Goal: Task Accomplishment & Management: Use online tool/utility

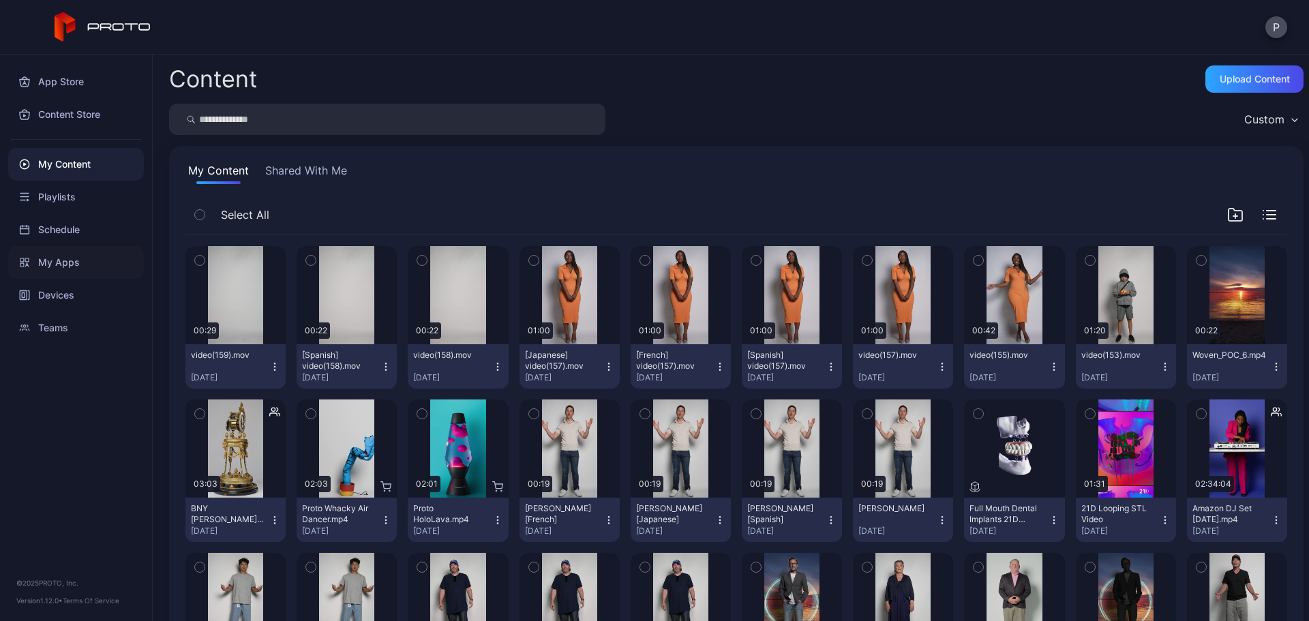
click at [122, 278] on div "My Apps" at bounding box center [76, 262] width 136 height 33
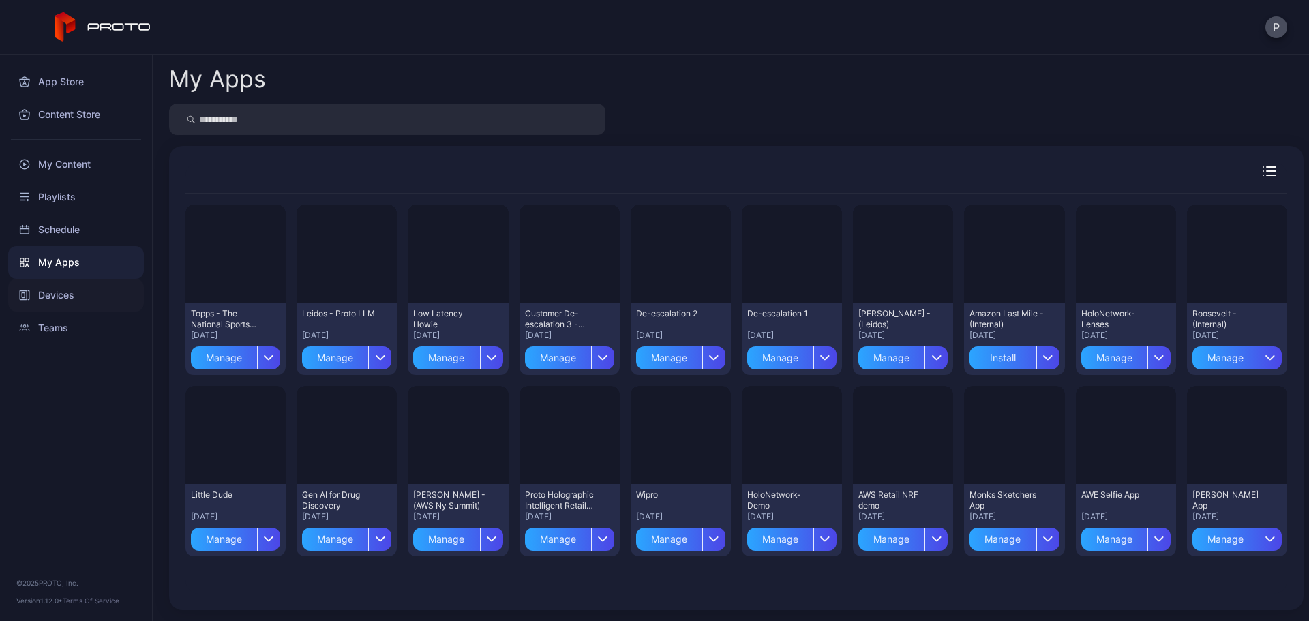
click at [124, 288] on div "Devices" at bounding box center [76, 295] width 136 height 33
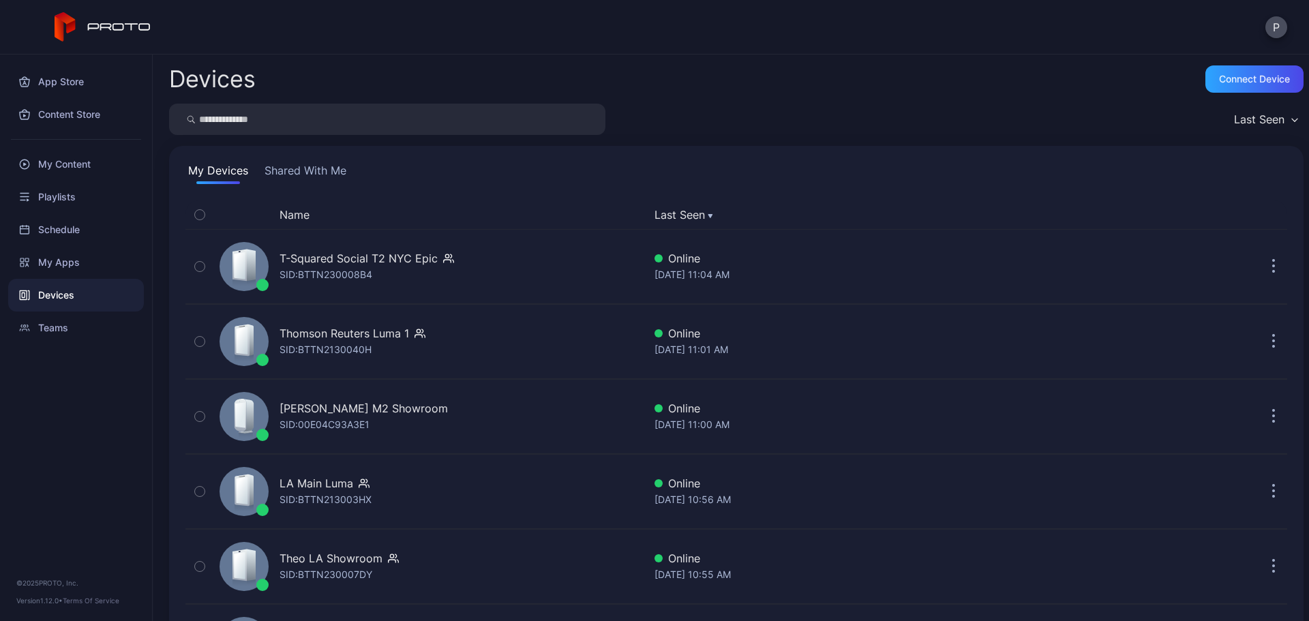
click at [380, 125] on input "search" at bounding box center [387, 119] width 436 height 31
type input "******"
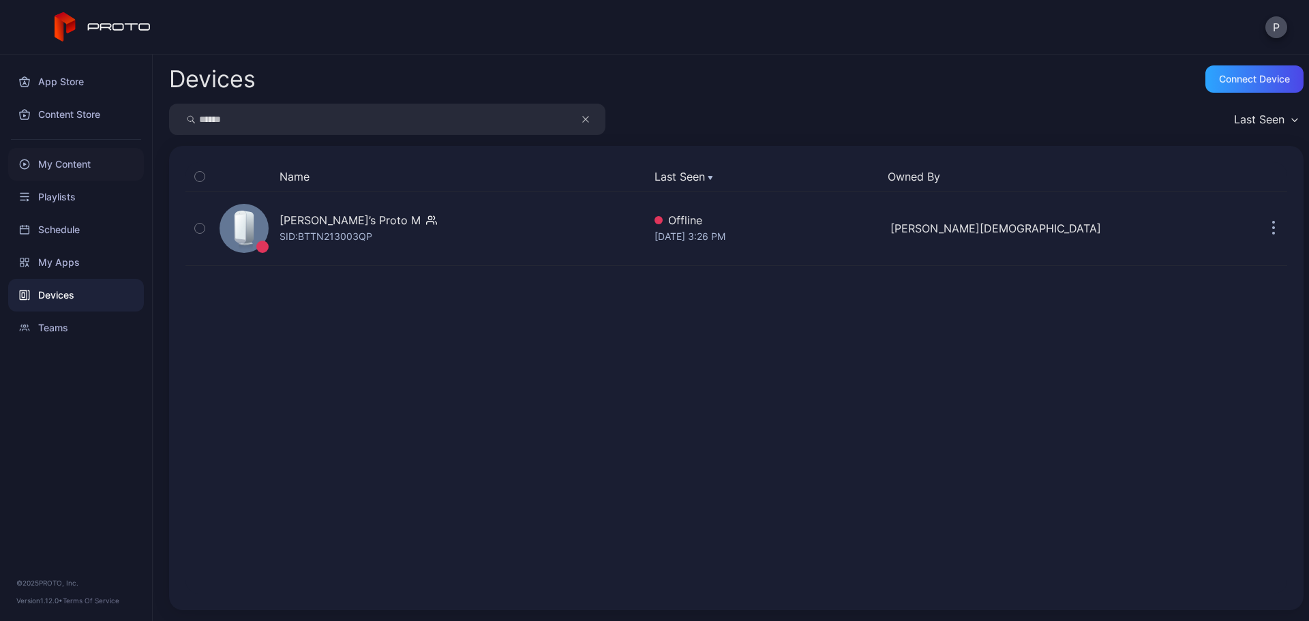
click at [35, 158] on div "My Content" at bounding box center [76, 164] width 136 height 33
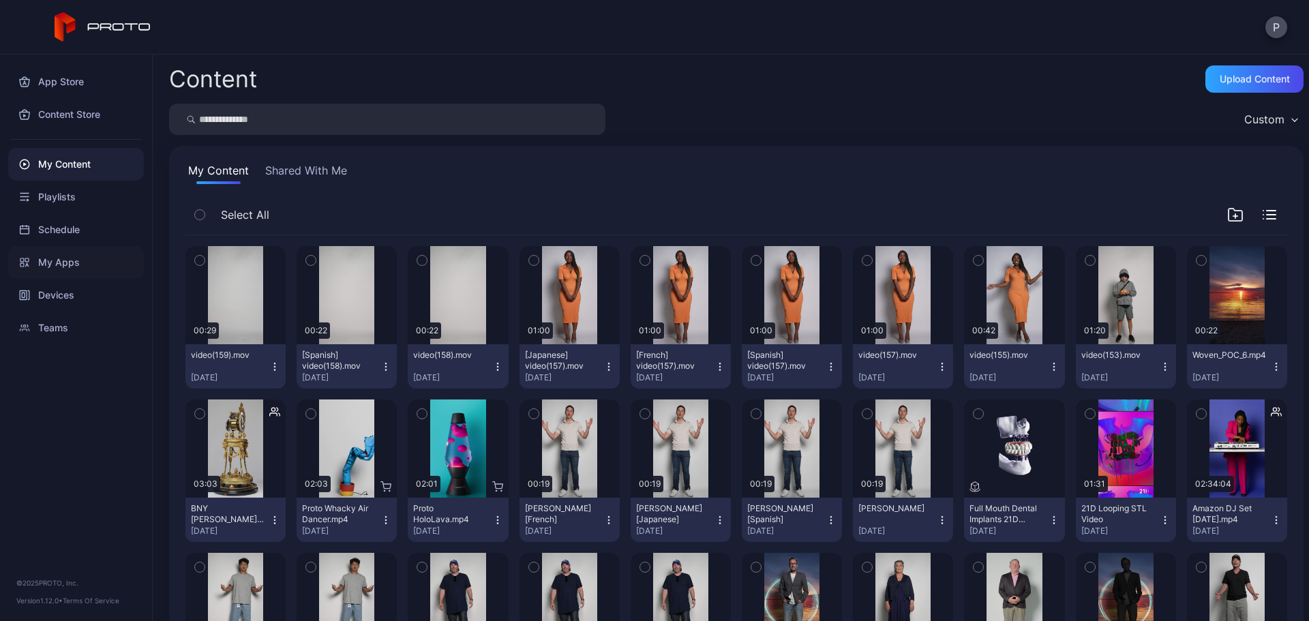
click at [95, 266] on div "My Apps" at bounding box center [76, 262] width 136 height 33
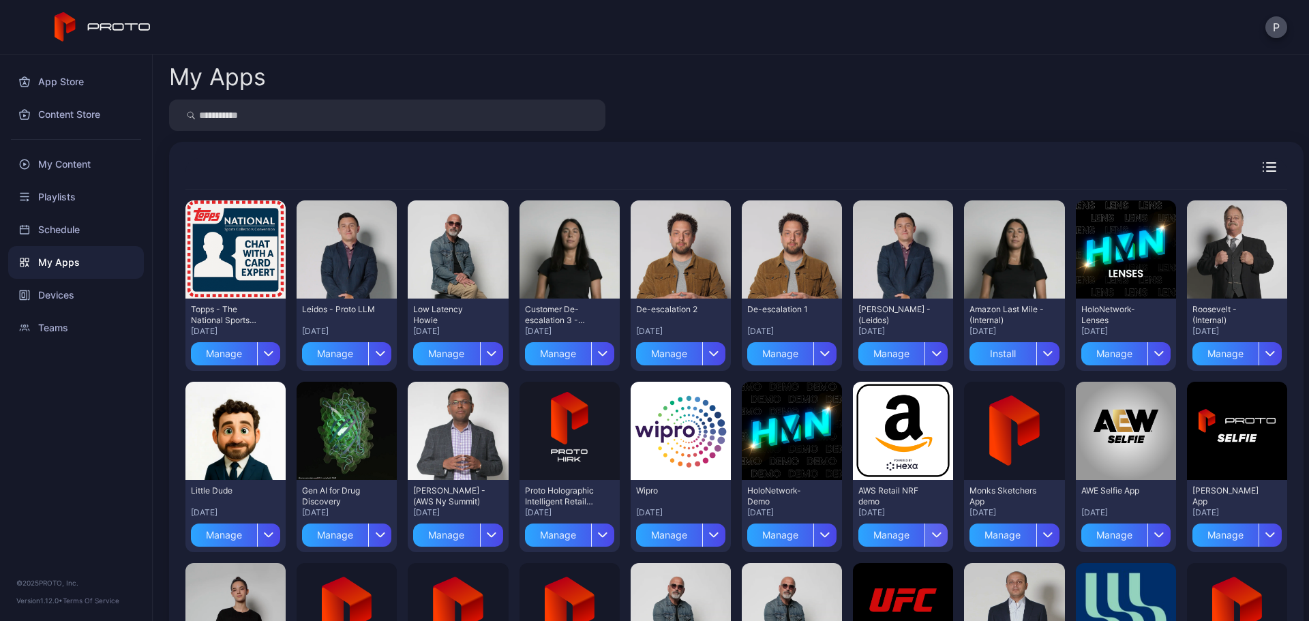
click at [931, 532] on icon "button" at bounding box center [936, 534] width 10 height 5
click at [921, 457] on button "Install" at bounding box center [892, 446] width 116 height 44
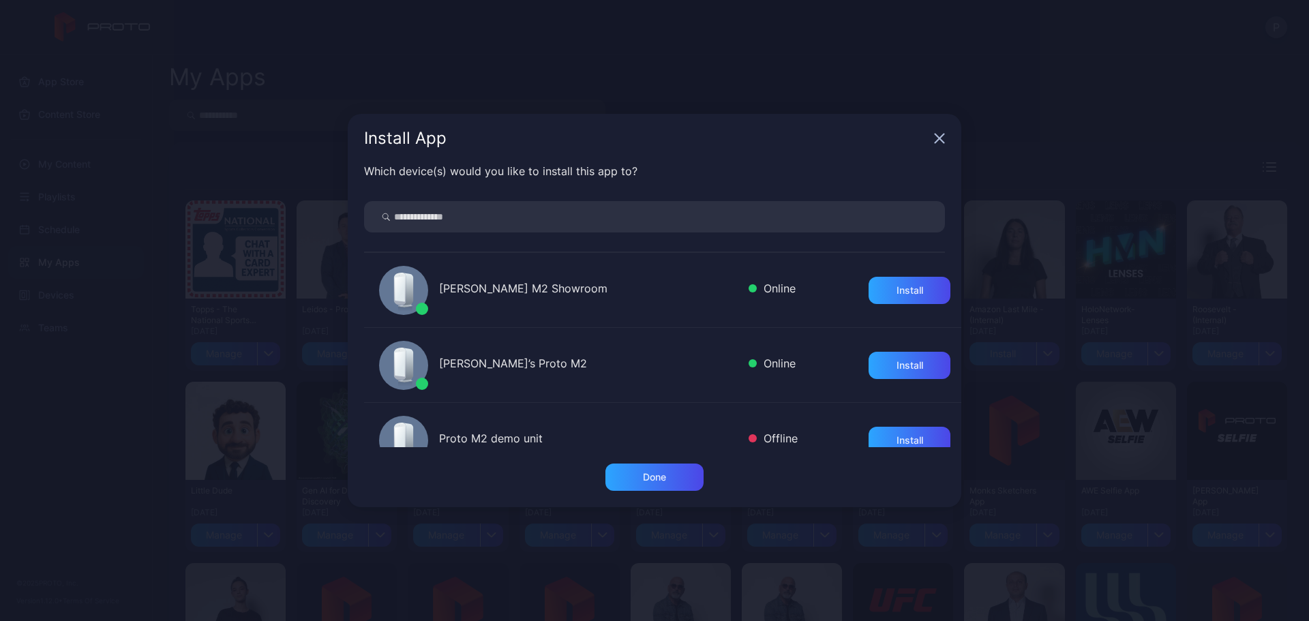
click at [657, 219] on input "search" at bounding box center [654, 216] width 581 height 31
type input "******"
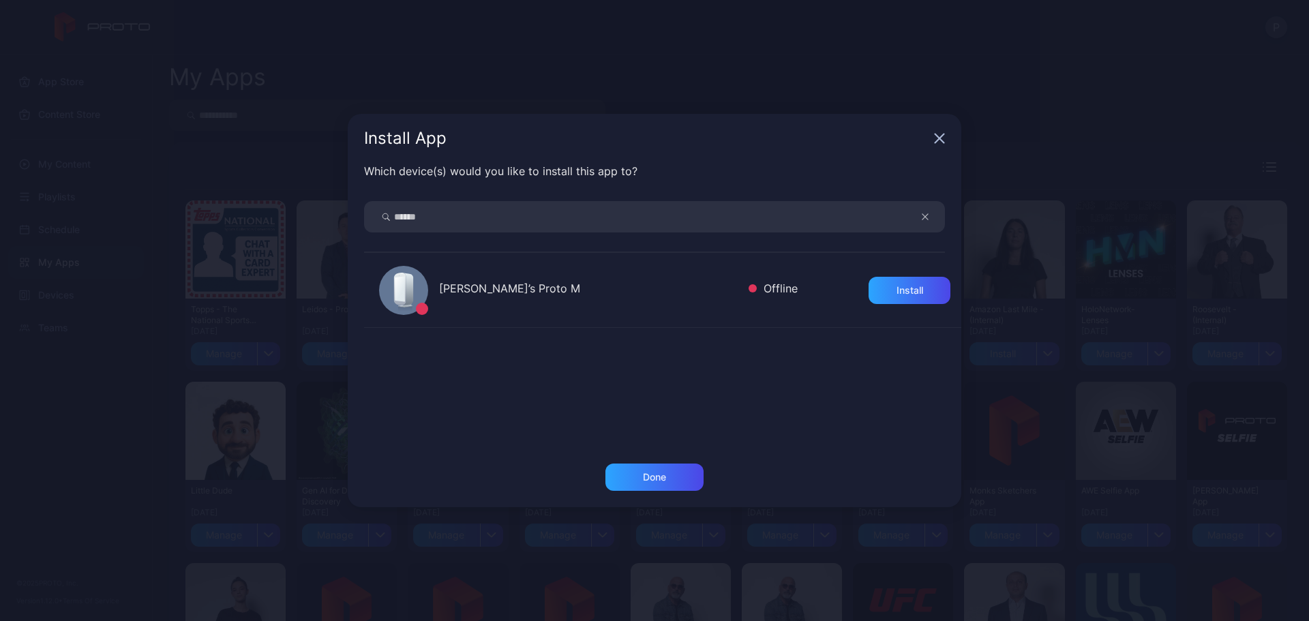
click at [876, 273] on div "[PERSON_NAME]’s Proto M Offline Install" at bounding box center [662, 290] width 597 height 75
click at [877, 282] on div "Install" at bounding box center [909, 290] width 82 height 27
click at [657, 476] on div "Done" at bounding box center [654, 477] width 23 height 11
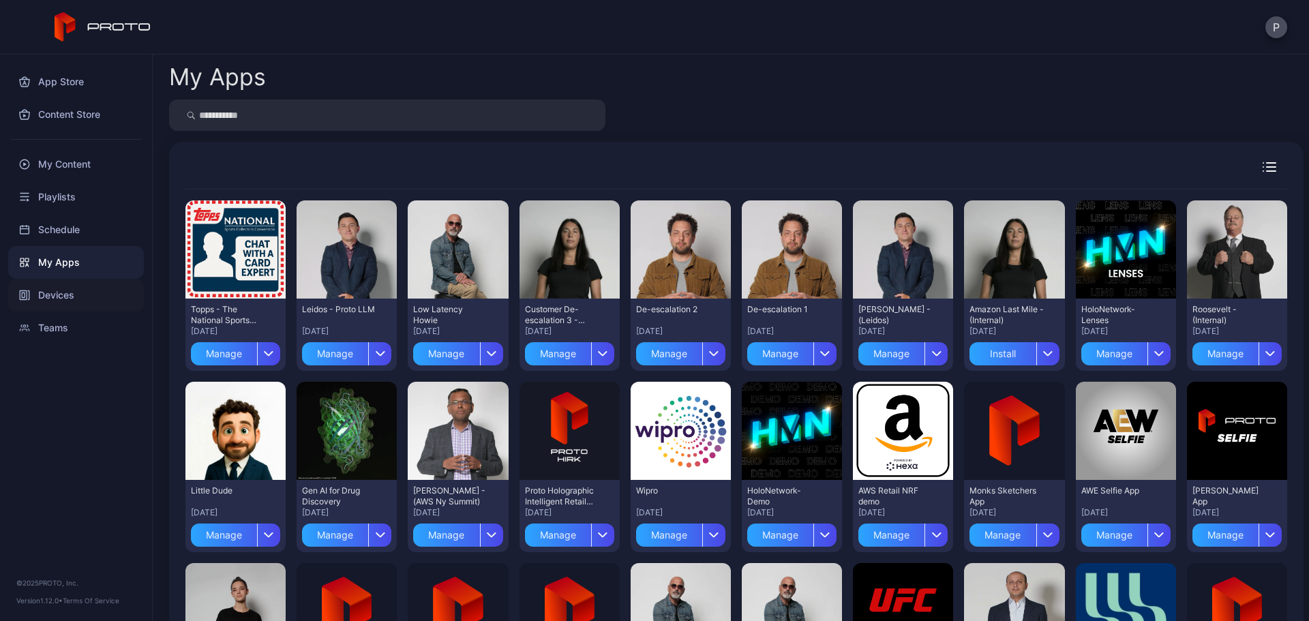
click at [78, 305] on div "Devices" at bounding box center [76, 295] width 136 height 33
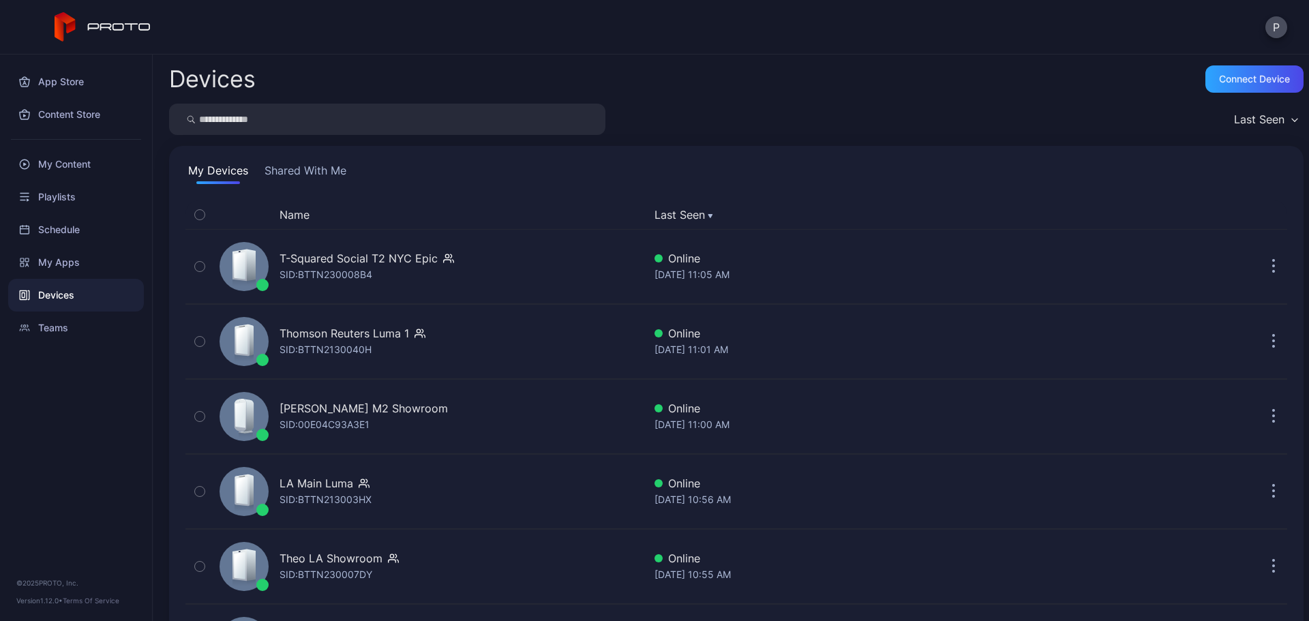
click at [290, 125] on input "search" at bounding box center [387, 119] width 436 height 31
type input "******"
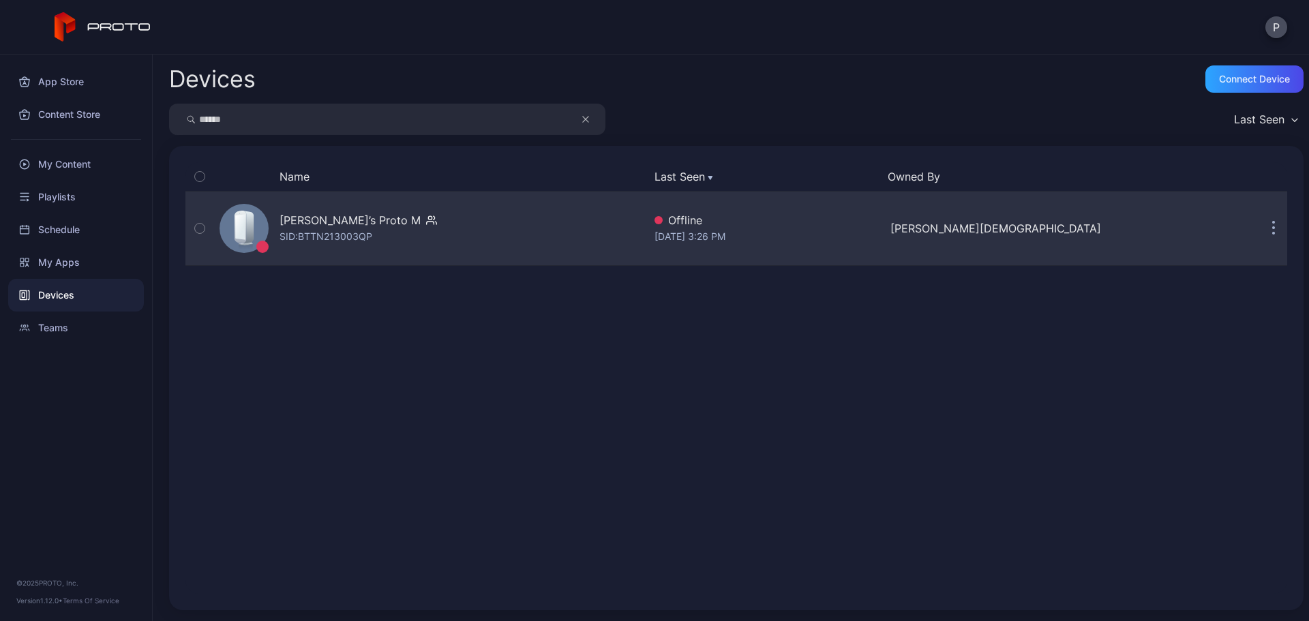
click at [476, 209] on div "[PERSON_NAME]’s Proto M SID: BTTN213003QP" at bounding box center [428, 228] width 429 height 68
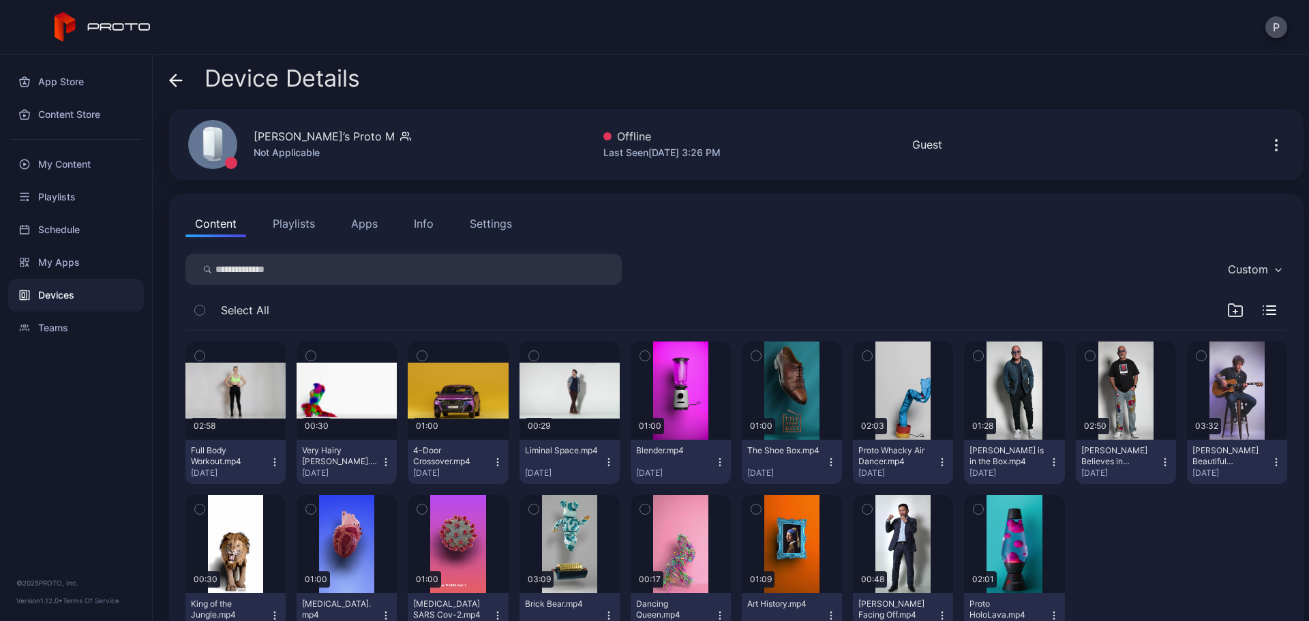
click at [375, 231] on button "Apps" at bounding box center [364, 223] width 46 height 27
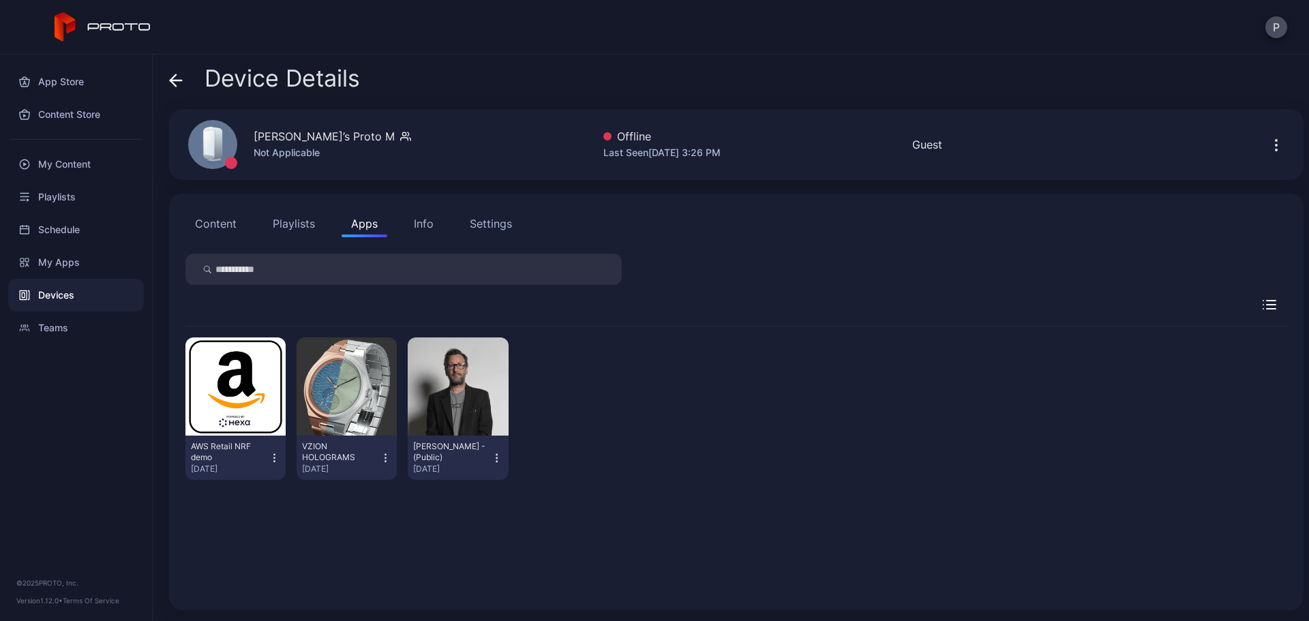
click at [233, 219] on button "Content" at bounding box center [215, 223] width 61 height 27
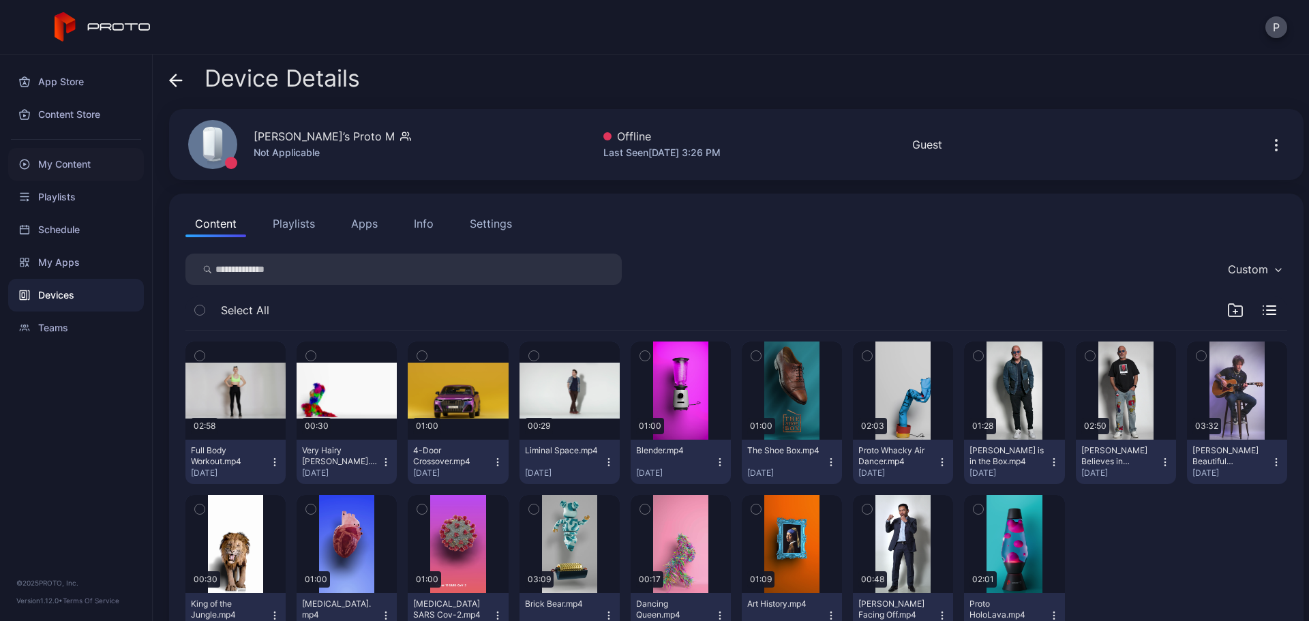
click at [56, 173] on div "My Content" at bounding box center [76, 164] width 136 height 33
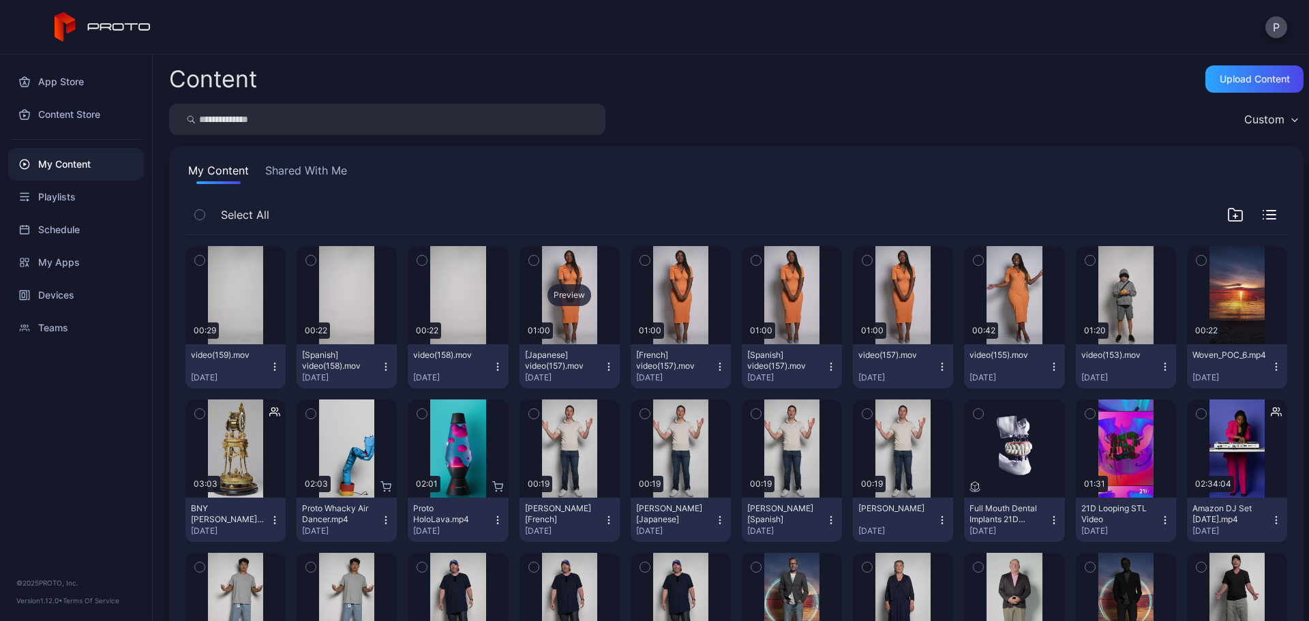
scroll to position [273, 0]
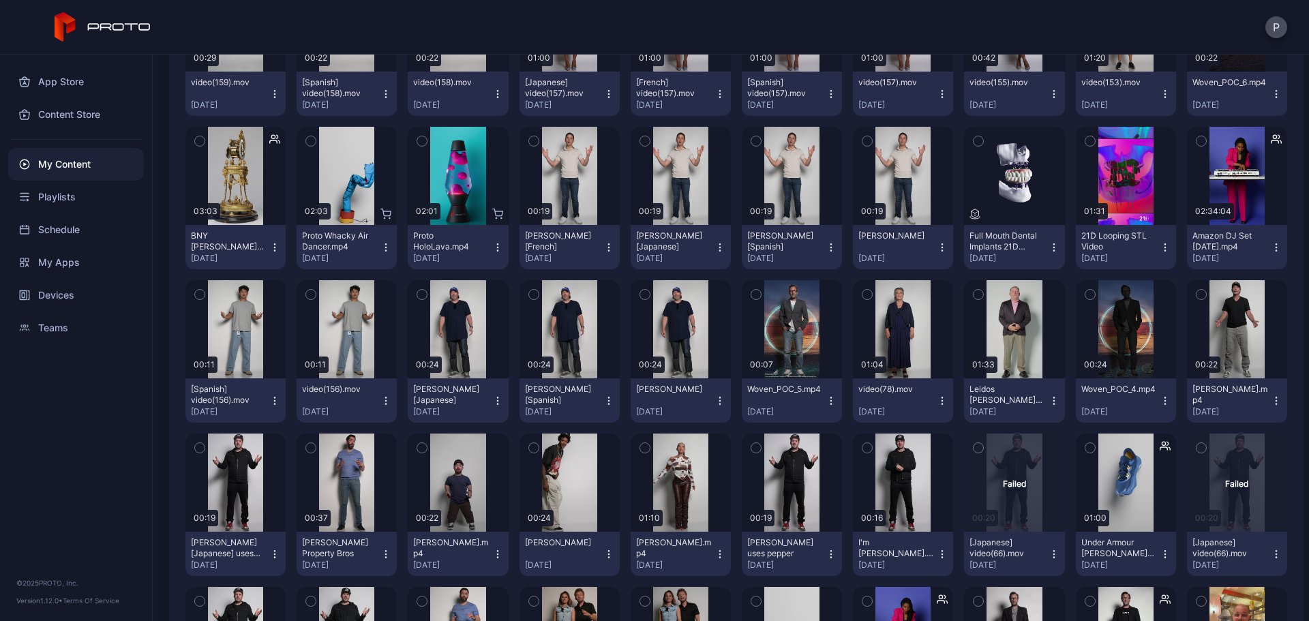
click at [1048, 252] on icon "button" at bounding box center [1053, 247] width 11 height 11
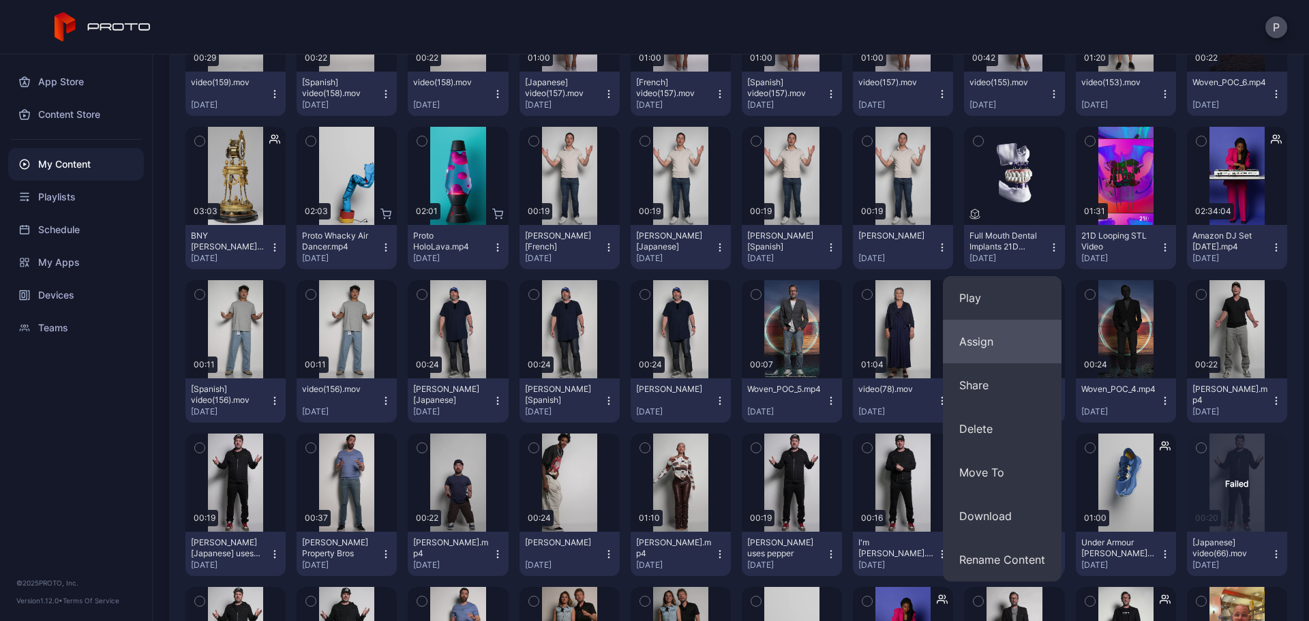
click at [1031, 327] on button "Assign" at bounding box center [1002, 342] width 119 height 44
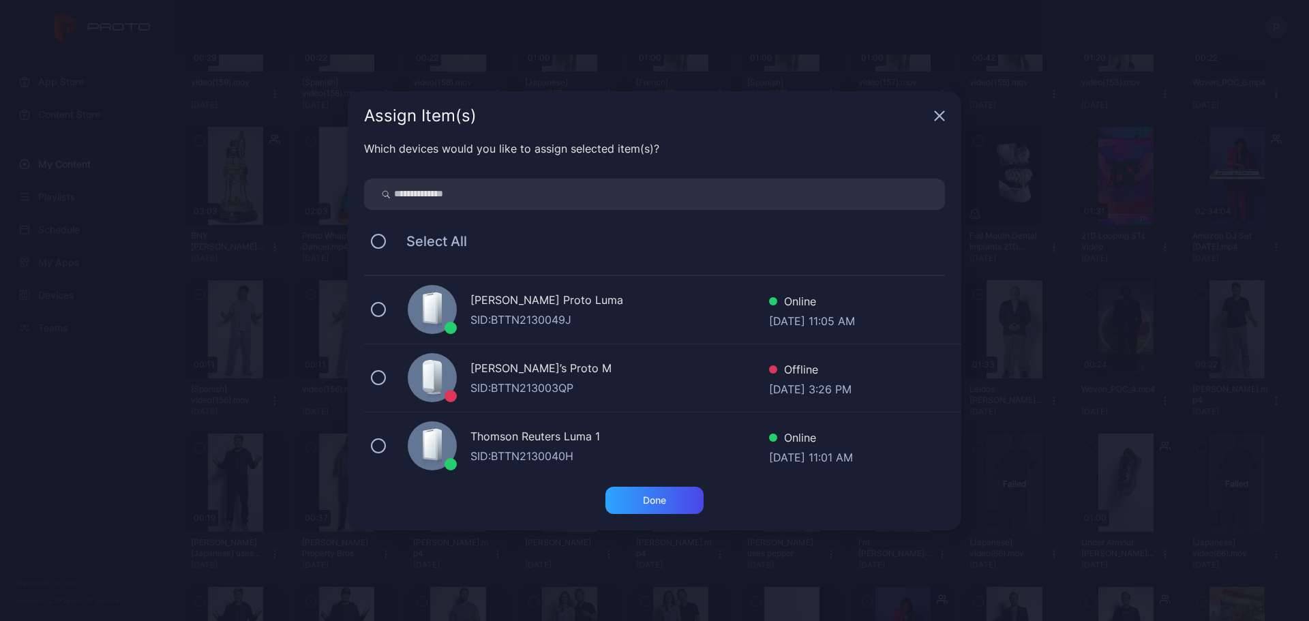
click at [779, 189] on input "search" at bounding box center [654, 194] width 581 height 31
type input "******"
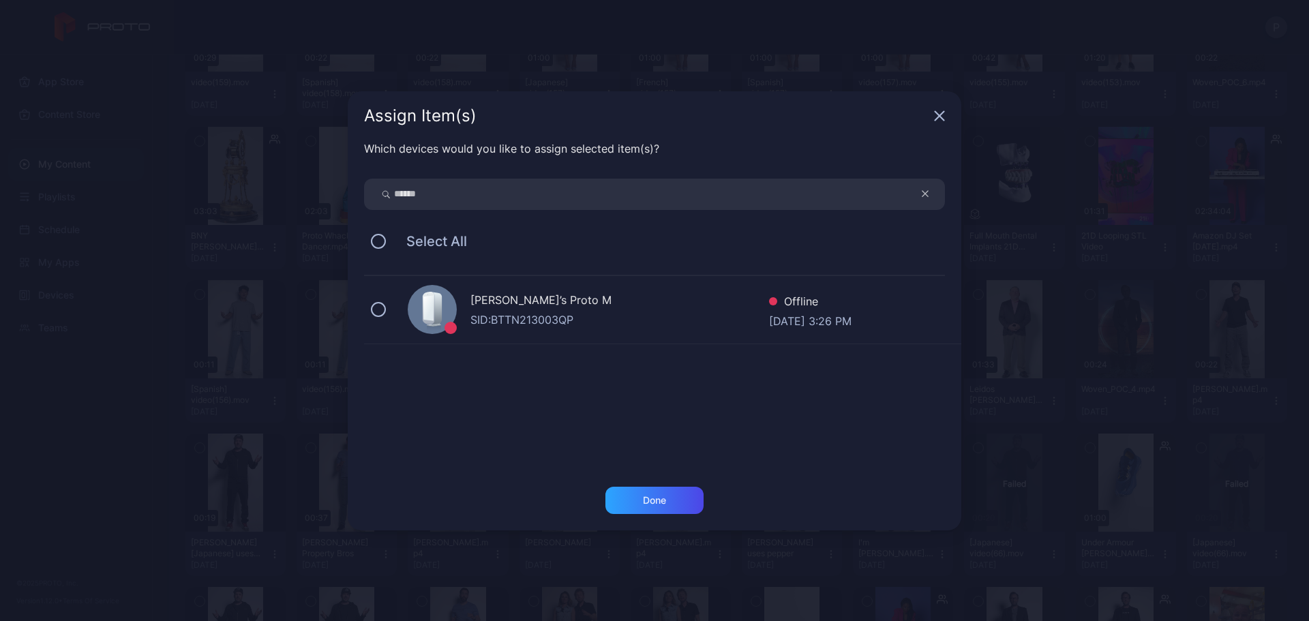
click at [720, 289] on div "[PERSON_NAME]’s Proto M SID: BTTN213003QP Offline [DATE] 3:26 PM" at bounding box center [662, 310] width 597 height 68
click at [683, 501] on div "Done" at bounding box center [654, 500] width 98 height 27
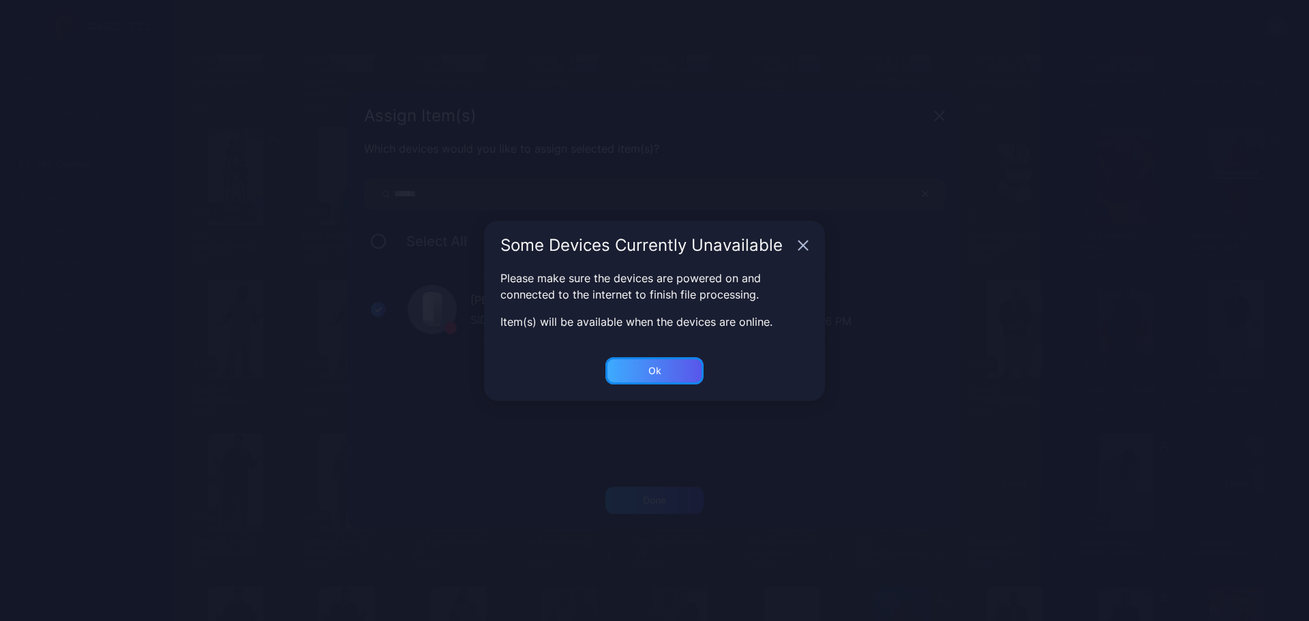
click at [701, 487] on div "Ok" at bounding box center [654, 500] width 98 height 27
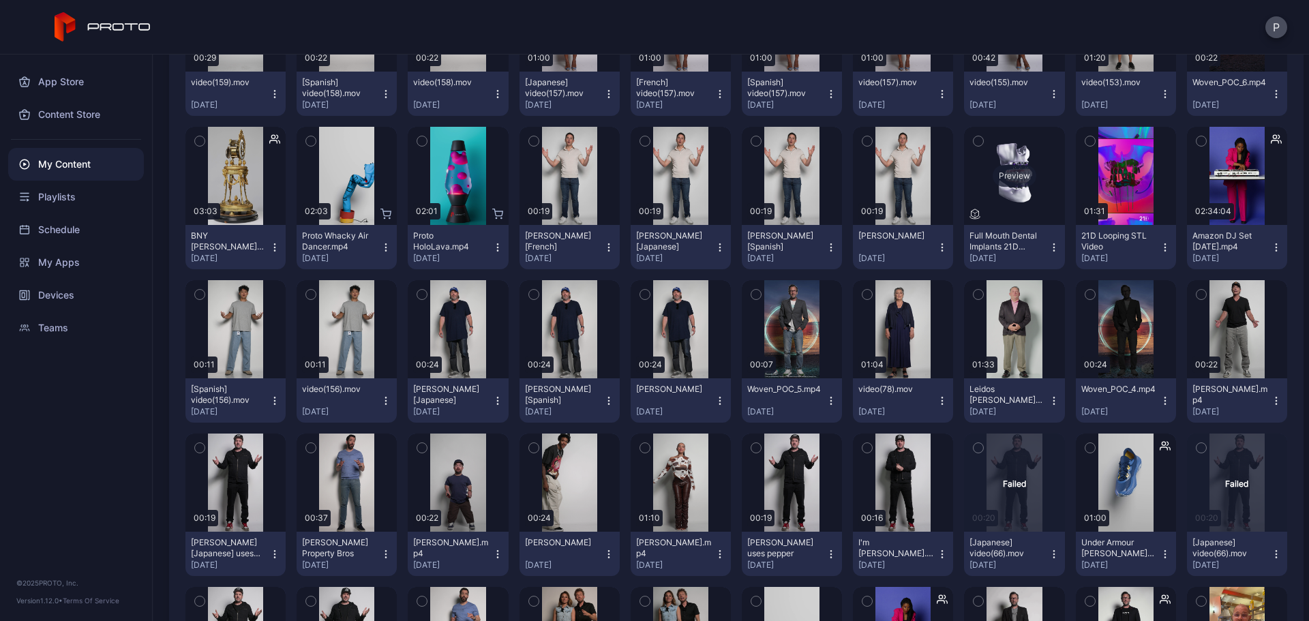
click at [992, 208] on div "Preview" at bounding box center [1014, 176] width 100 height 98
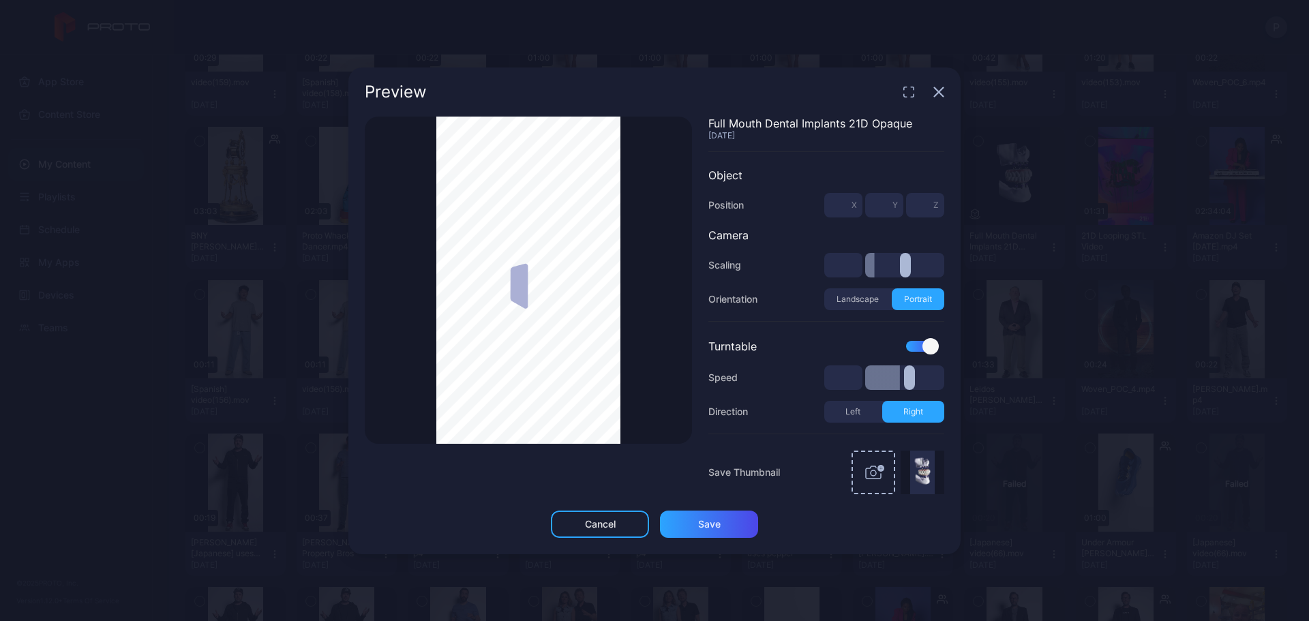
type input "***"
click at [937, 96] on icon "button" at bounding box center [938, 92] width 11 height 11
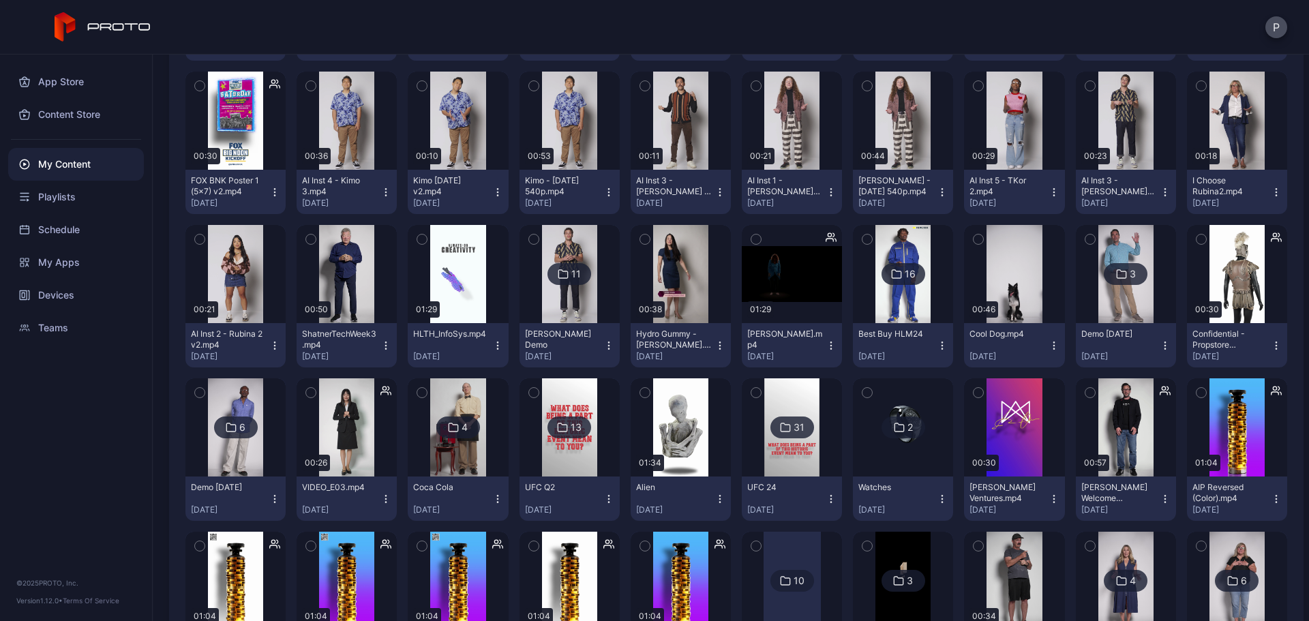
scroll to position [3276, 0]
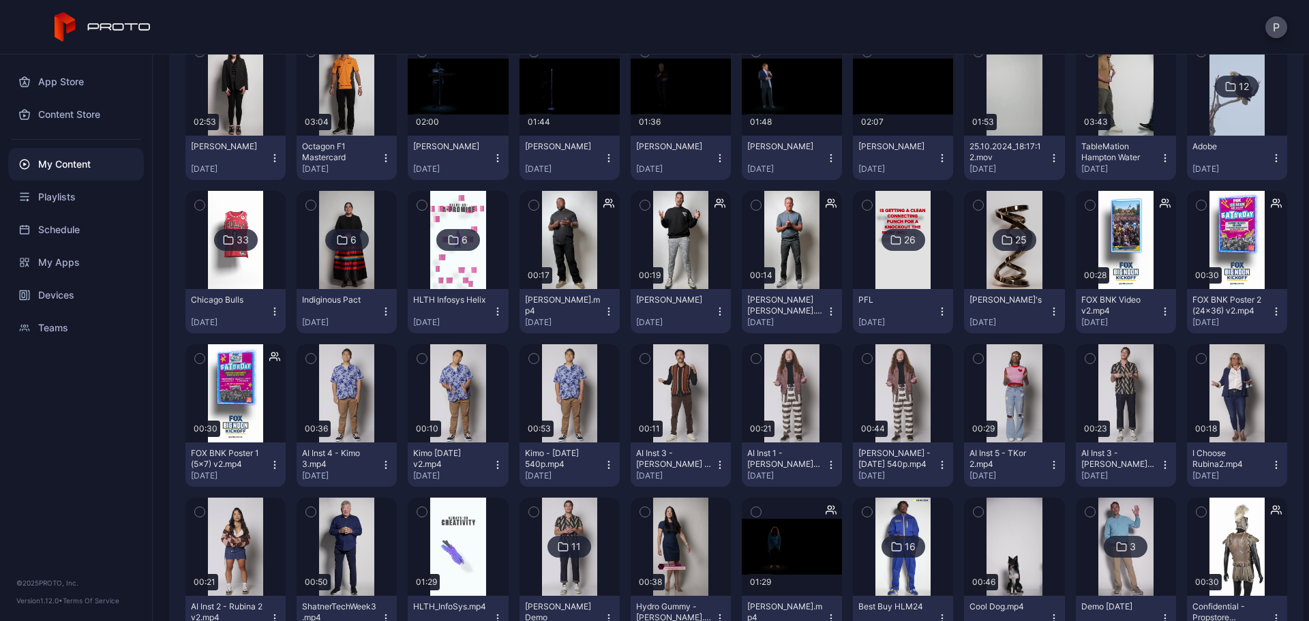
click at [1003, 276] on img at bounding box center [1013, 240] width 55 height 98
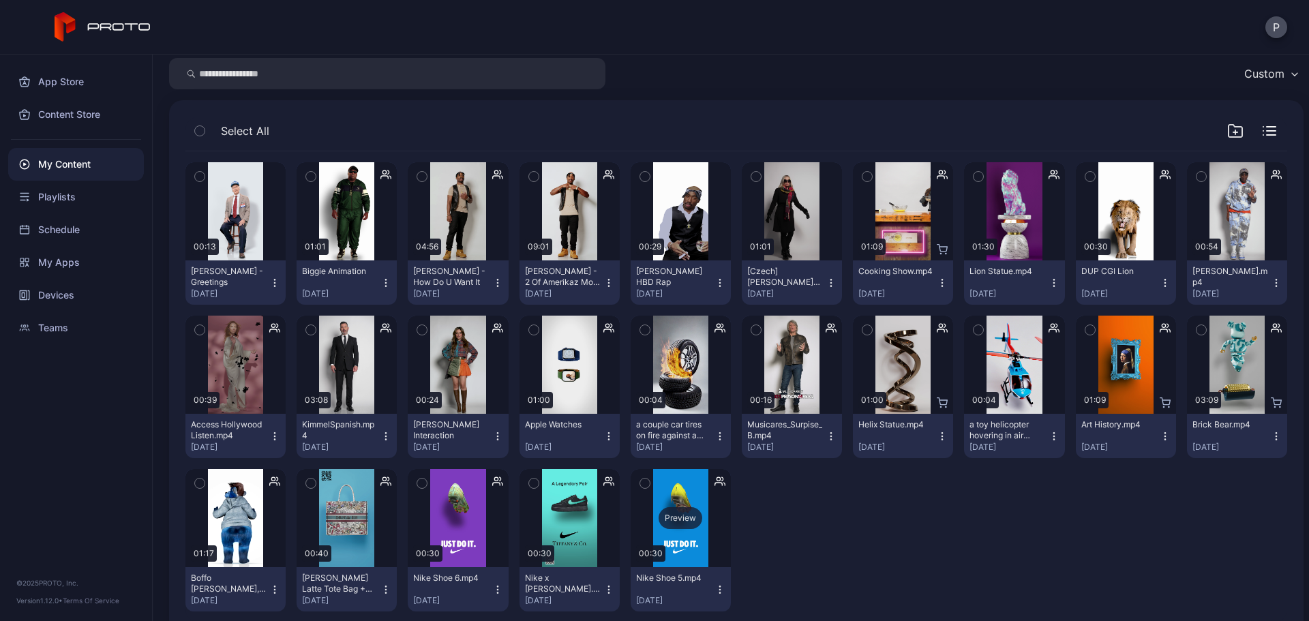
scroll to position [80, 0]
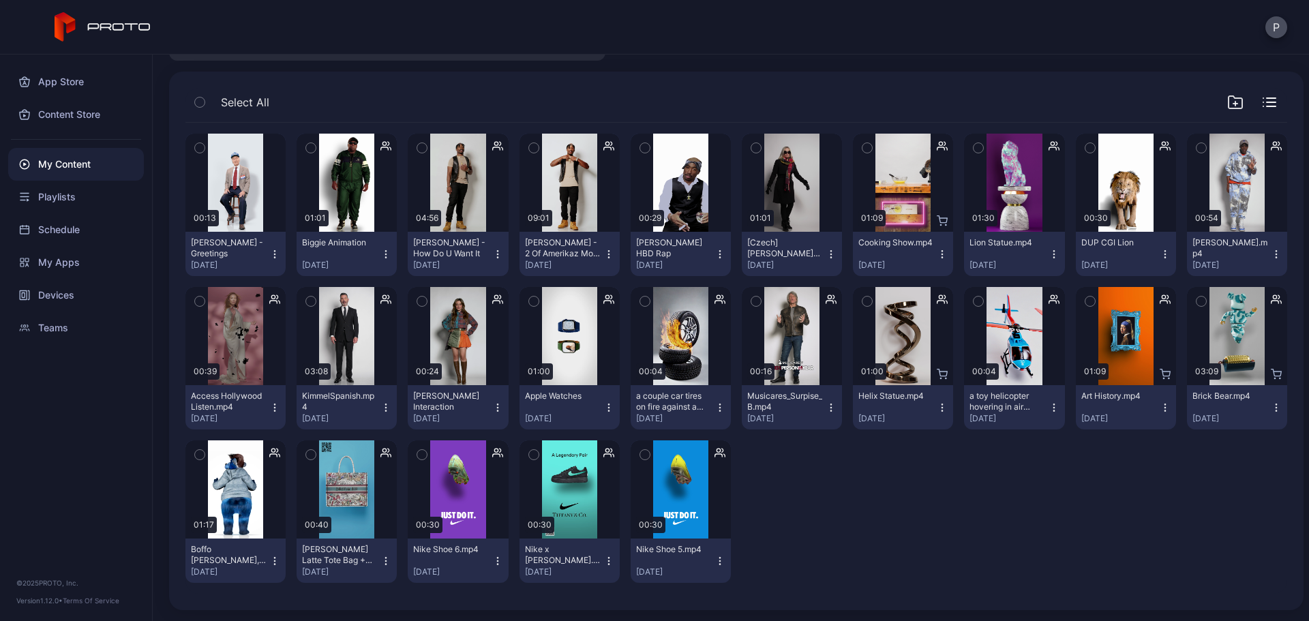
click at [489, 568] on button "Nike Shoe 6.mp4 [DATE]" at bounding box center [458, 560] width 100 height 44
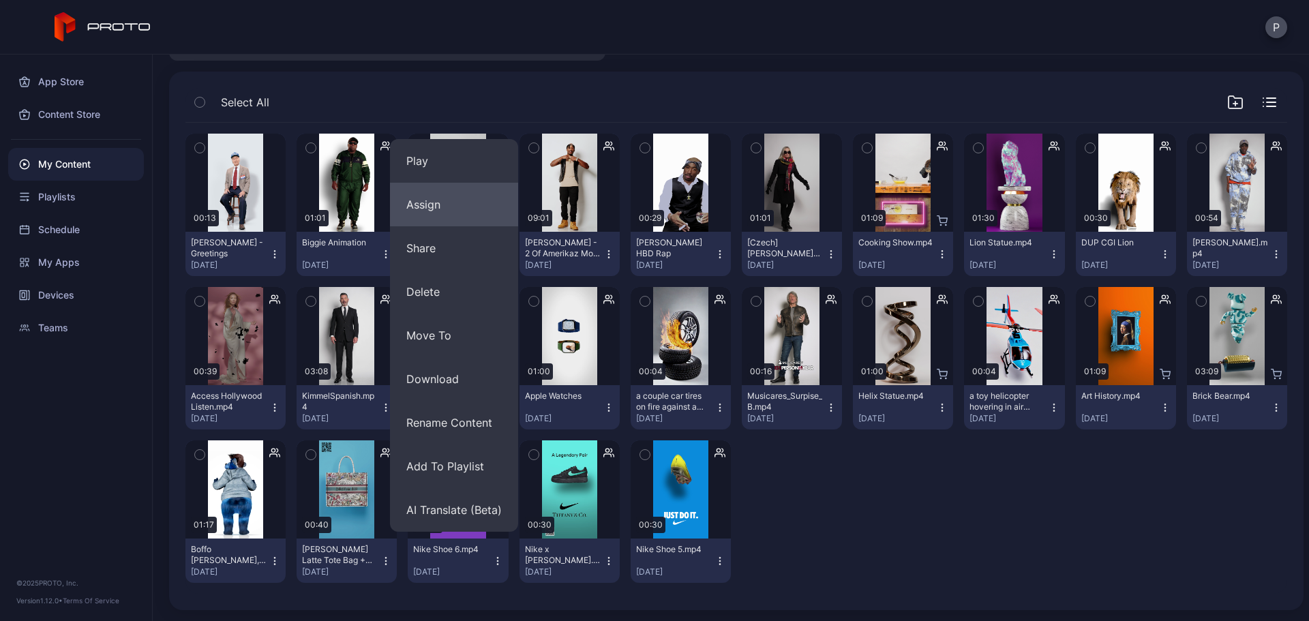
click at [473, 205] on button "Assign" at bounding box center [454, 205] width 128 height 44
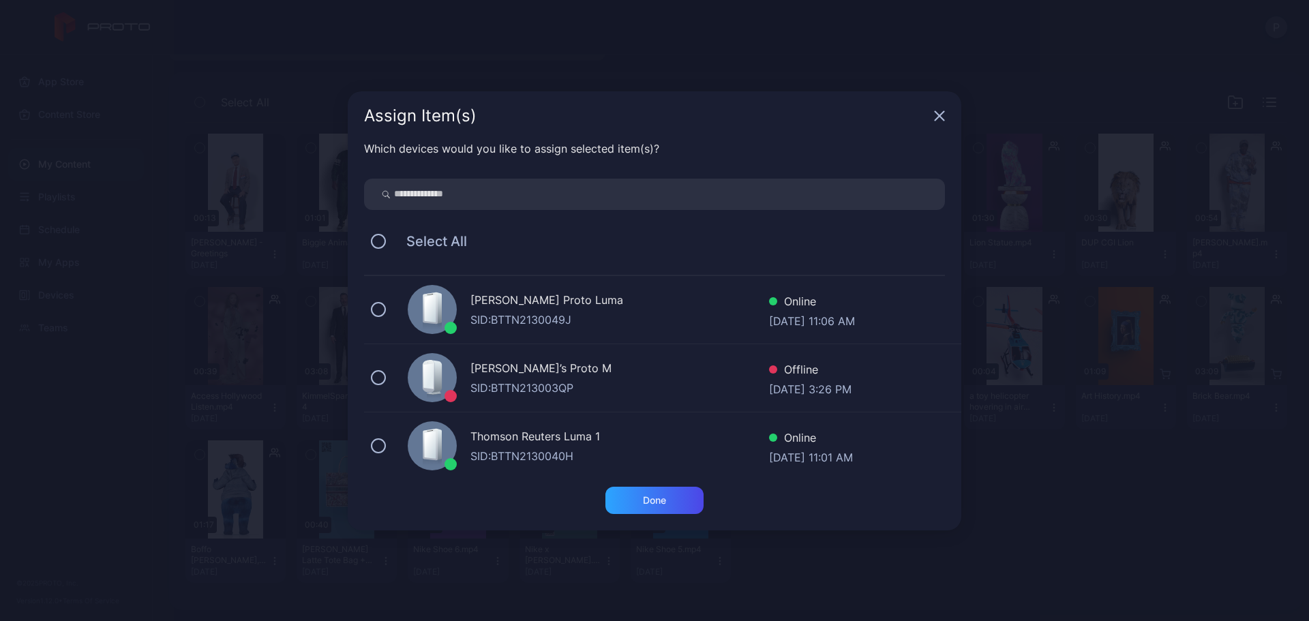
click at [627, 188] on input "search" at bounding box center [654, 194] width 581 height 31
type input "******"
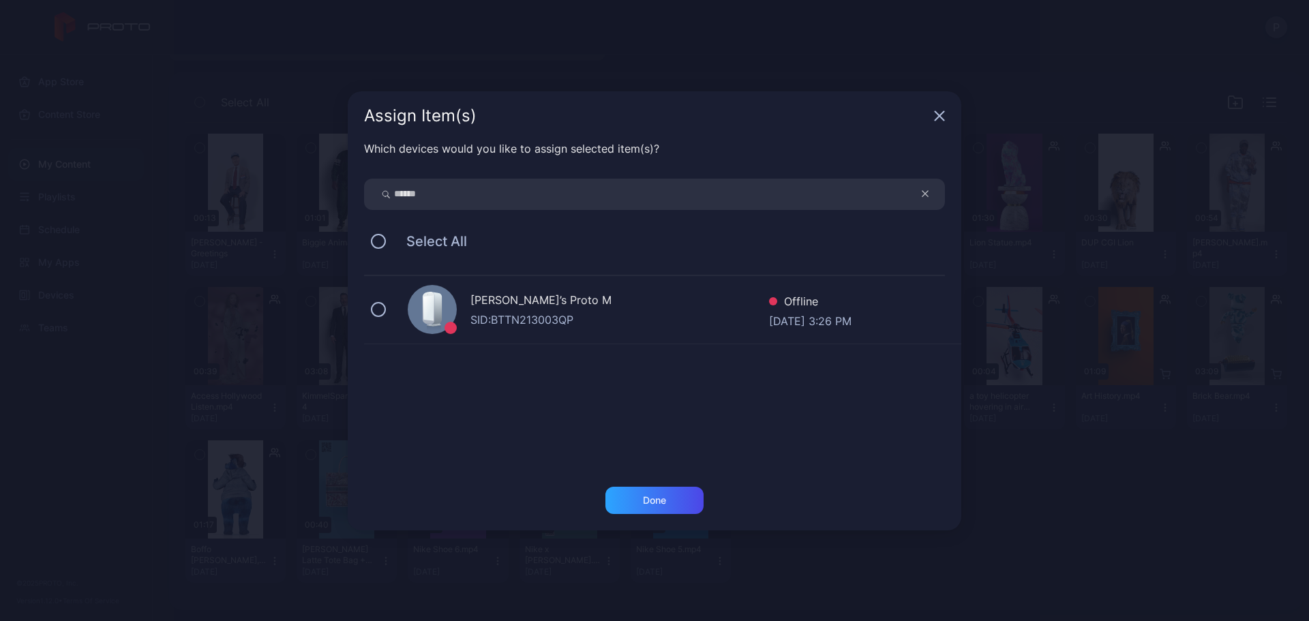
click at [624, 286] on div "[PERSON_NAME]’s Proto M SID: BTTN213003QP Offline [DATE] 3:26 PM" at bounding box center [662, 310] width 597 height 68
click at [660, 498] on div "Done" at bounding box center [654, 500] width 23 height 11
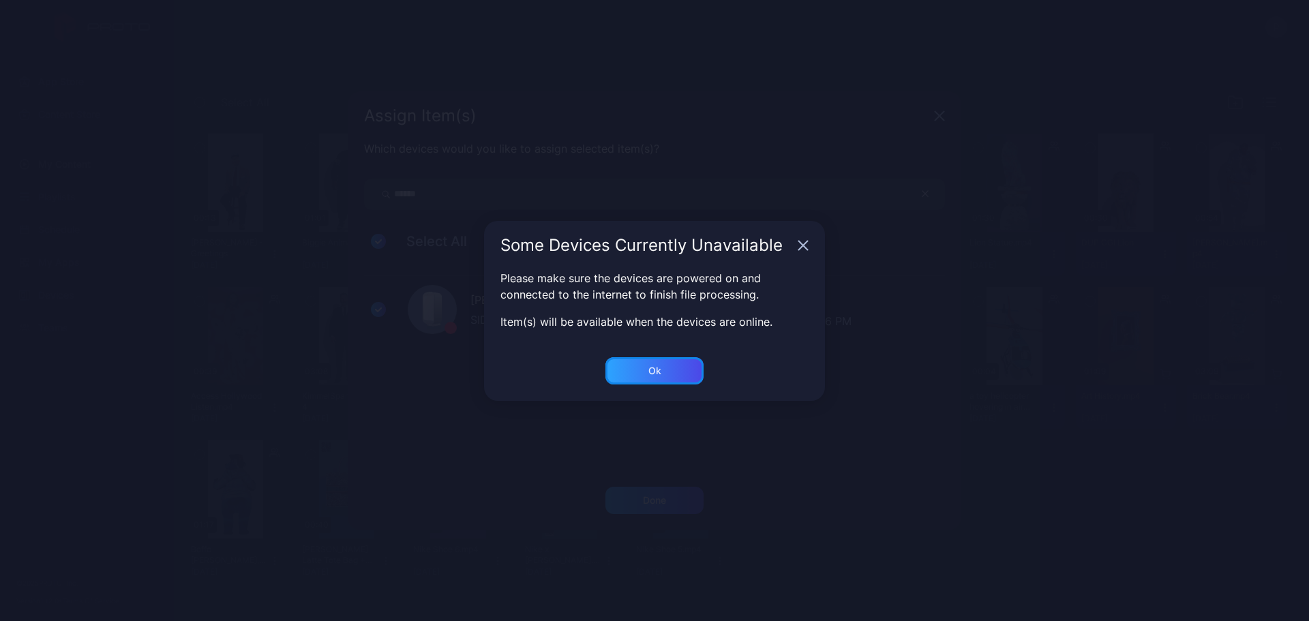
click at [673, 487] on div "Ok" at bounding box center [654, 500] width 98 height 27
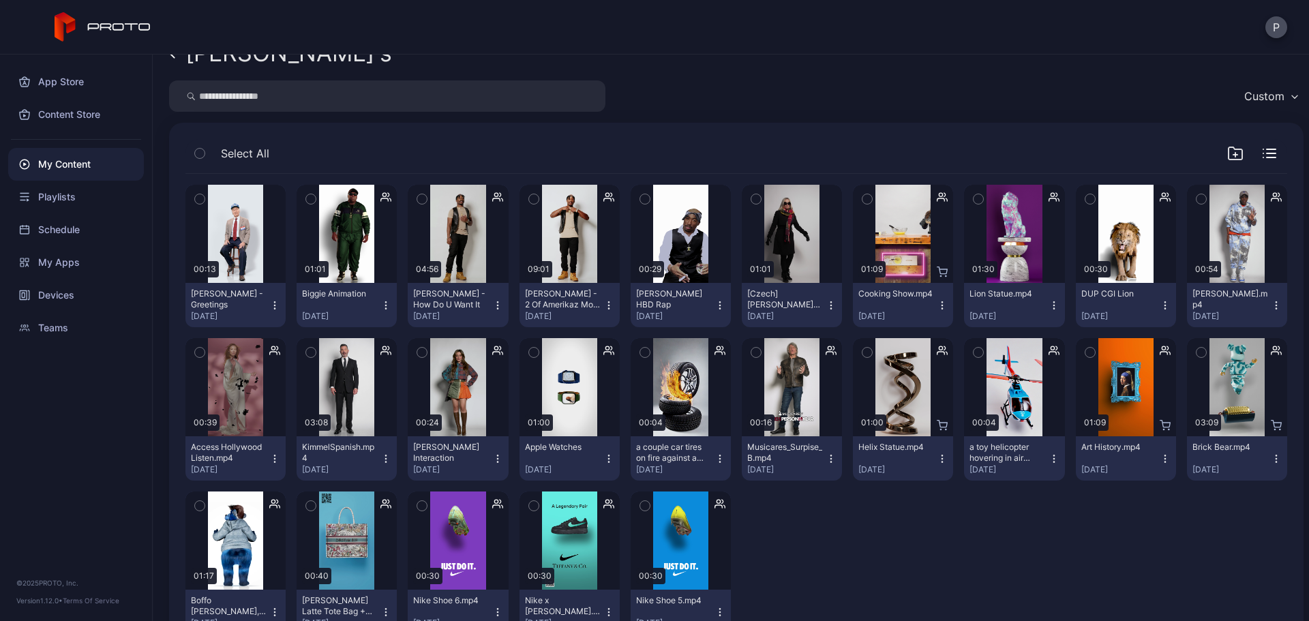
scroll to position [0, 0]
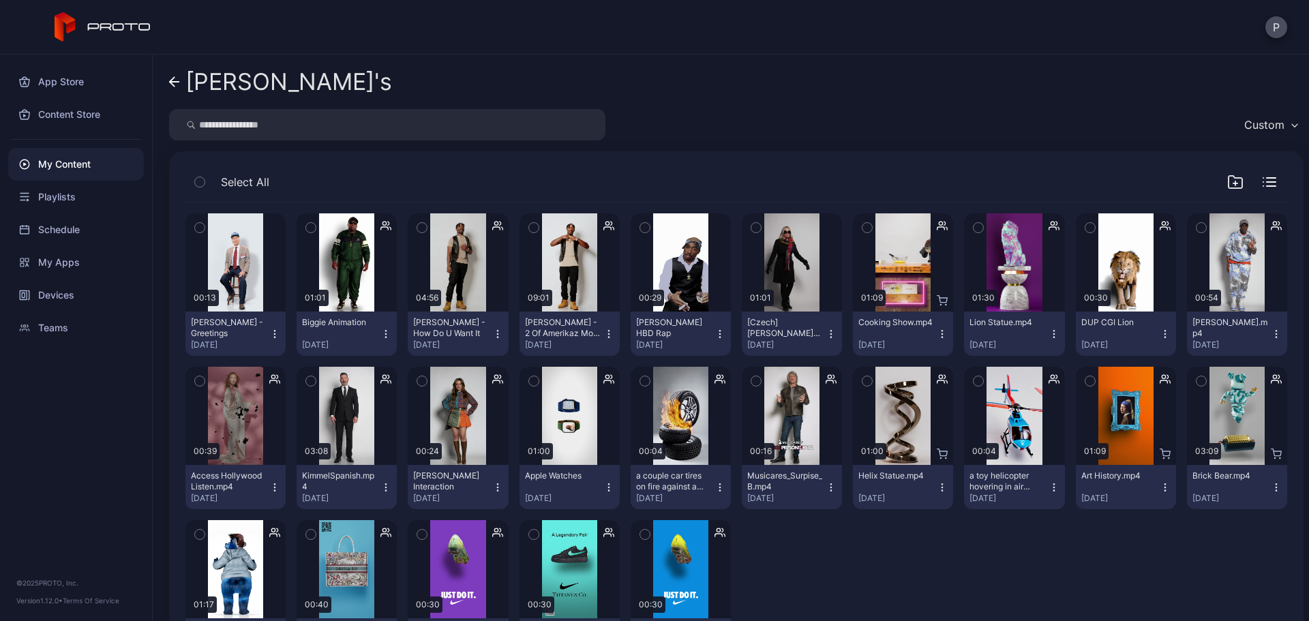
click at [166, 80] on div "[PERSON_NAME]'s Custom Select All Preview 00:13 [PERSON_NAME] - Greetings [DATE…" at bounding box center [731, 338] width 1156 height 566
click at [171, 81] on icon at bounding box center [172, 82] width 5 height 10
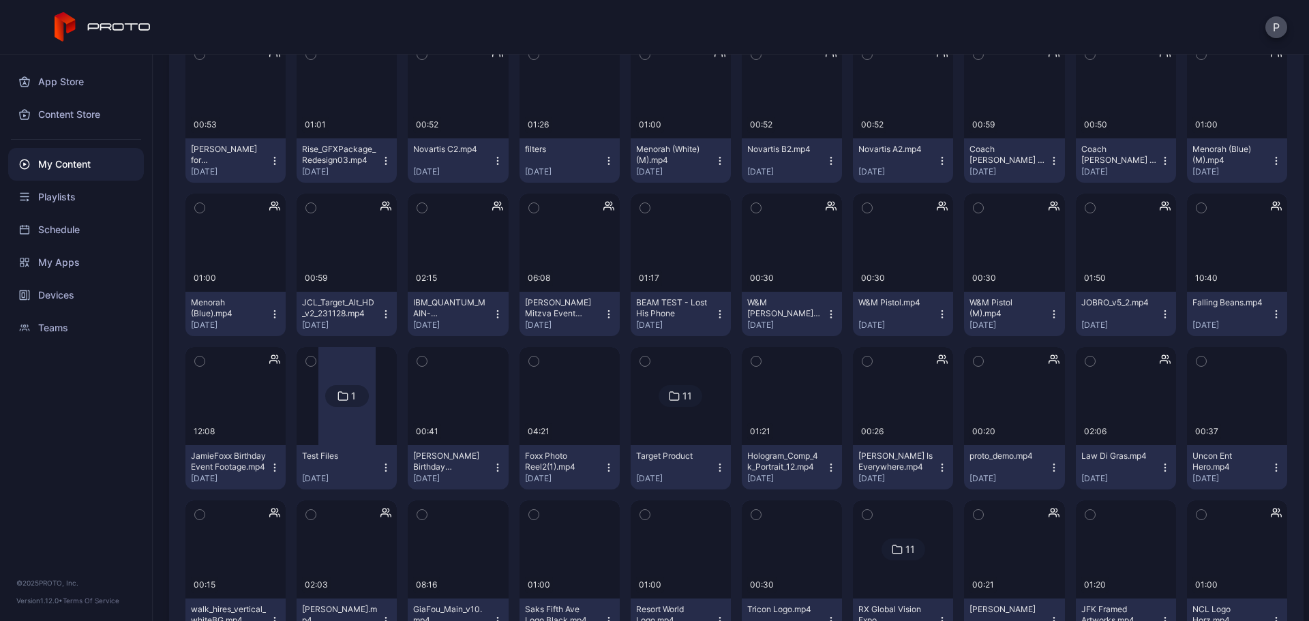
scroll to position [7172, 0]
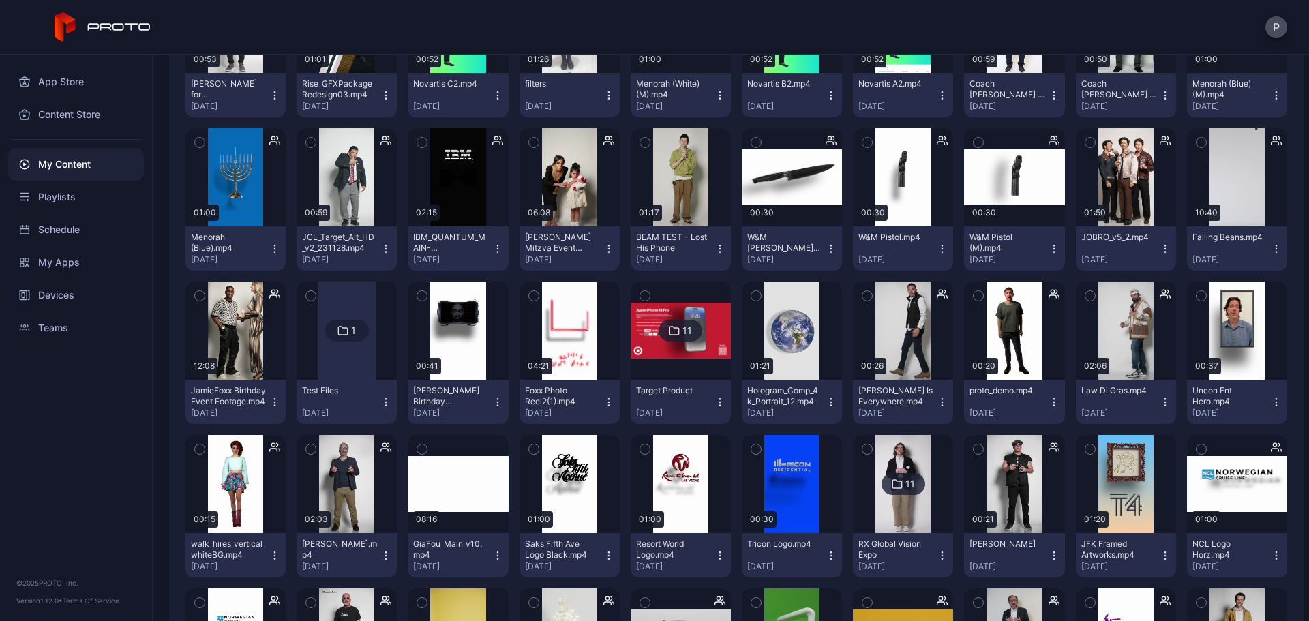
click at [936, 407] on icon "button" at bounding box center [941, 402] width 11 height 11
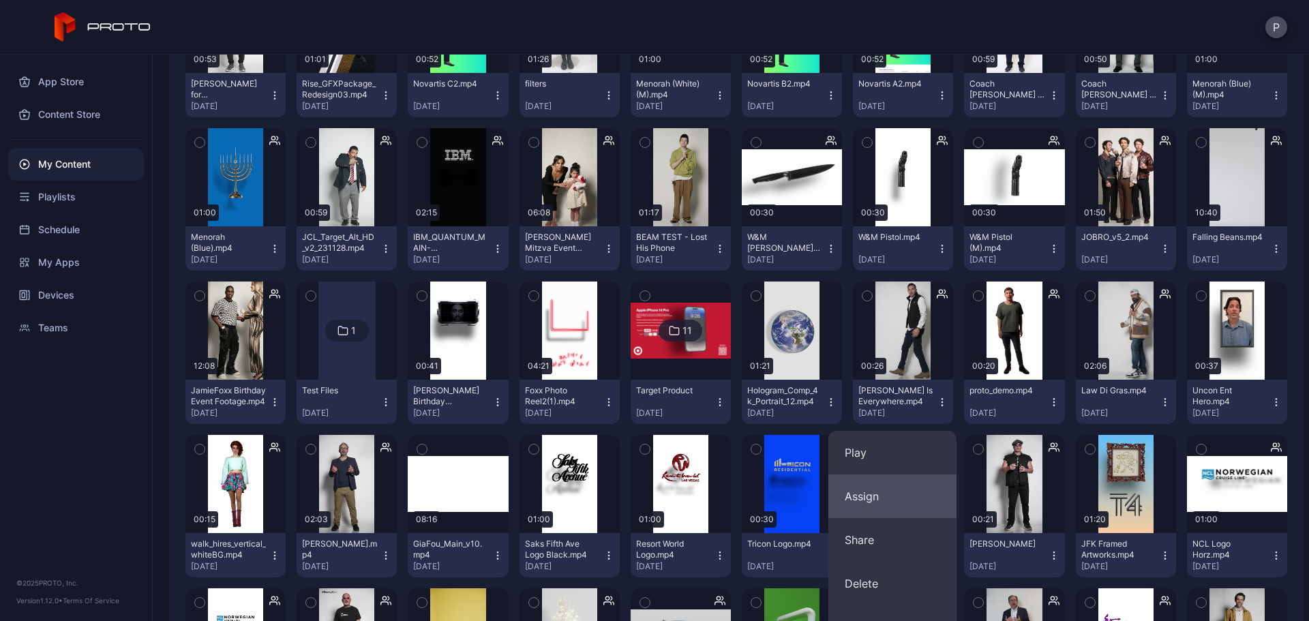
click at [909, 478] on button "Assign" at bounding box center [892, 496] width 128 height 44
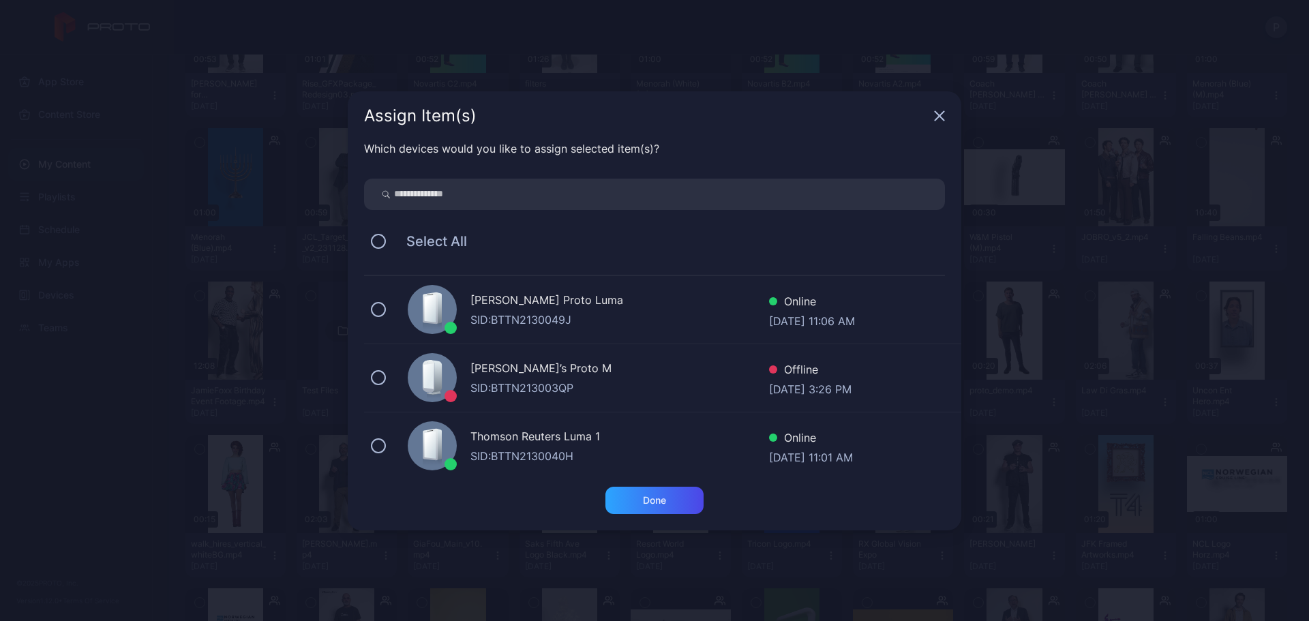
click at [688, 195] on input "search" at bounding box center [654, 194] width 581 height 31
type input "******"
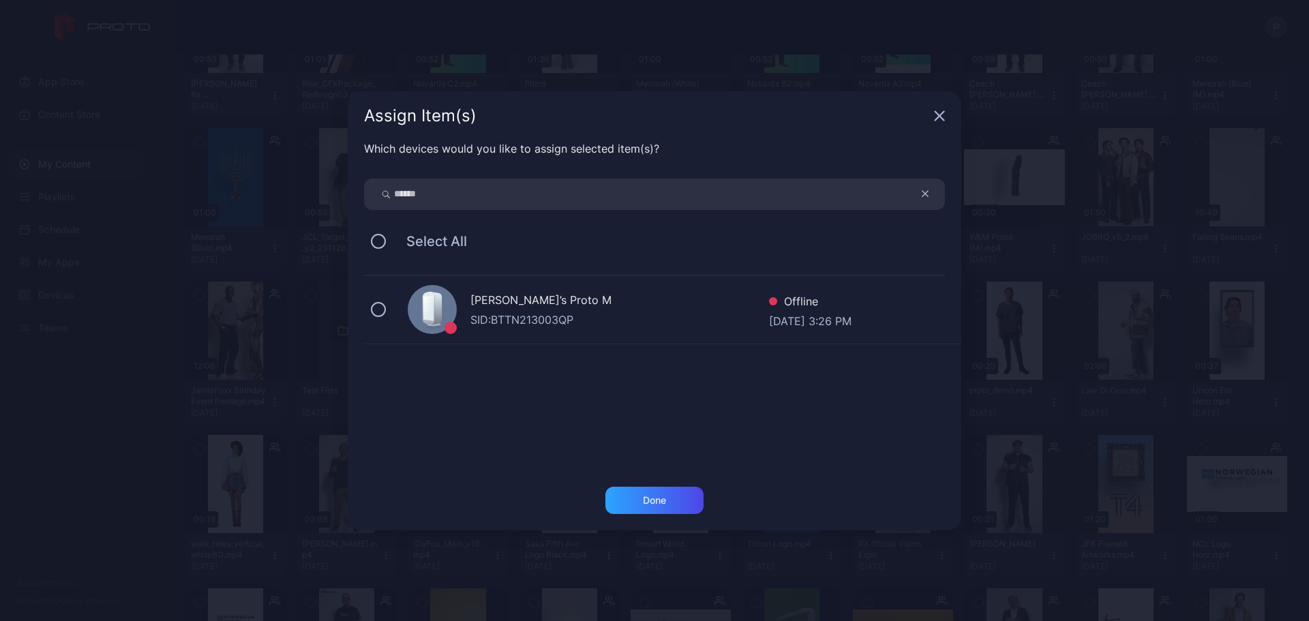
click at [620, 290] on div "[PERSON_NAME]’s Proto M SID: BTTN213003QP Offline [DATE] 3:26 PM" at bounding box center [662, 310] width 597 height 68
click at [684, 498] on div "Done" at bounding box center [654, 500] width 98 height 27
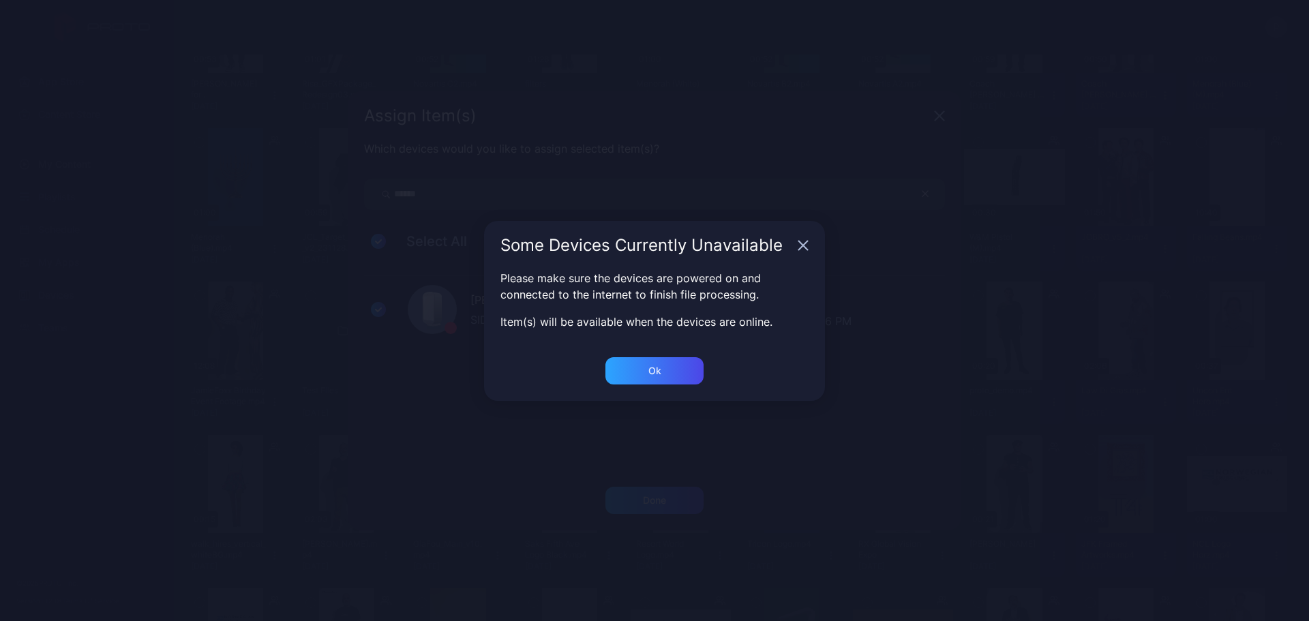
click at [695, 487] on div "Ok" at bounding box center [654, 509] width 613 height 44
click at [691, 487] on div "Ok" at bounding box center [654, 500] width 98 height 27
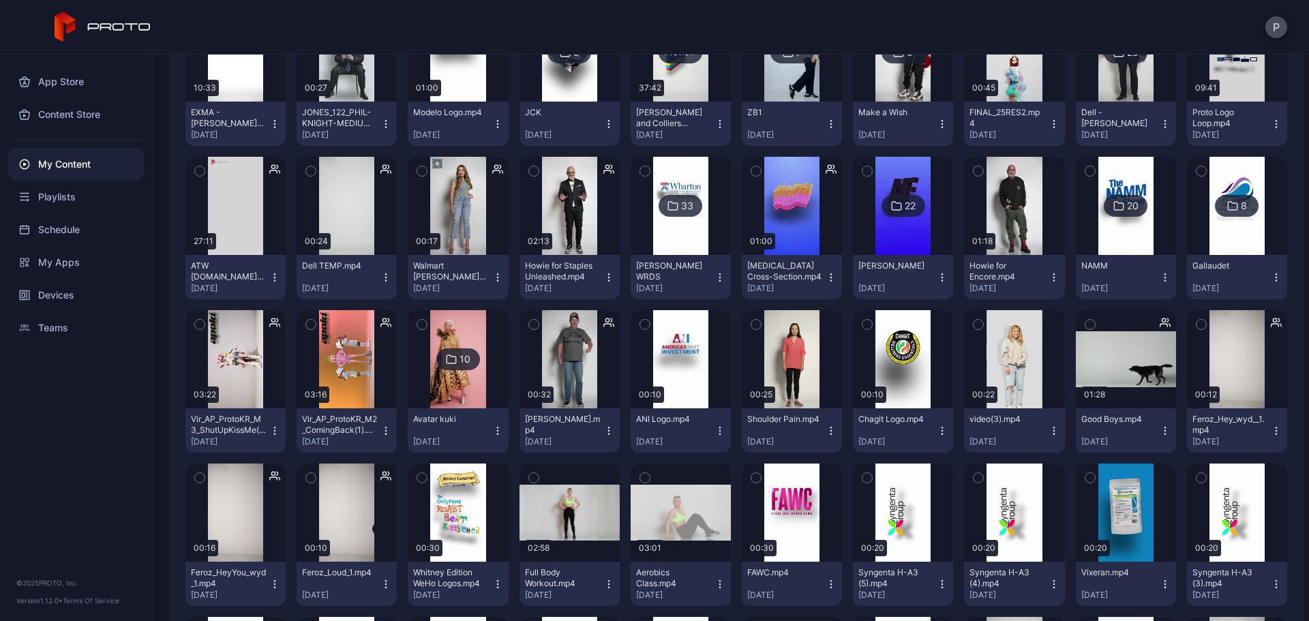
scroll to position [8558, 0]
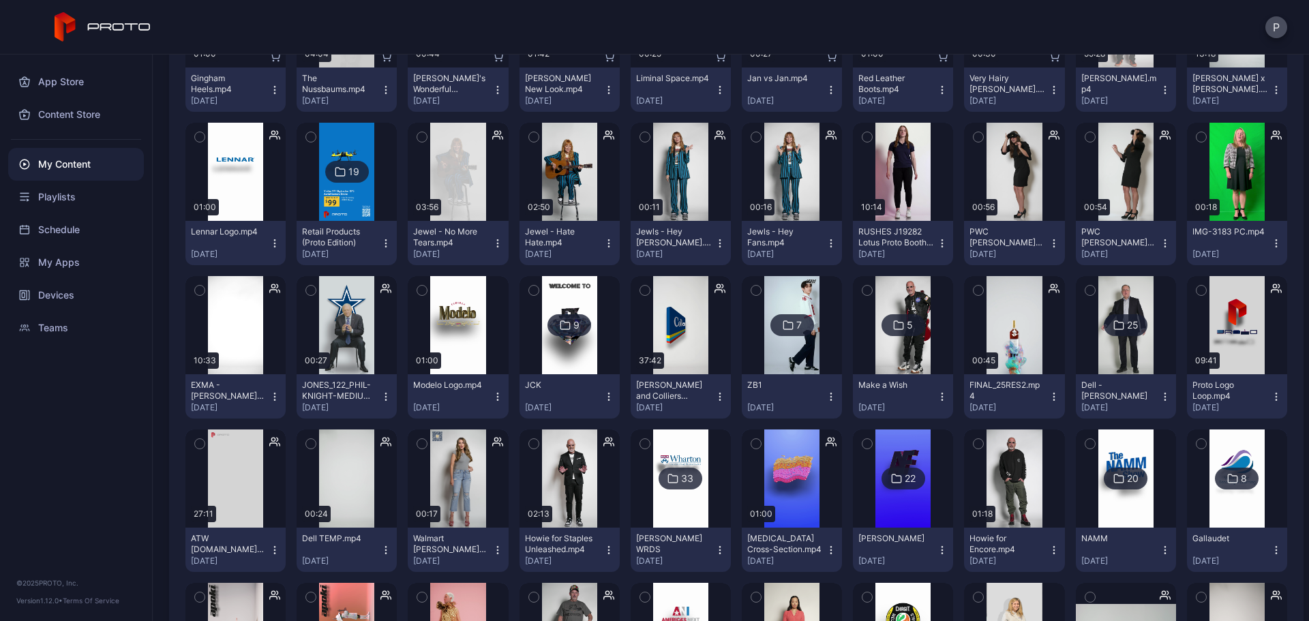
click at [593, 352] on div at bounding box center [569, 325] width 98 height 98
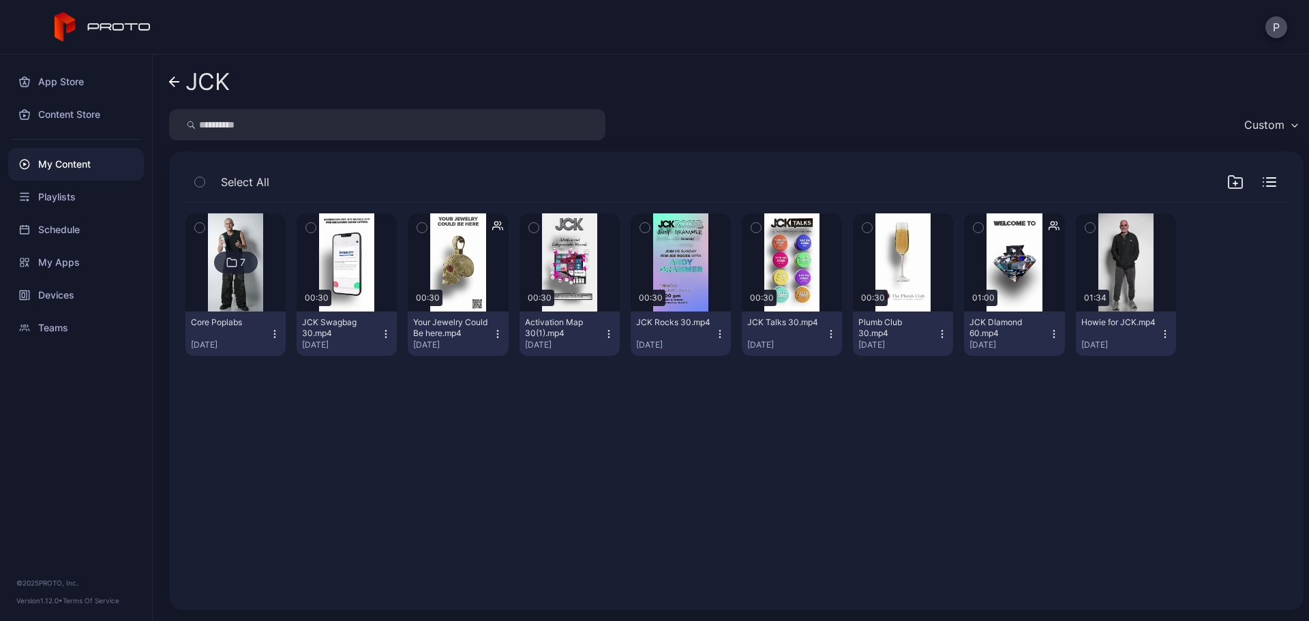
click at [1048, 338] on icon "button" at bounding box center [1053, 334] width 11 height 11
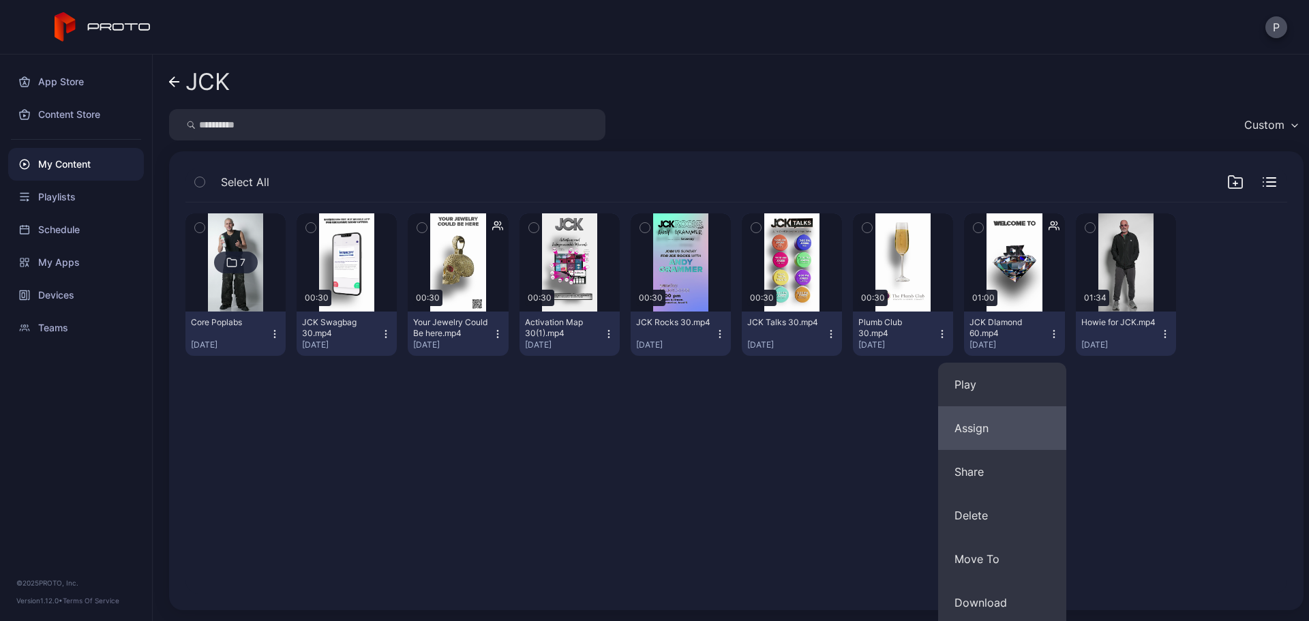
click at [1003, 418] on button "Assign" at bounding box center [1002, 428] width 128 height 44
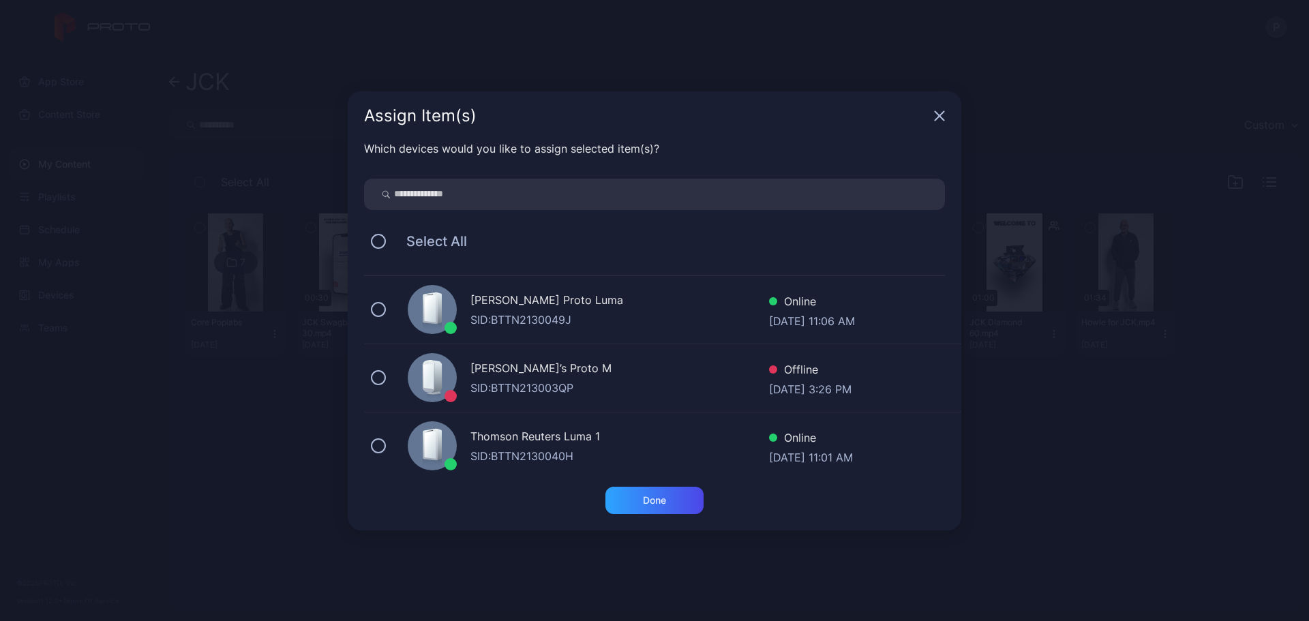
click at [653, 196] on input "search" at bounding box center [654, 194] width 581 height 31
type input "******"
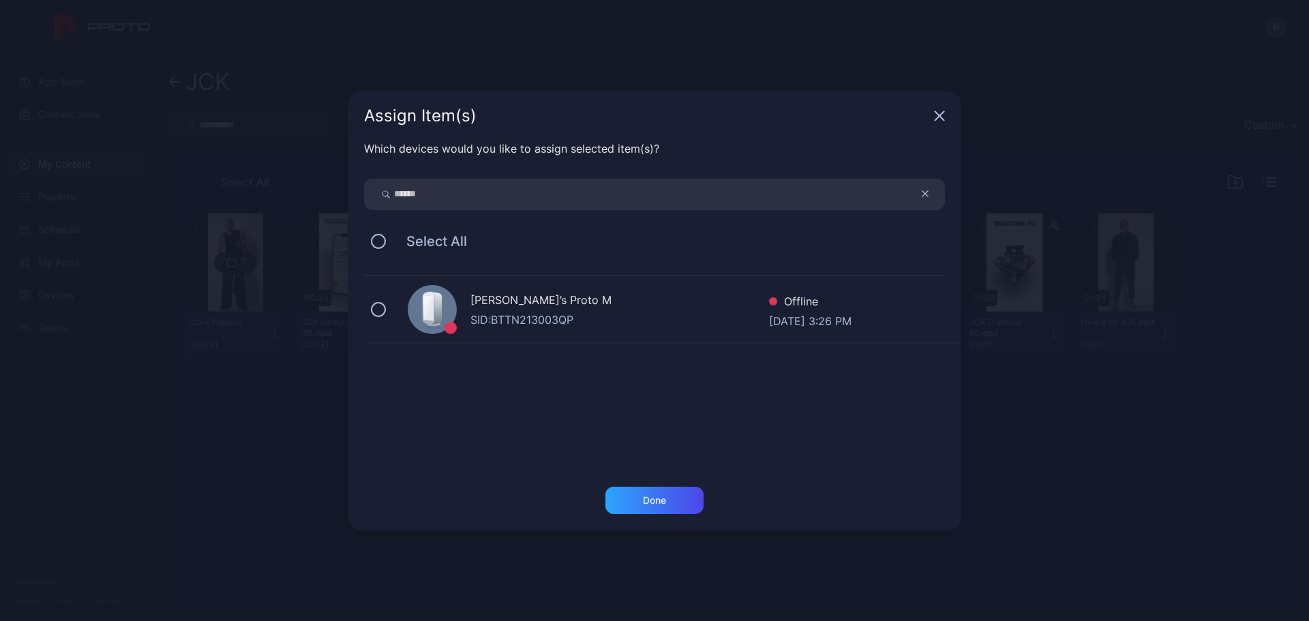
click at [703, 329] on div "[PERSON_NAME]’s Proto M SID: BTTN213003QP Offline [DATE] 3:26 PM" at bounding box center [662, 310] width 597 height 68
click at [685, 512] on div "Done" at bounding box center [654, 500] width 98 height 27
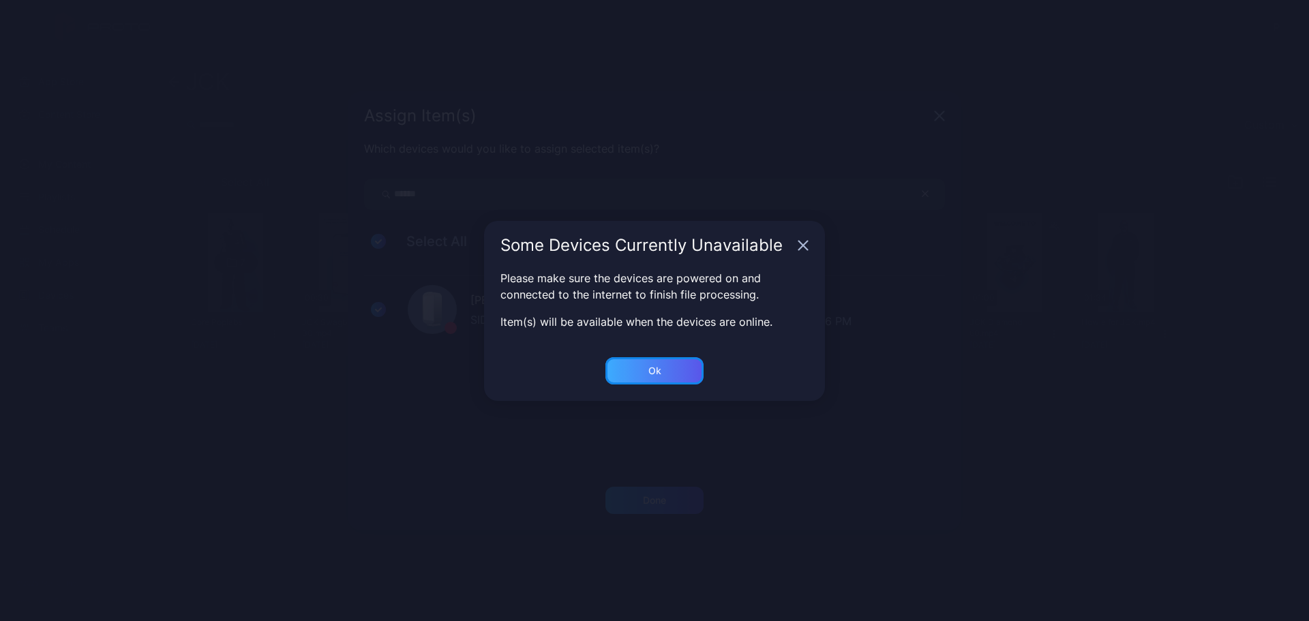
click at [681, 487] on div "Ok" at bounding box center [654, 500] width 98 height 27
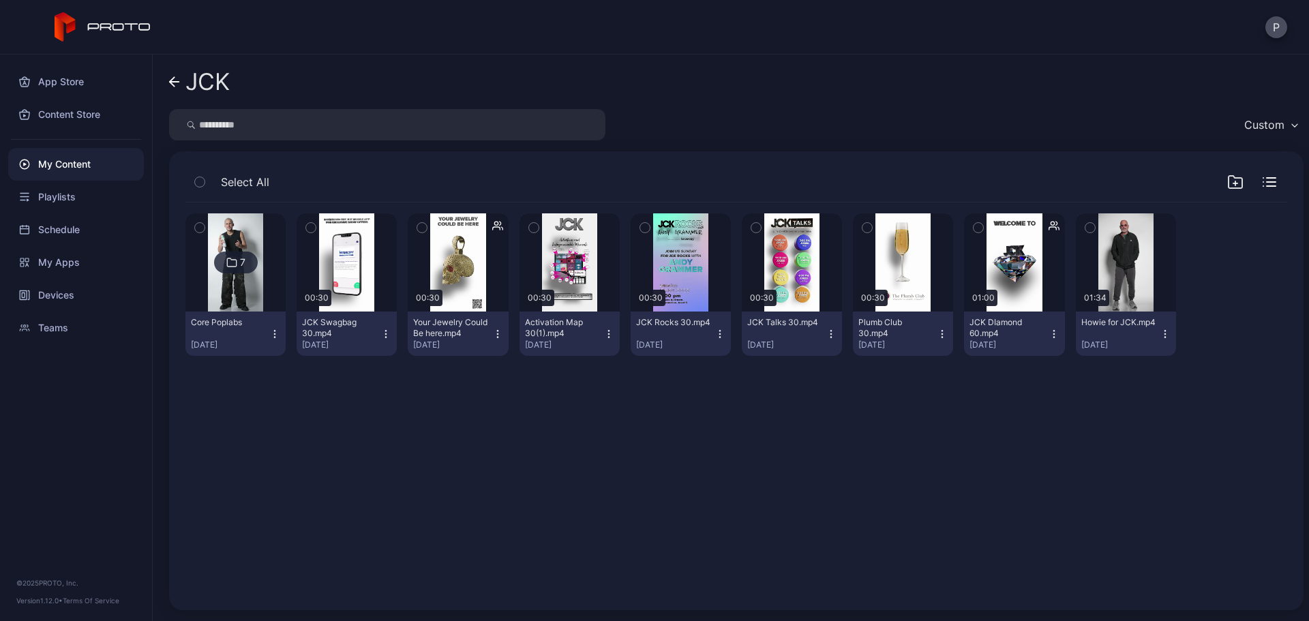
click at [492, 337] on icon "button" at bounding box center [497, 334] width 11 height 11
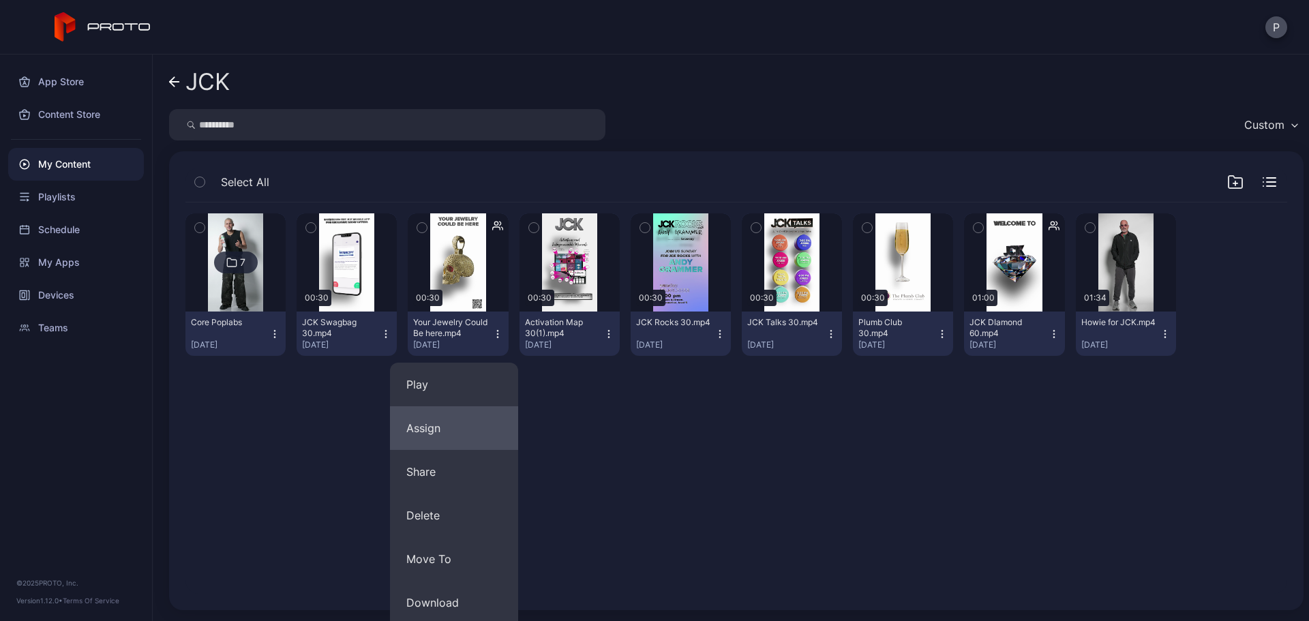
click at [474, 413] on button "Assign" at bounding box center [454, 428] width 128 height 44
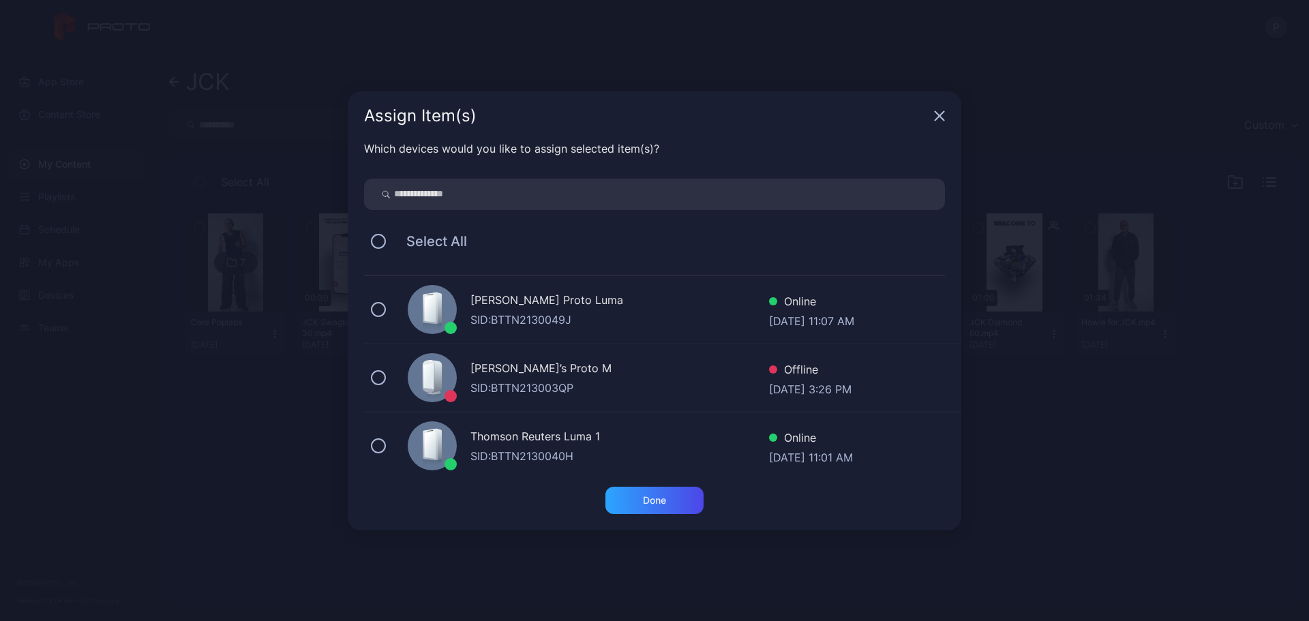
click at [558, 201] on input "search" at bounding box center [654, 194] width 581 height 31
type input "******"
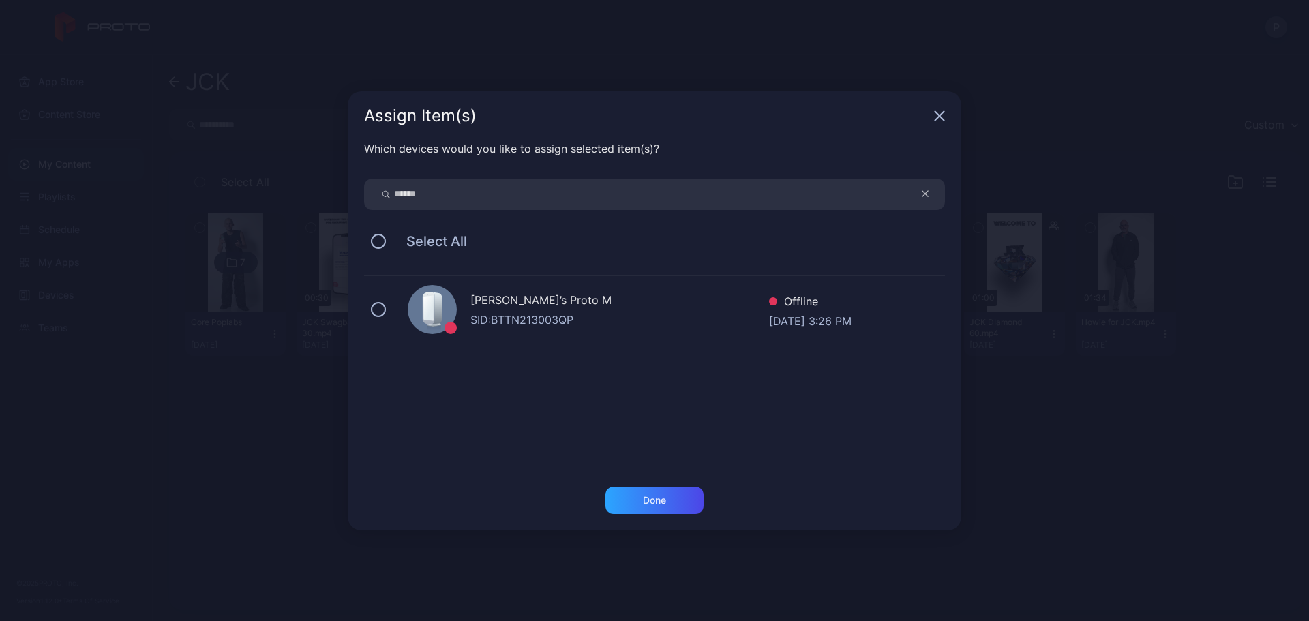
click at [633, 303] on div "[PERSON_NAME]’s Proto M" at bounding box center [619, 302] width 299 height 20
click at [665, 498] on div "Done" at bounding box center [654, 500] width 23 height 11
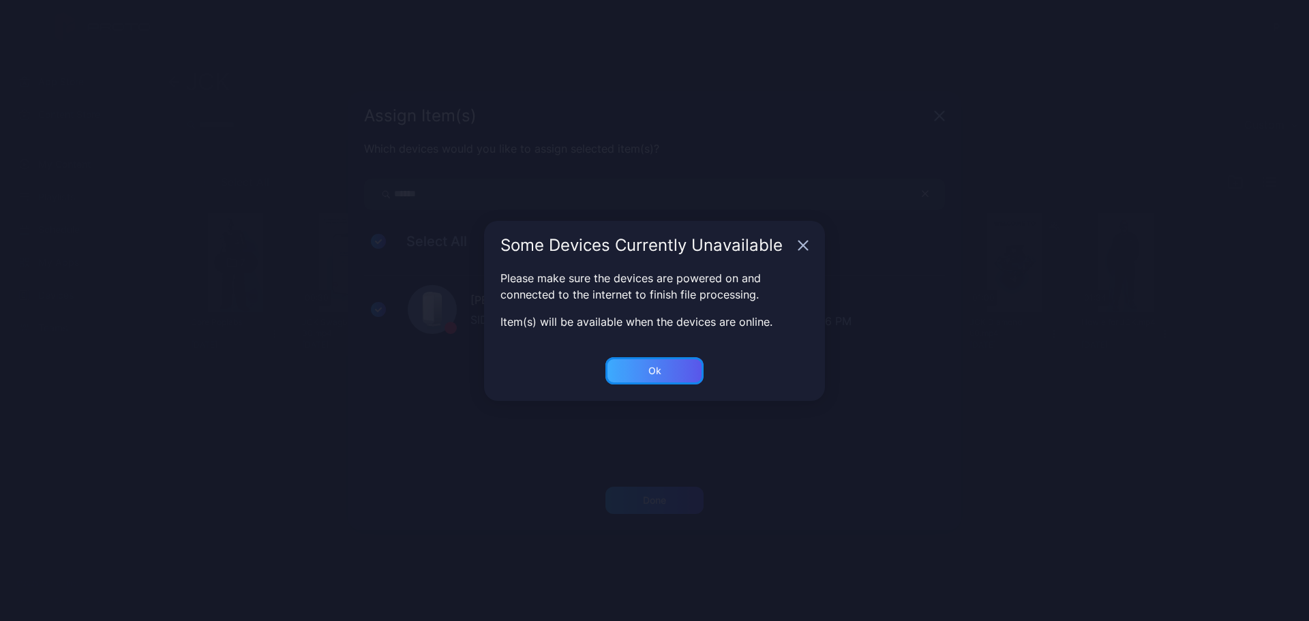
click at [669, 487] on div "Ok" at bounding box center [654, 500] width 98 height 27
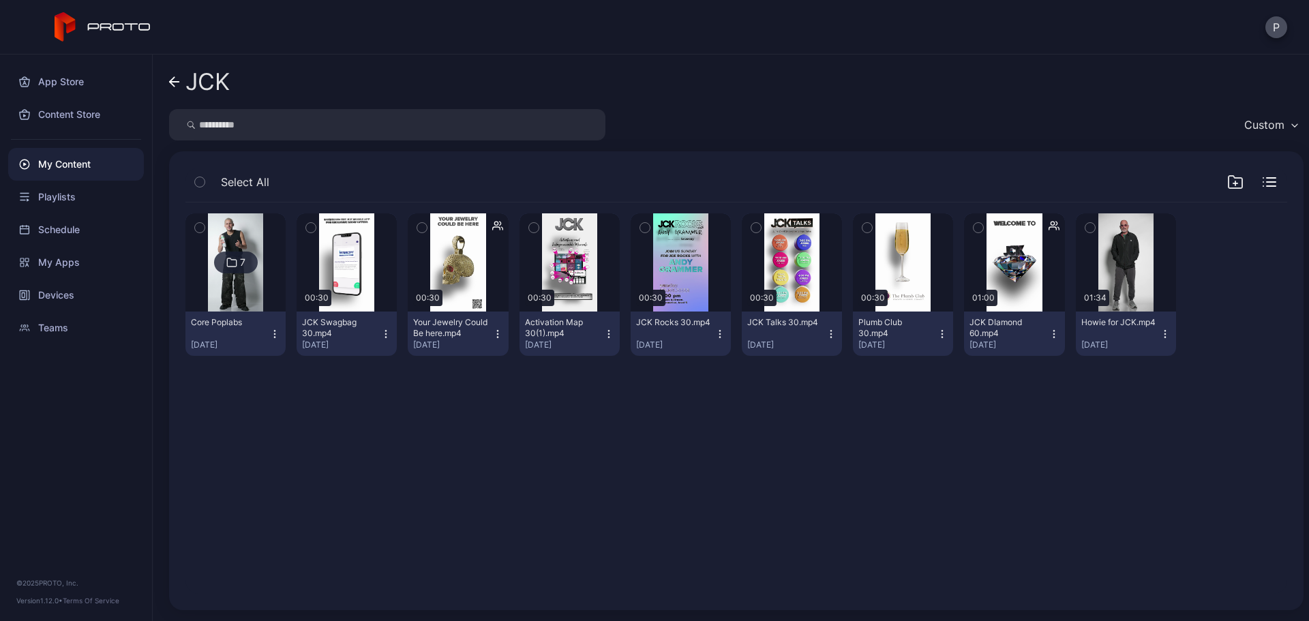
click at [179, 86] on icon at bounding box center [174, 82] width 11 height 12
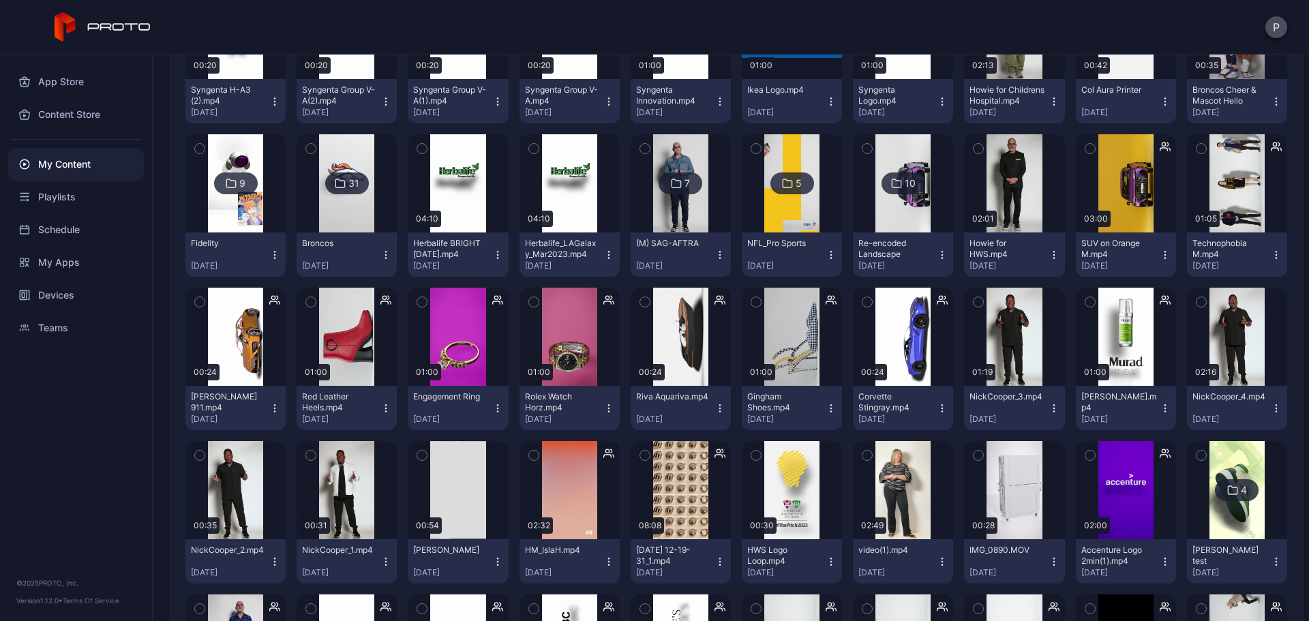
scroll to position [9558, 0]
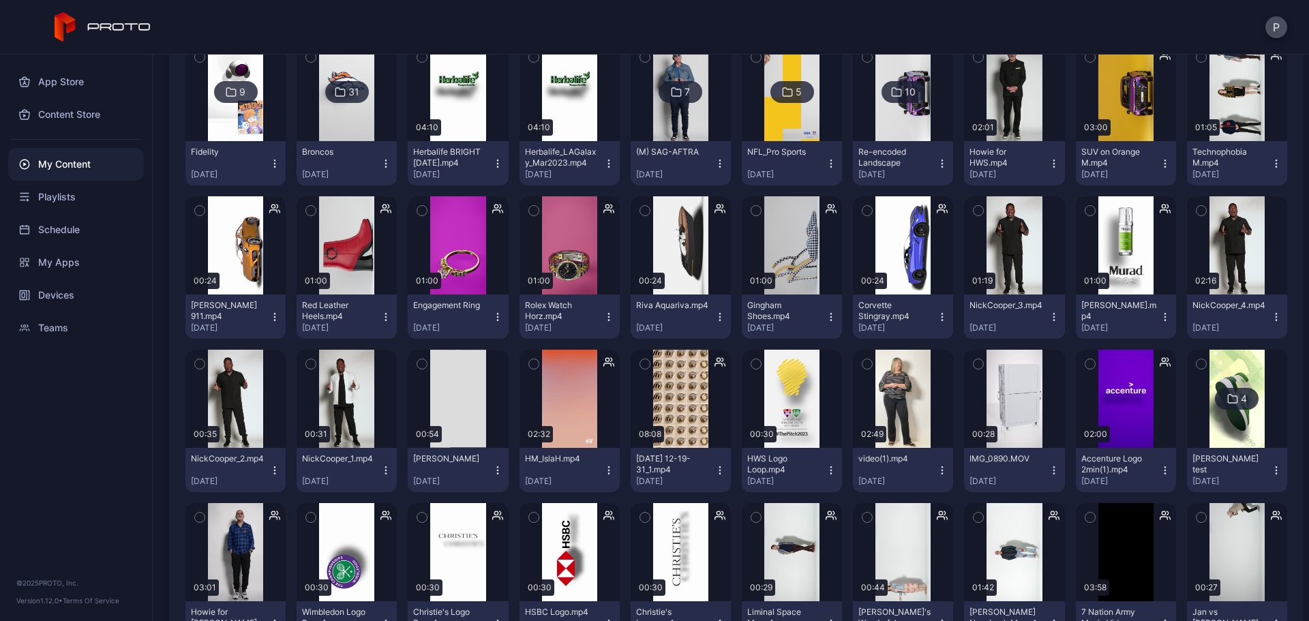
click at [492, 317] on icon "button" at bounding box center [497, 316] width 11 height 11
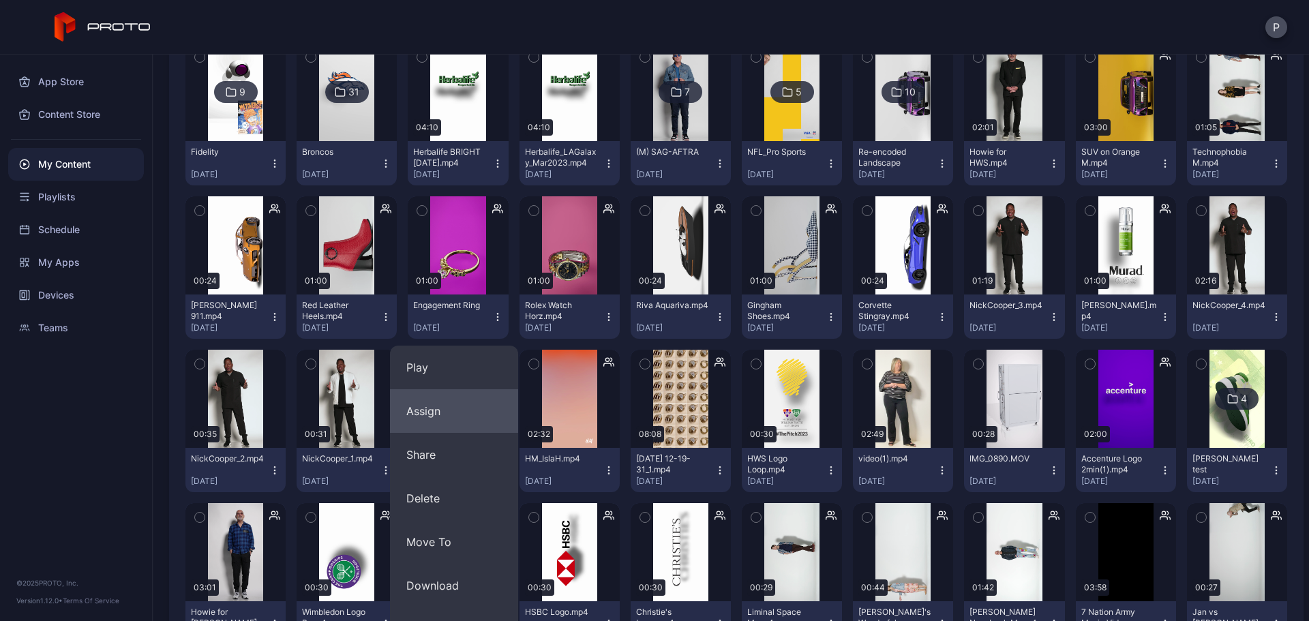
click at [440, 425] on button "Assign" at bounding box center [454, 411] width 128 height 44
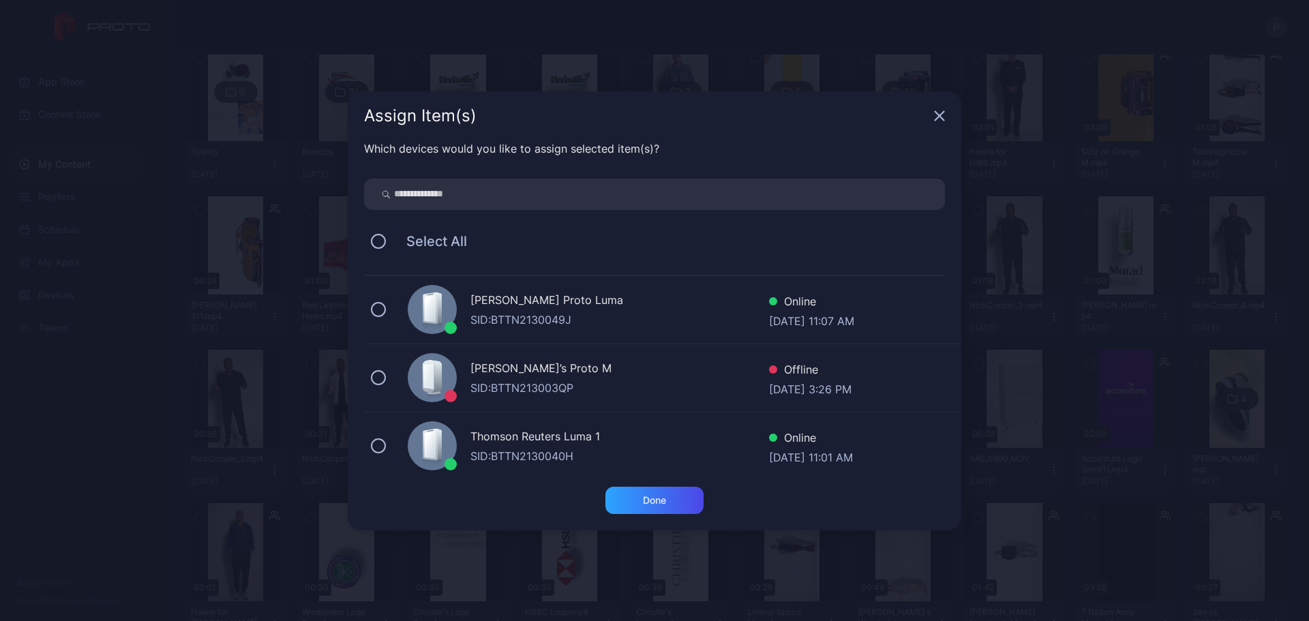
click at [506, 207] on input "search" at bounding box center [654, 194] width 581 height 31
type input "******"
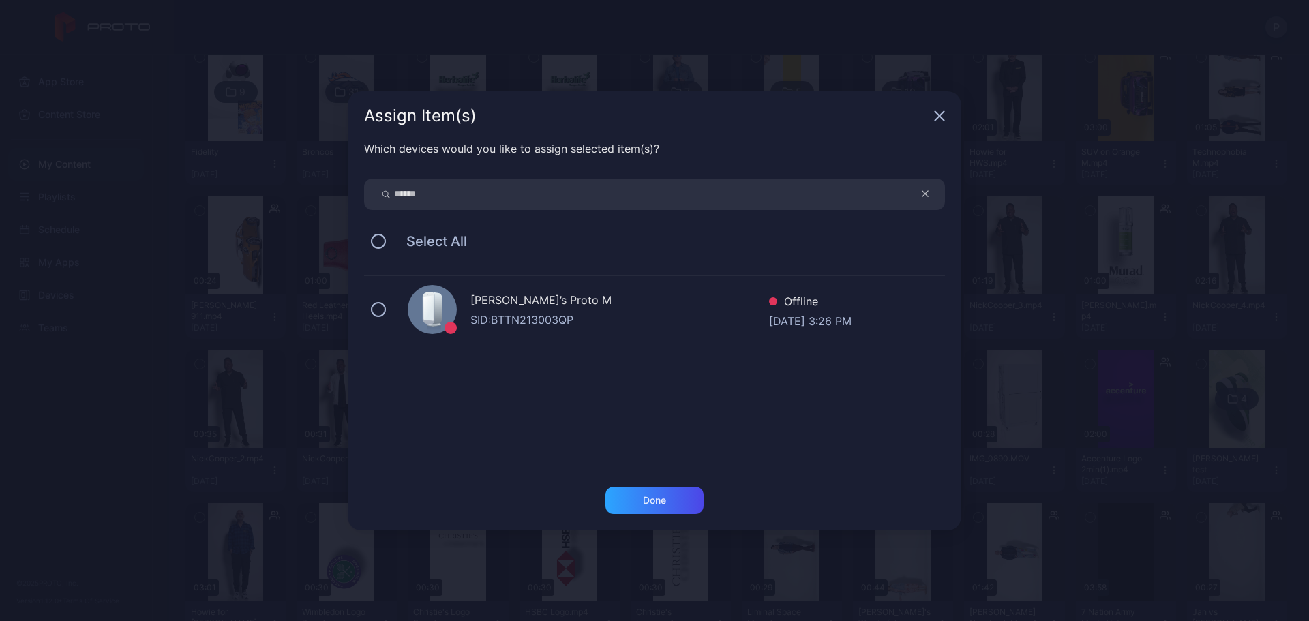
click at [612, 282] on div "[PERSON_NAME]’s Proto M SID: BTTN213003QP Offline [DATE] 3:26 PM" at bounding box center [662, 310] width 597 height 68
click at [669, 496] on div "Done" at bounding box center [654, 500] width 98 height 27
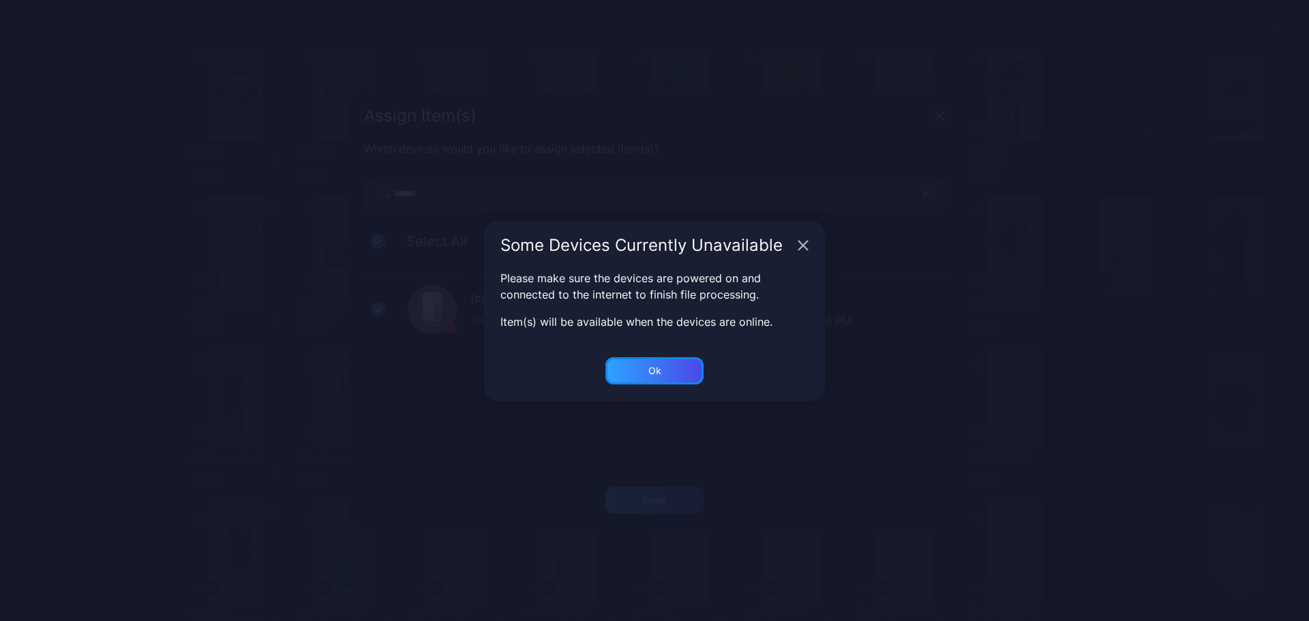
drag, startPoint x: 701, startPoint y: 361, endPoint x: 692, endPoint y: 363, distance: 9.1
click at [699, 487] on div "Ok" at bounding box center [654, 500] width 98 height 27
click at [692, 363] on div "Preview" at bounding box center [680, 399] width 100 height 98
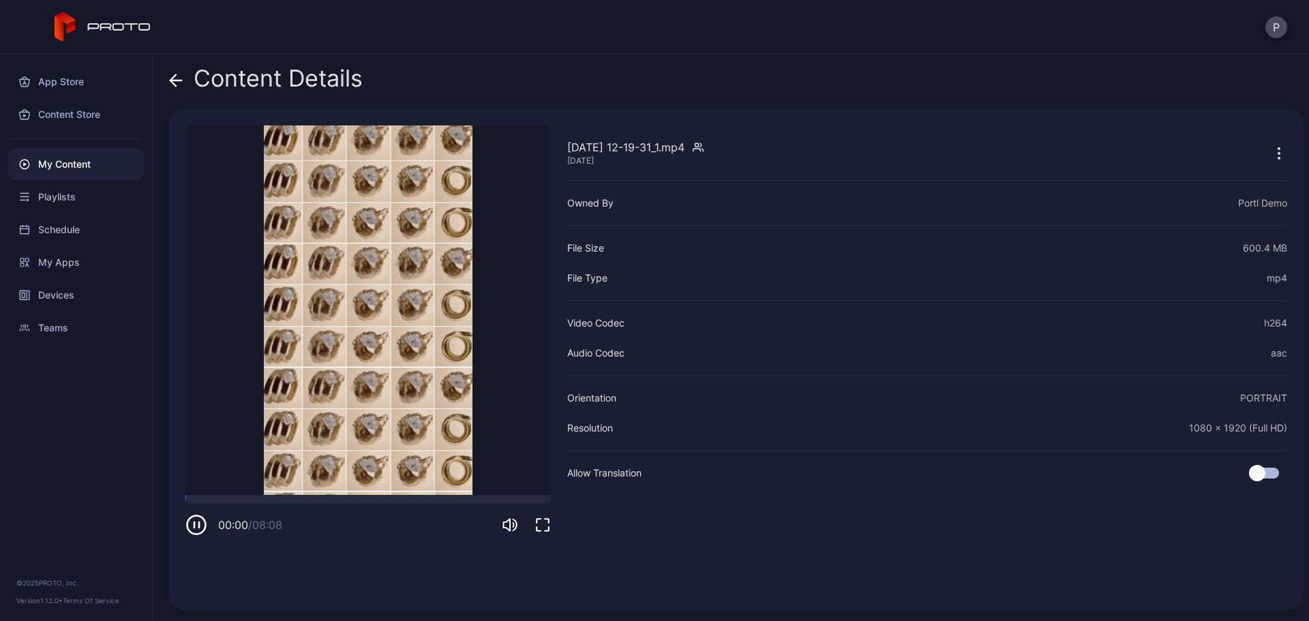
click at [171, 82] on icon at bounding box center [172, 80] width 5 height 12
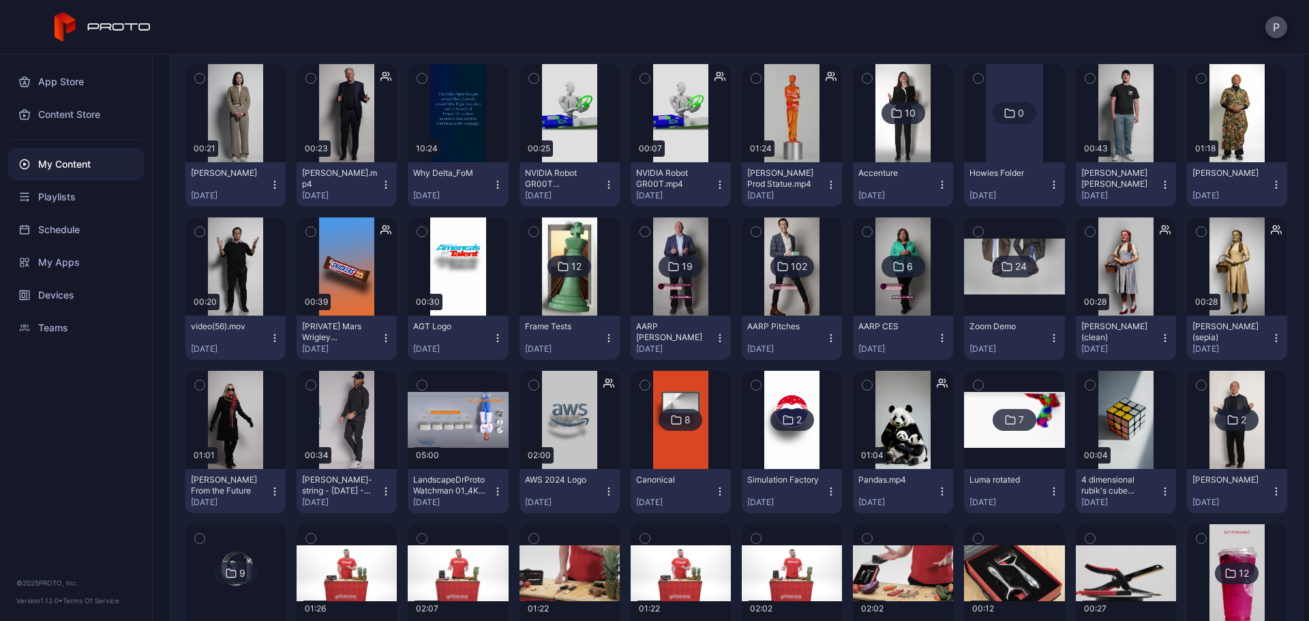
scroll to position [2726, 0]
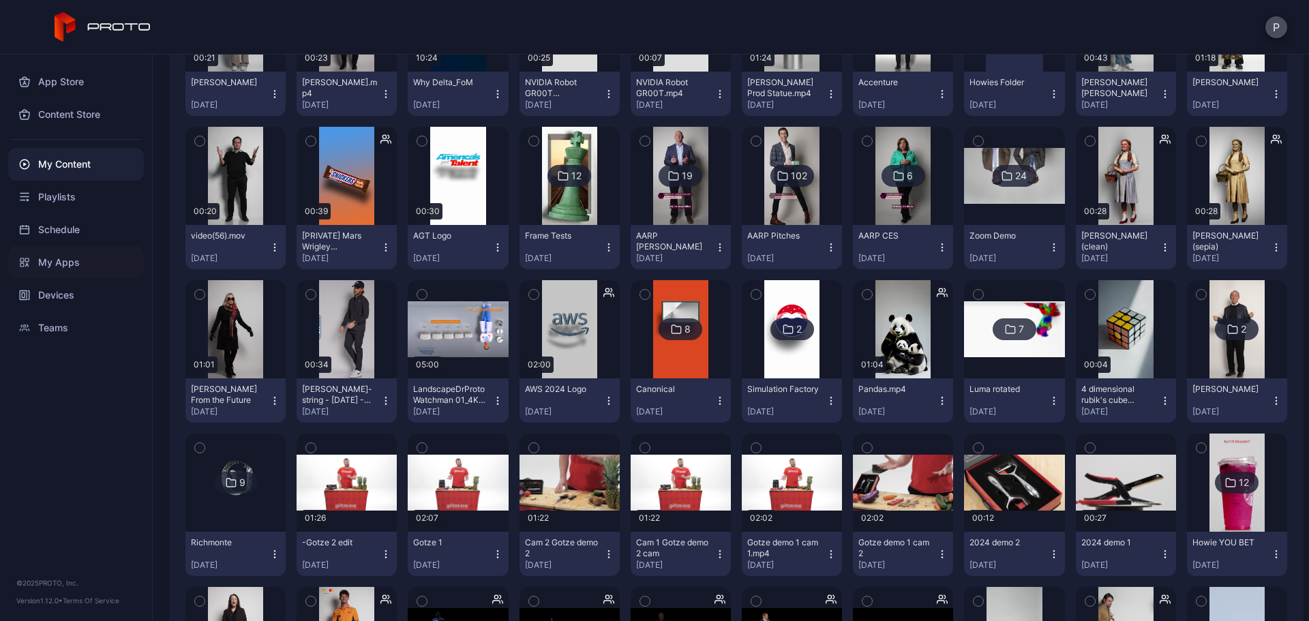
click at [94, 266] on div "My Apps" at bounding box center [76, 262] width 136 height 33
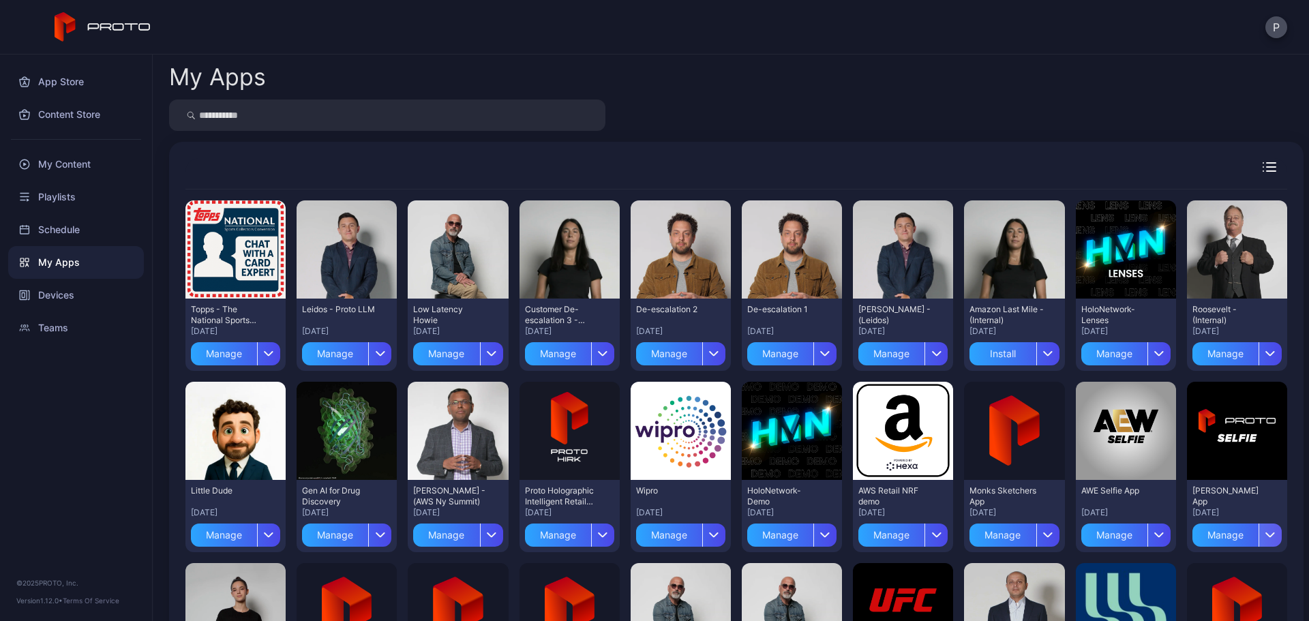
click at [1258, 530] on div "button" at bounding box center [1269, 534] width 23 height 23
click at [1227, 434] on button "Install" at bounding box center [1221, 446] width 116 height 44
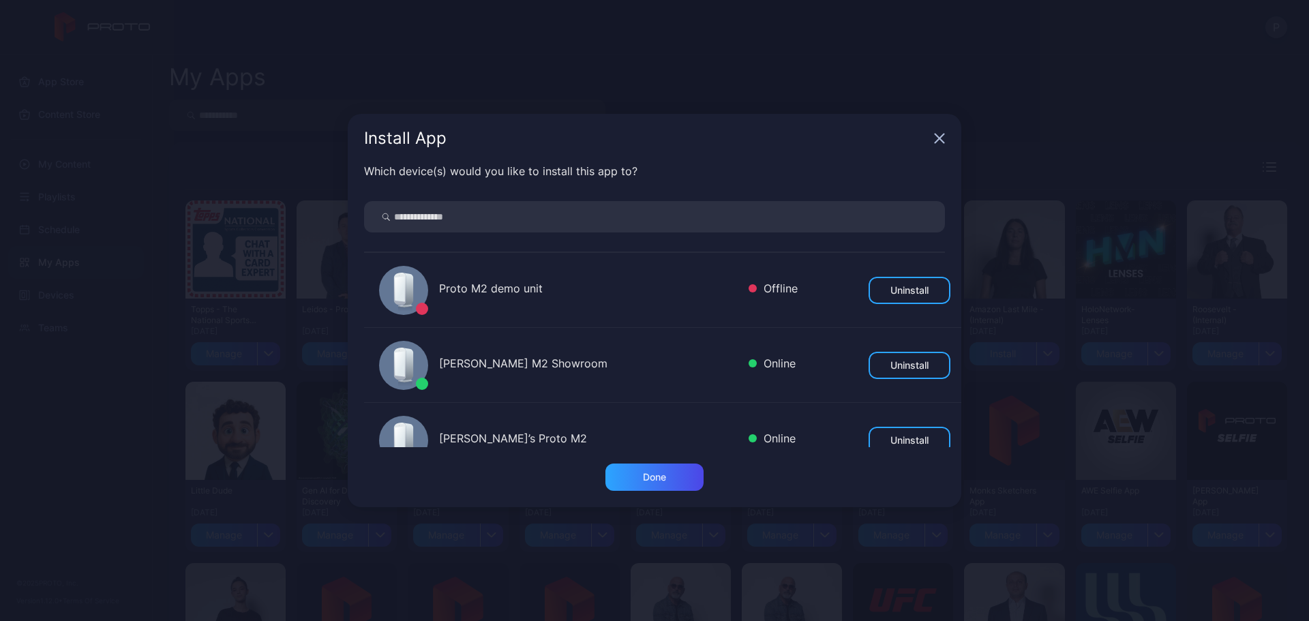
click at [671, 218] on input "search" at bounding box center [654, 216] width 581 height 31
type input "******"
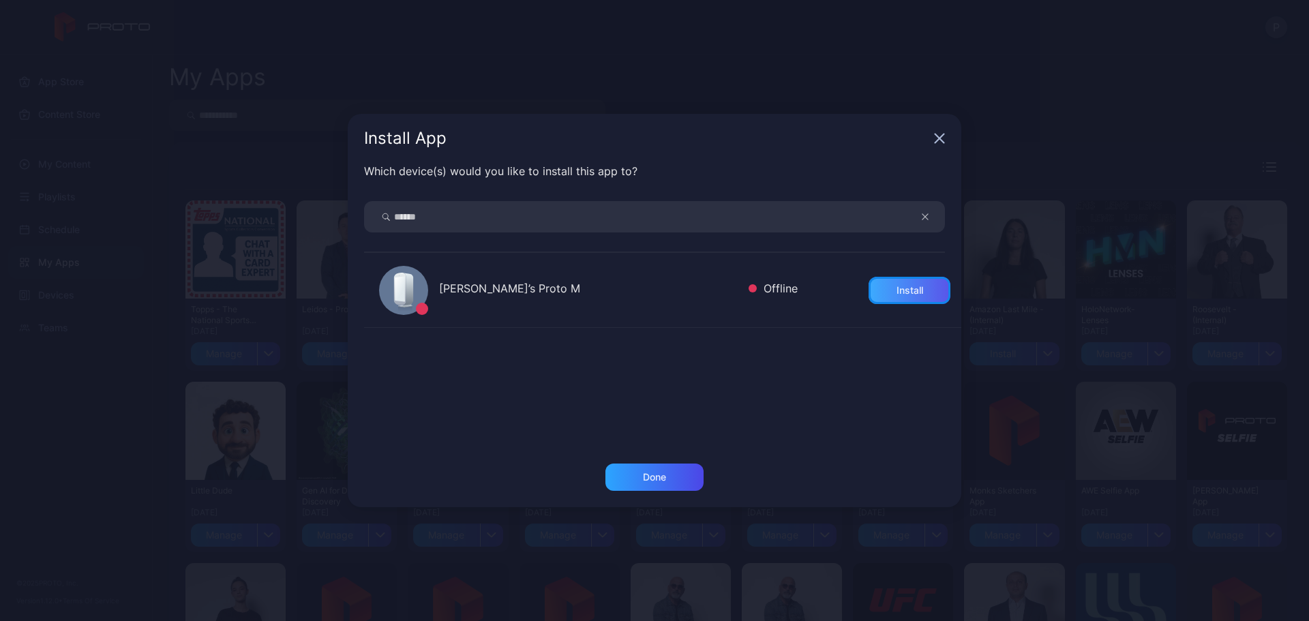
click at [920, 301] on div "Install" at bounding box center [909, 290] width 82 height 27
click at [655, 469] on div "Done" at bounding box center [654, 476] width 98 height 27
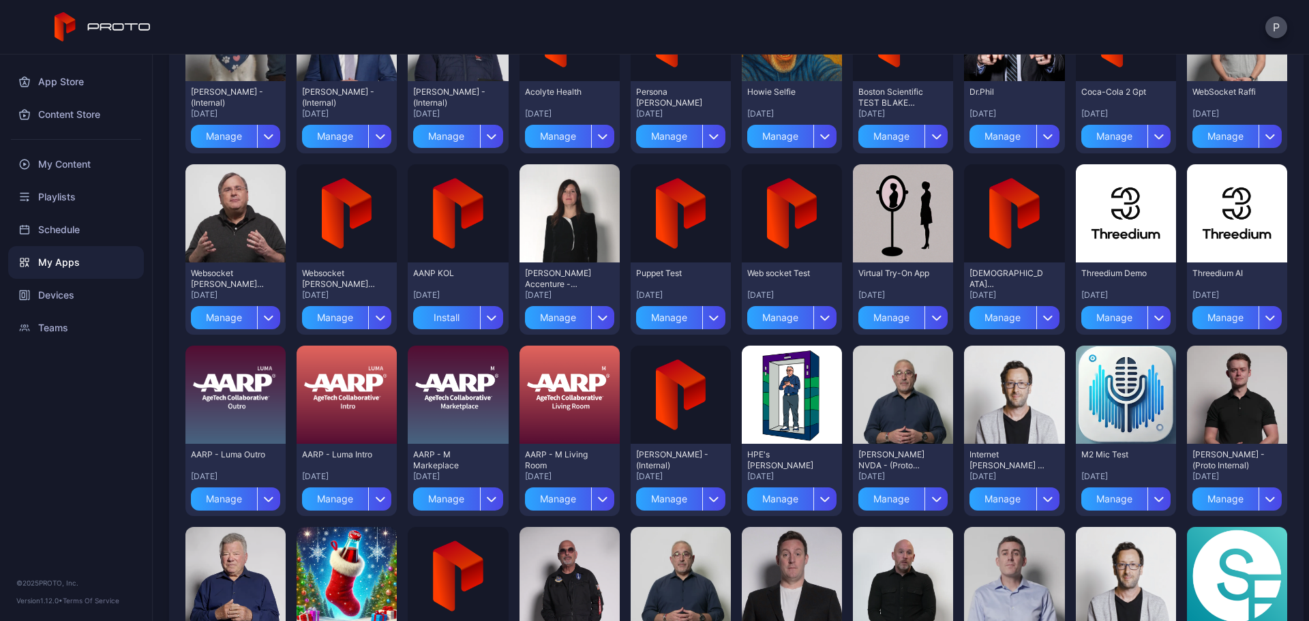
scroll to position [874, 0]
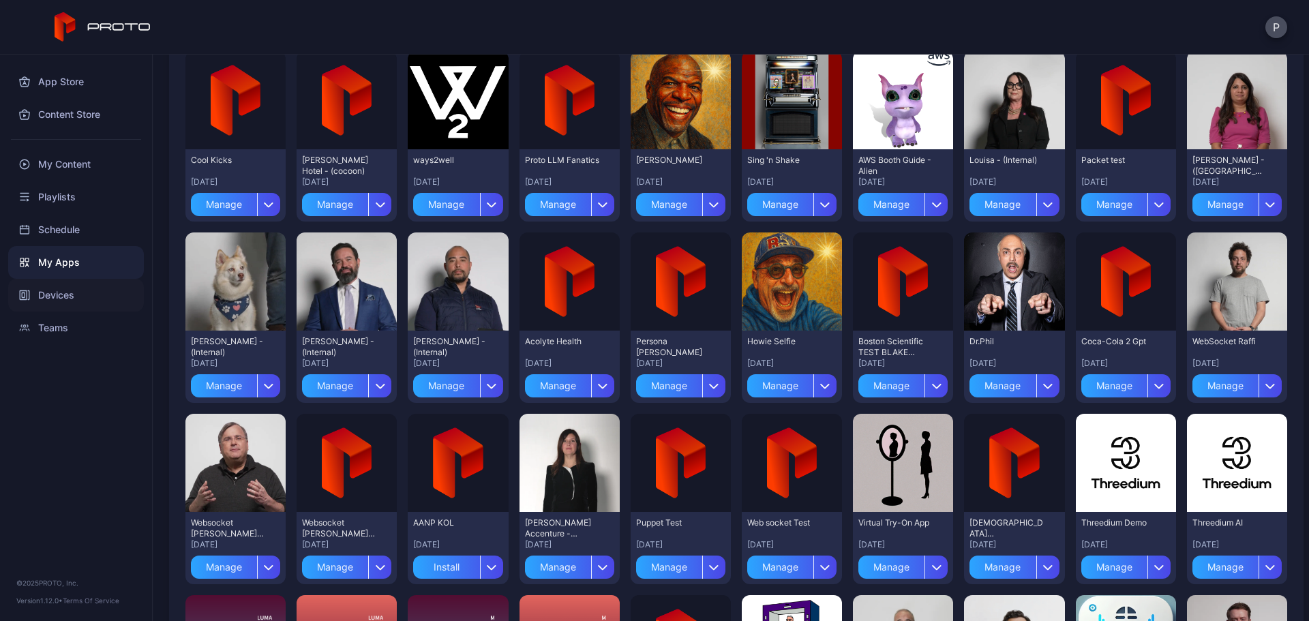
click at [101, 294] on div "Devices" at bounding box center [76, 295] width 136 height 33
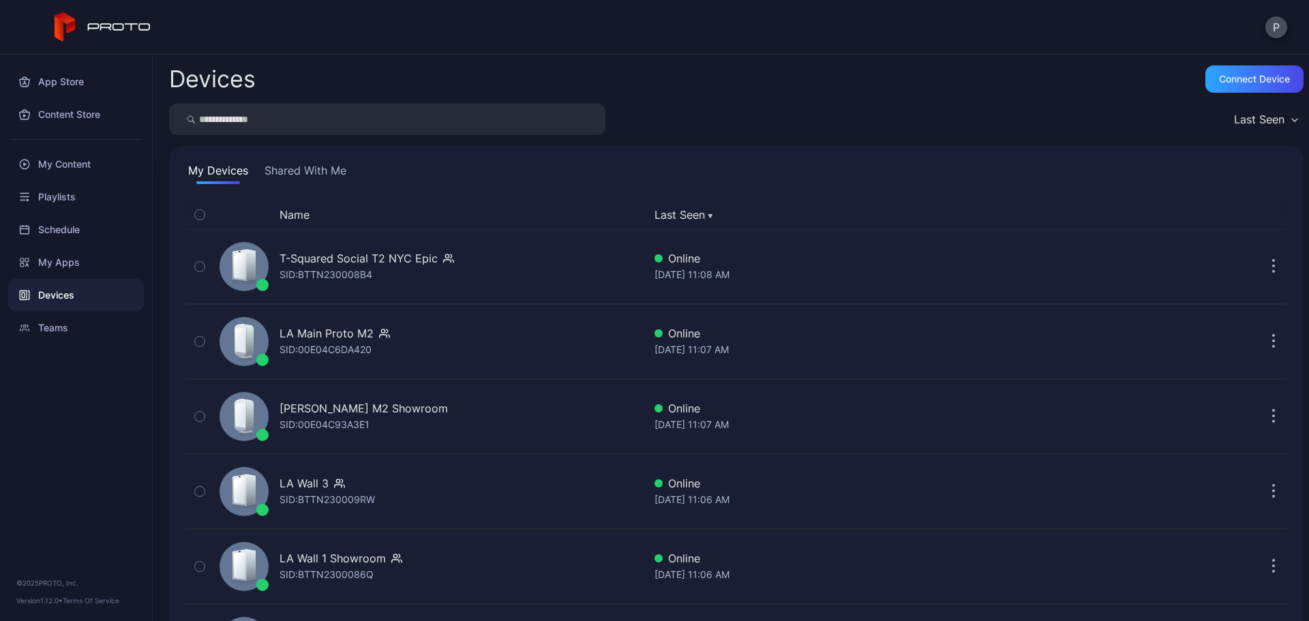
click at [511, 132] on input "search" at bounding box center [387, 119] width 436 height 31
type input "******"
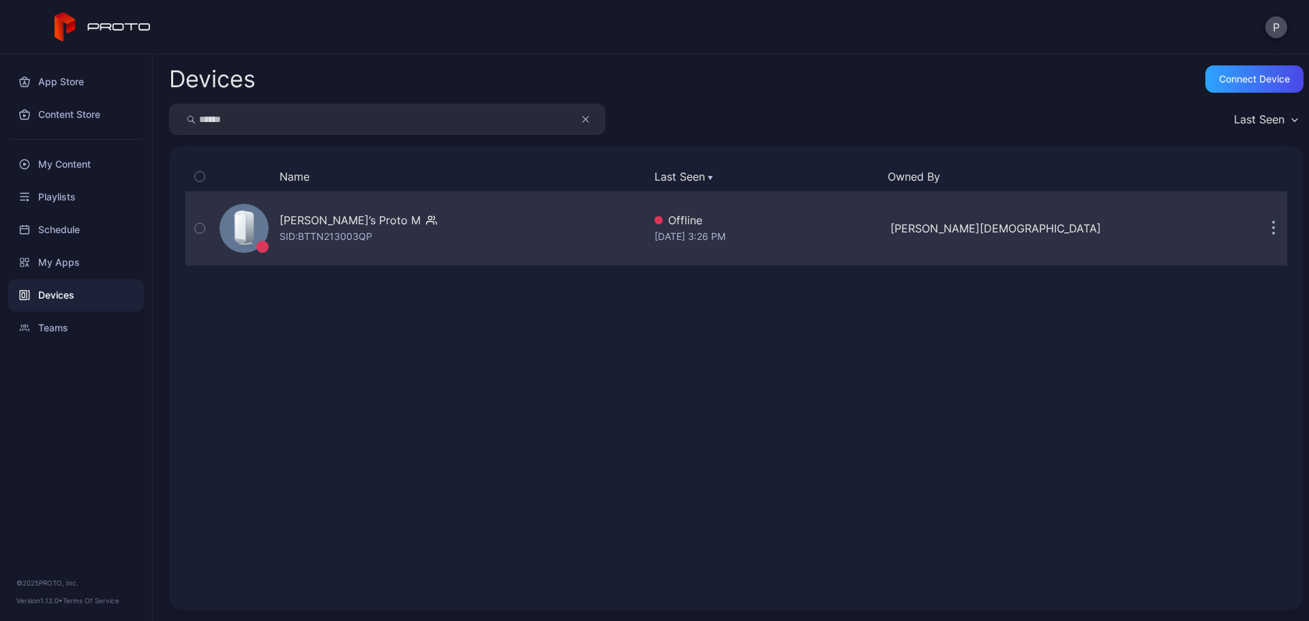
click at [561, 205] on div "[PERSON_NAME]’s Proto M SID: BTTN213003QP" at bounding box center [428, 228] width 429 height 68
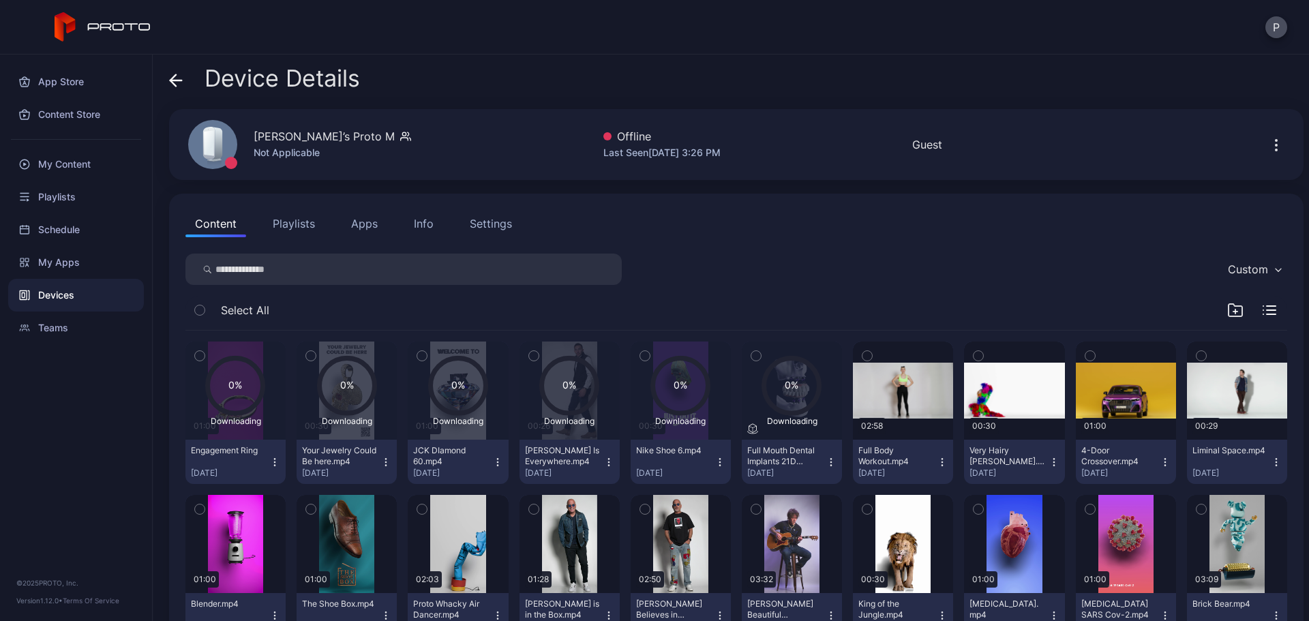
click at [339, 226] on div "Content Playlists Apps Info Settings" at bounding box center [735, 223] width 1101 height 27
click at [354, 224] on button "Apps" at bounding box center [364, 223] width 46 height 27
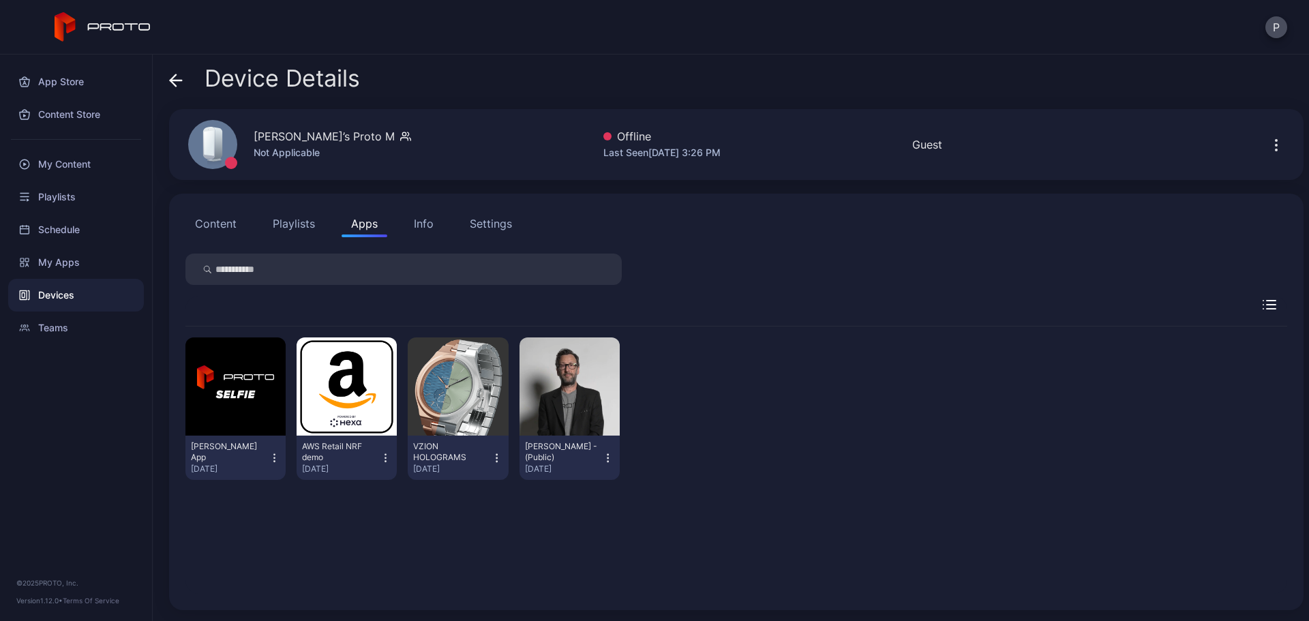
click at [229, 215] on button "Content" at bounding box center [215, 223] width 61 height 27
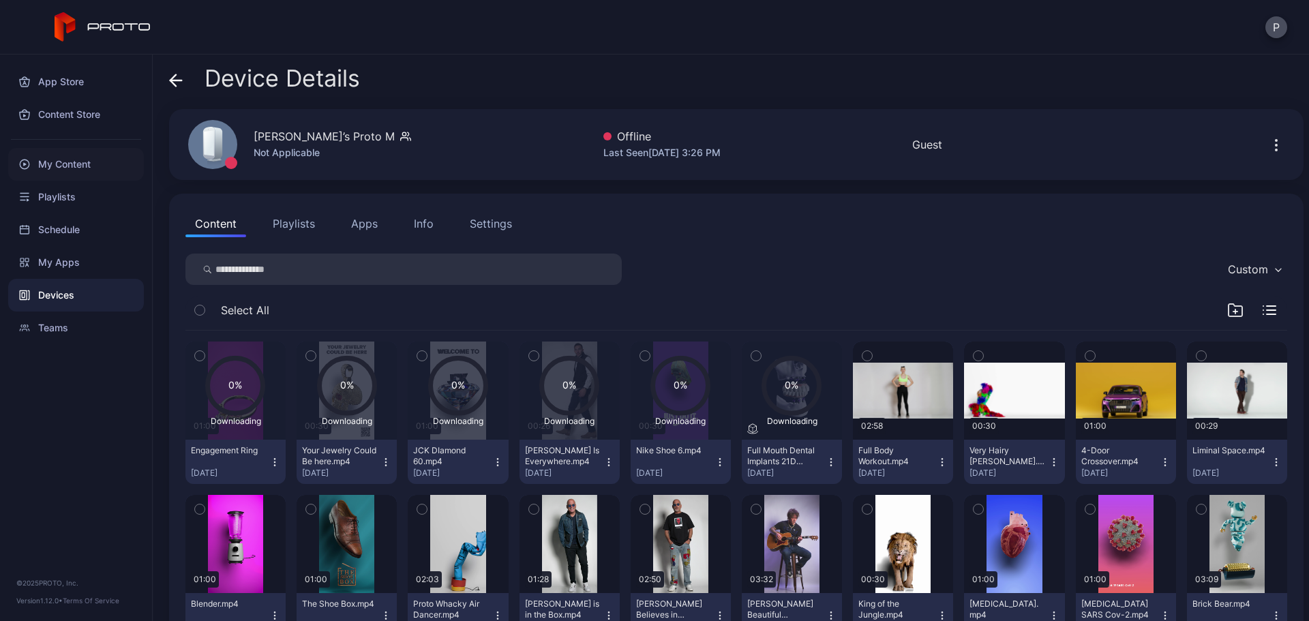
click at [105, 158] on div "My Content" at bounding box center [76, 164] width 136 height 33
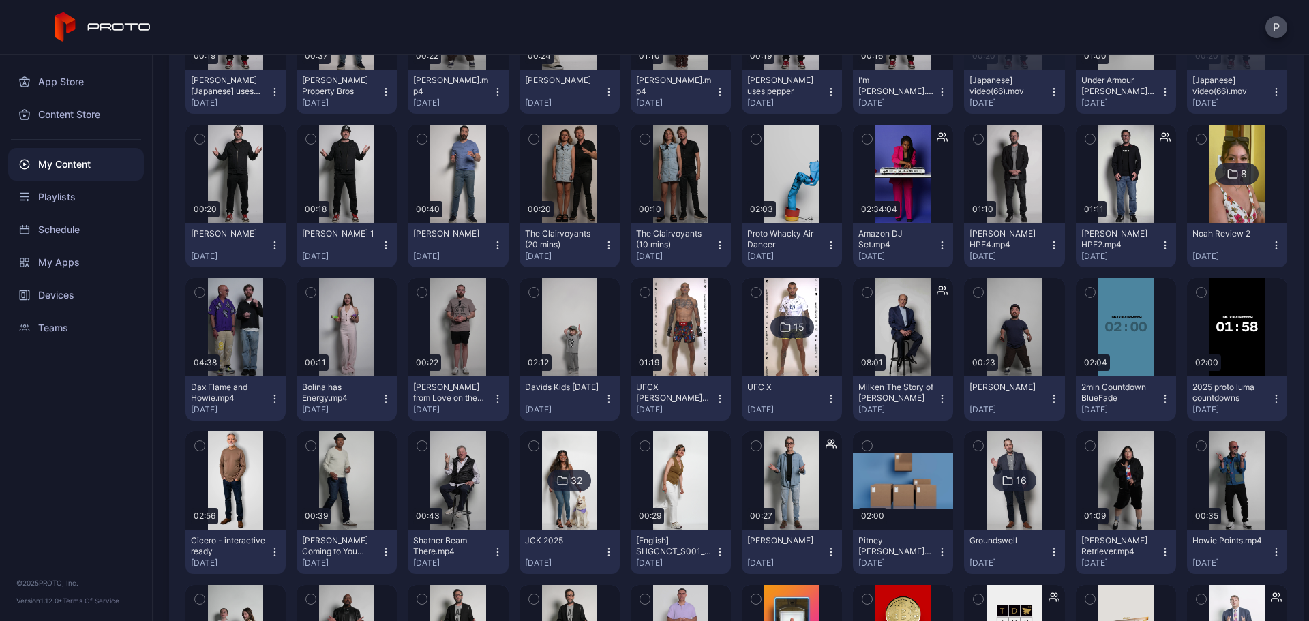
scroll to position [727, 0]
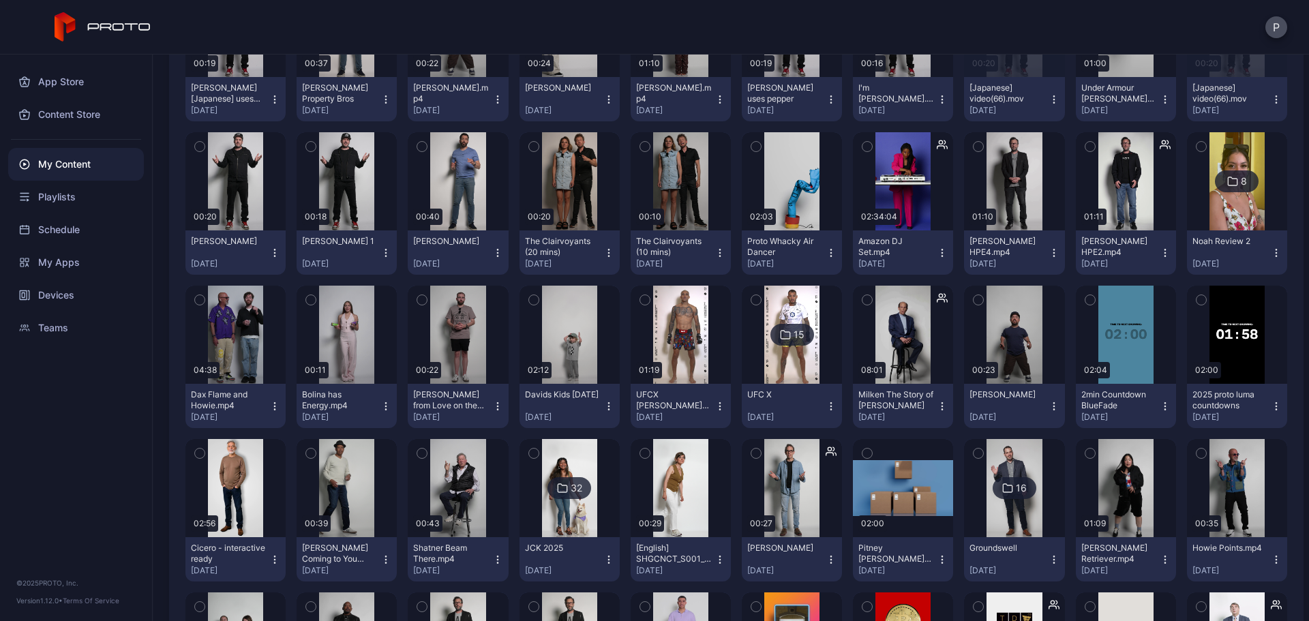
click at [825, 256] on icon "button" at bounding box center [830, 252] width 11 height 11
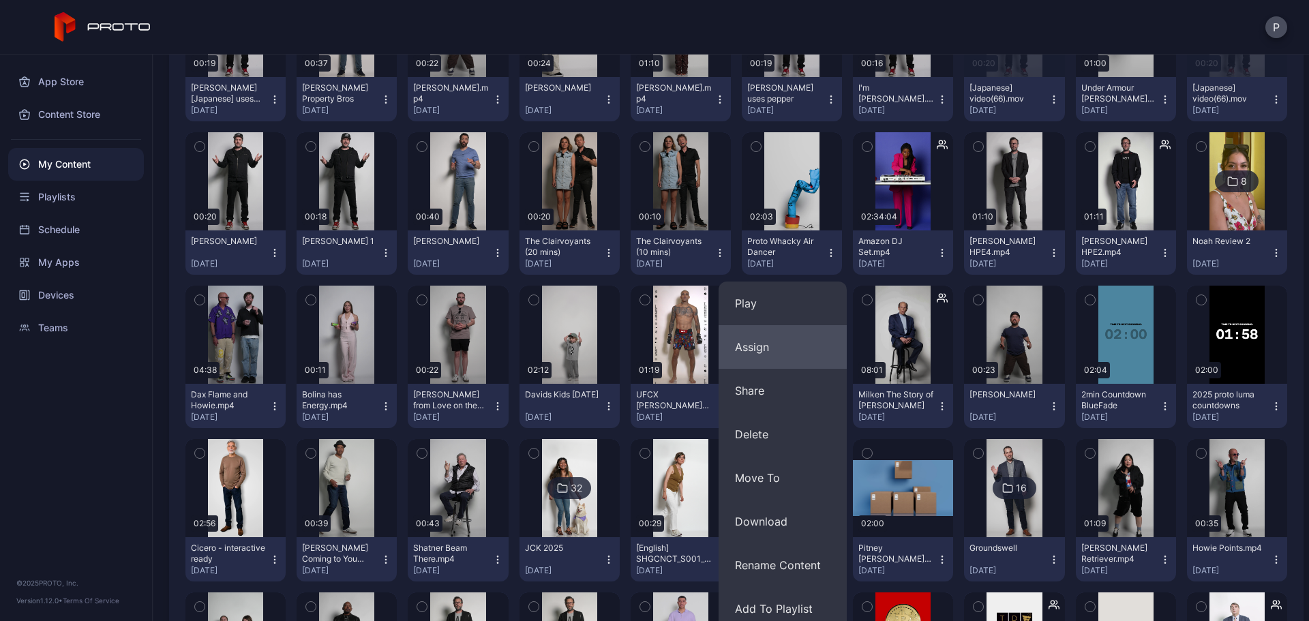
click at [810, 326] on button "Assign" at bounding box center [782, 347] width 128 height 44
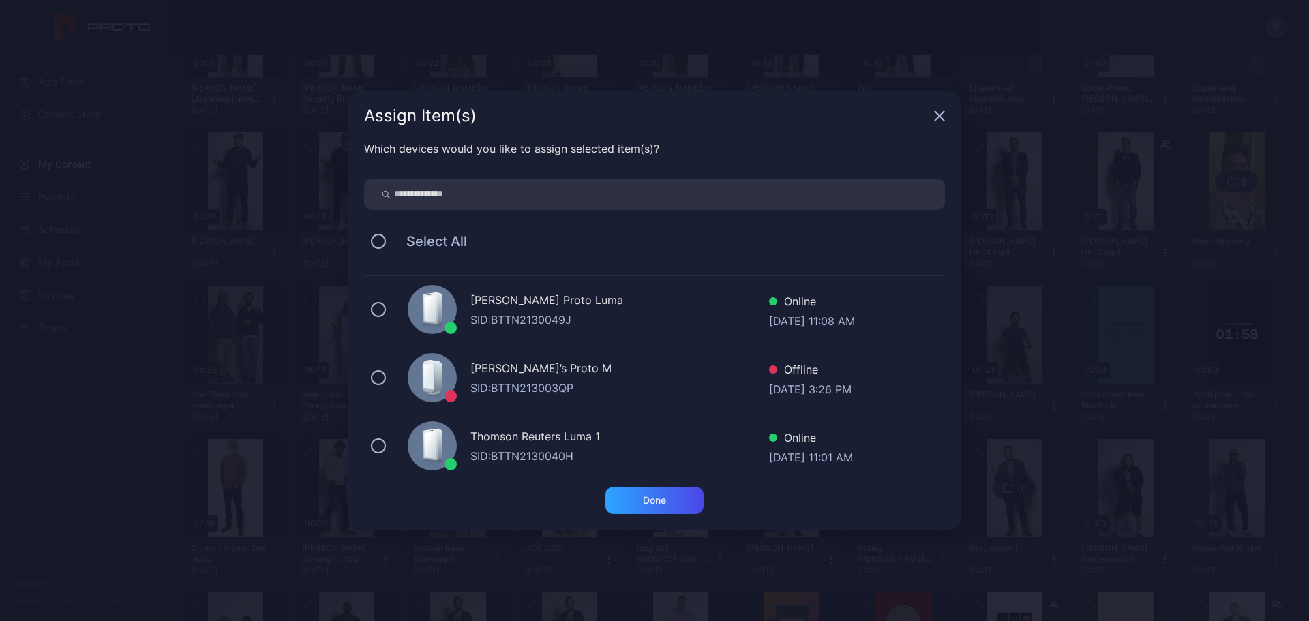
click at [755, 200] on input "search" at bounding box center [654, 194] width 581 height 31
type input "******"
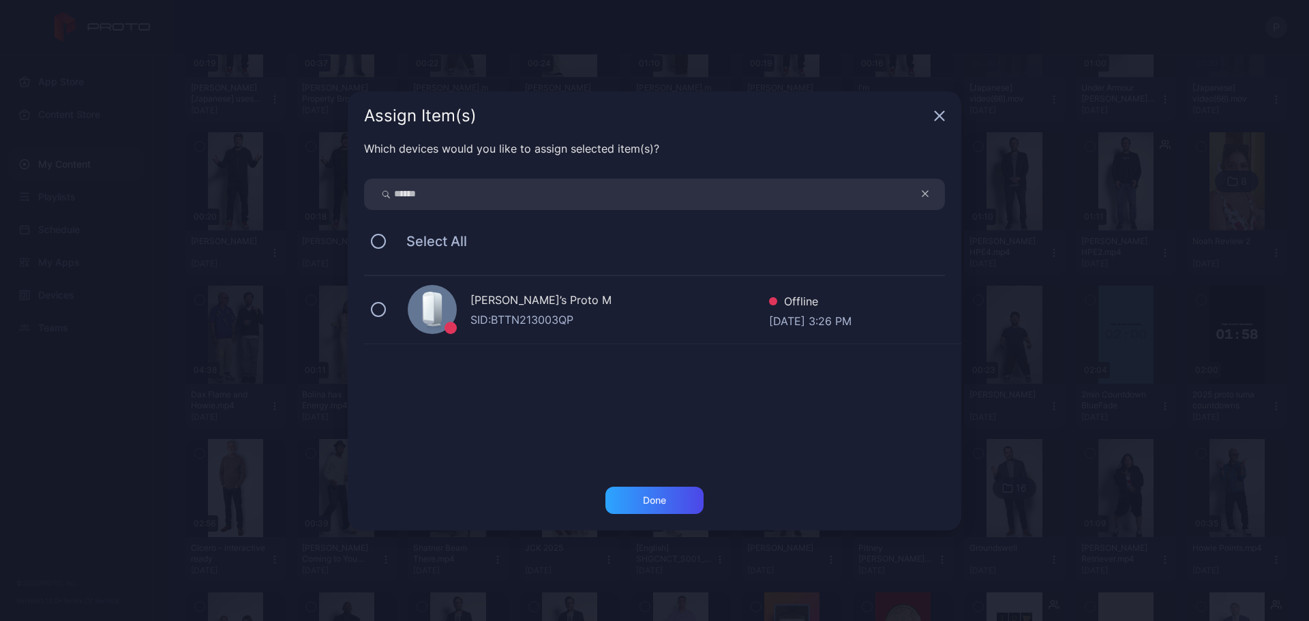
click at [616, 330] on div "[PERSON_NAME]’s Proto M SID: BTTN213003QP Offline [DATE] 3:26 PM" at bounding box center [662, 310] width 597 height 68
click at [631, 476] on div "Which devices would you like to assign selected item(s)? ****** Select All Mick…" at bounding box center [654, 313] width 613 height 346
click at [638, 481] on div "Which devices would you like to assign selected item(s)? ****** Select All Mick…" at bounding box center [654, 313] width 613 height 346
click at [646, 491] on div "Done" at bounding box center [654, 500] width 98 height 27
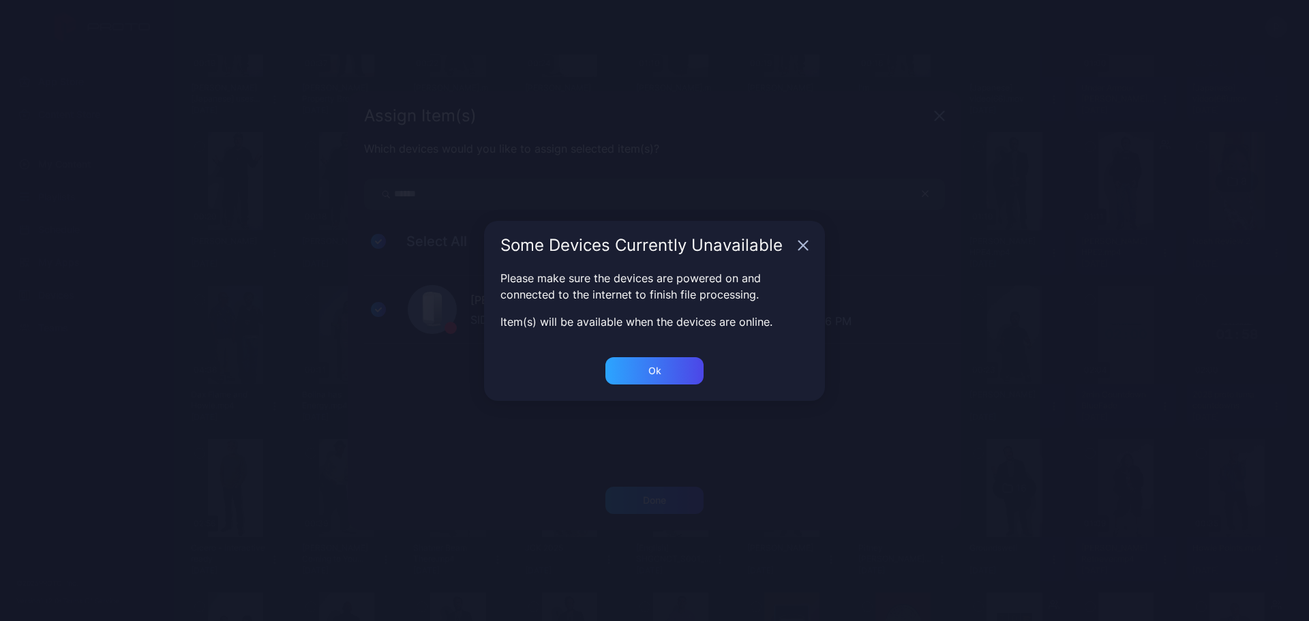
click at [655, 354] on div "Please make sure the devices are powered on and connected to the internet to fi…" at bounding box center [654, 313] width 613 height 346
click at [664, 487] on div "Ok" at bounding box center [654, 500] width 98 height 27
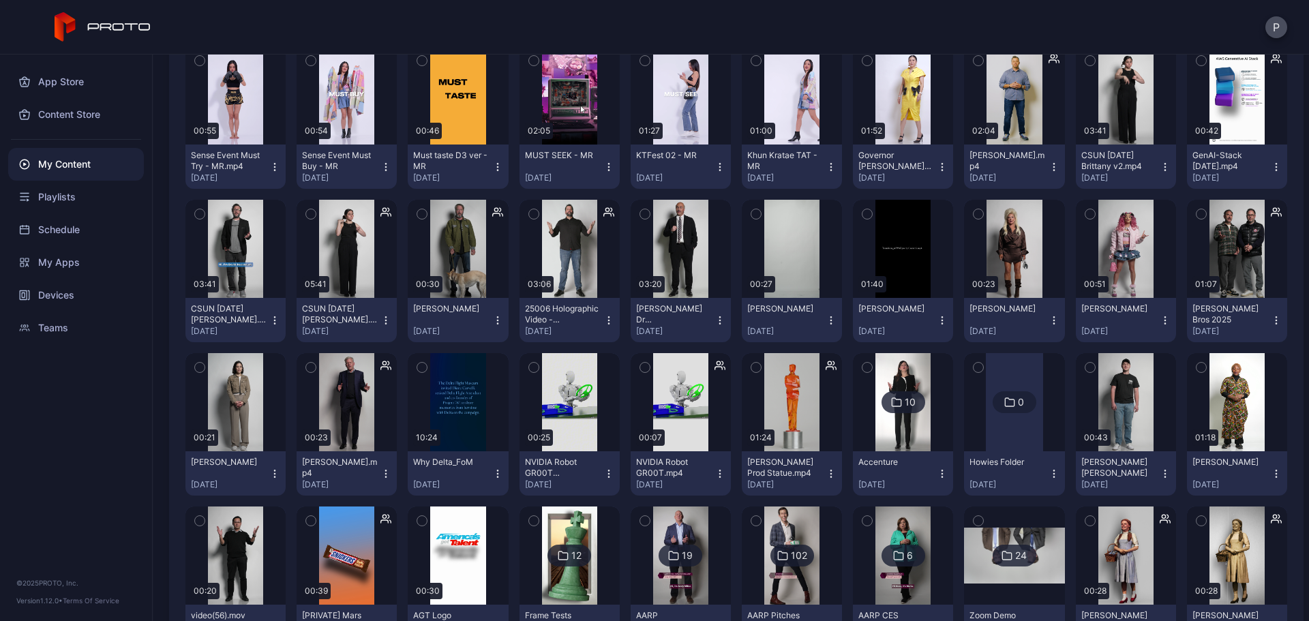
scroll to position [2454, 0]
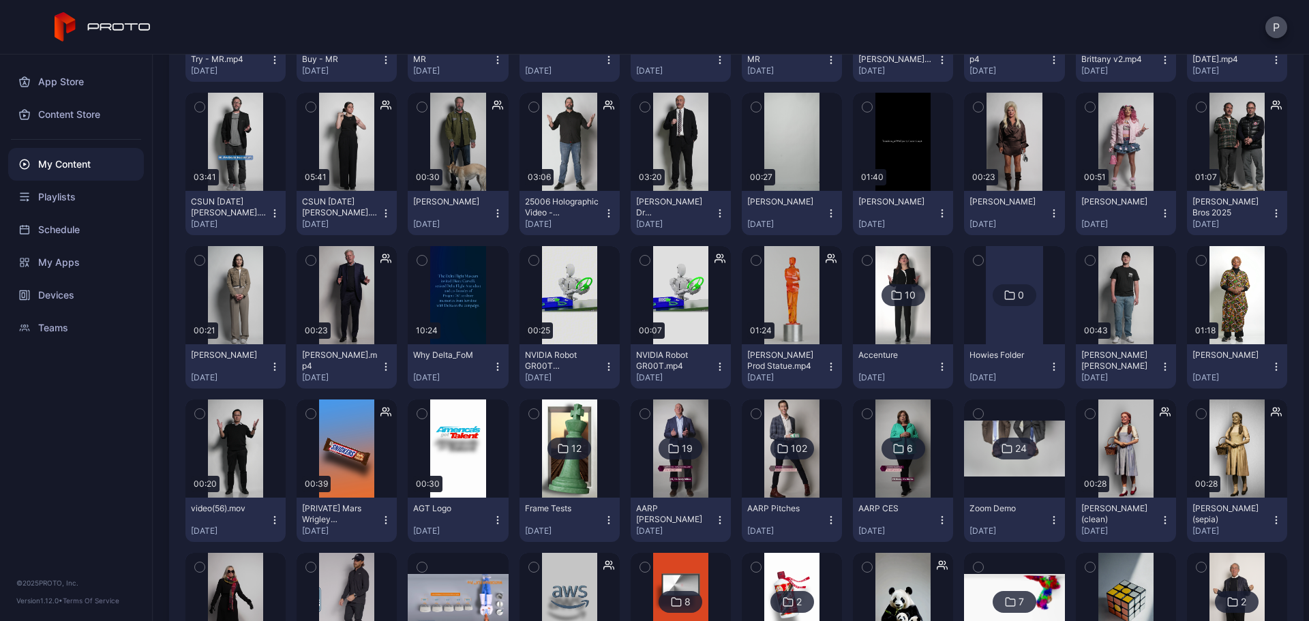
click at [829, 368] on button "[PERSON_NAME] Prod Statue.mp4 [DATE]" at bounding box center [792, 366] width 100 height 44
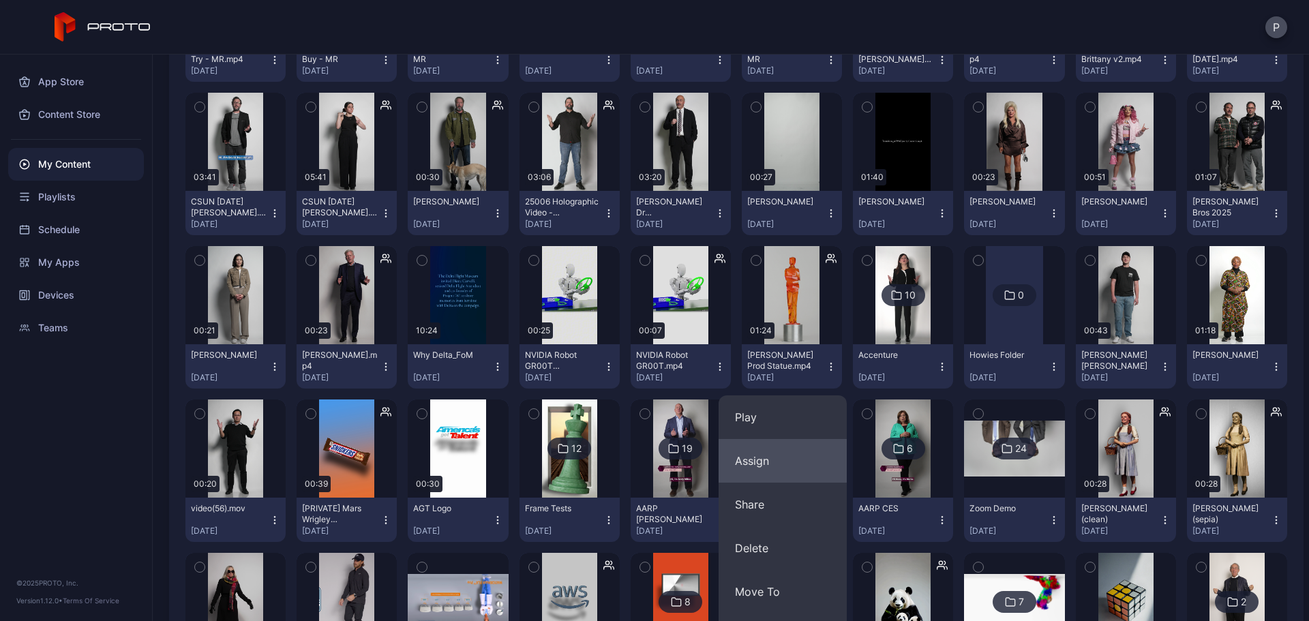
click at [810, 440] on button "Assign" at bounding box center [782, 461] width 128 height 44
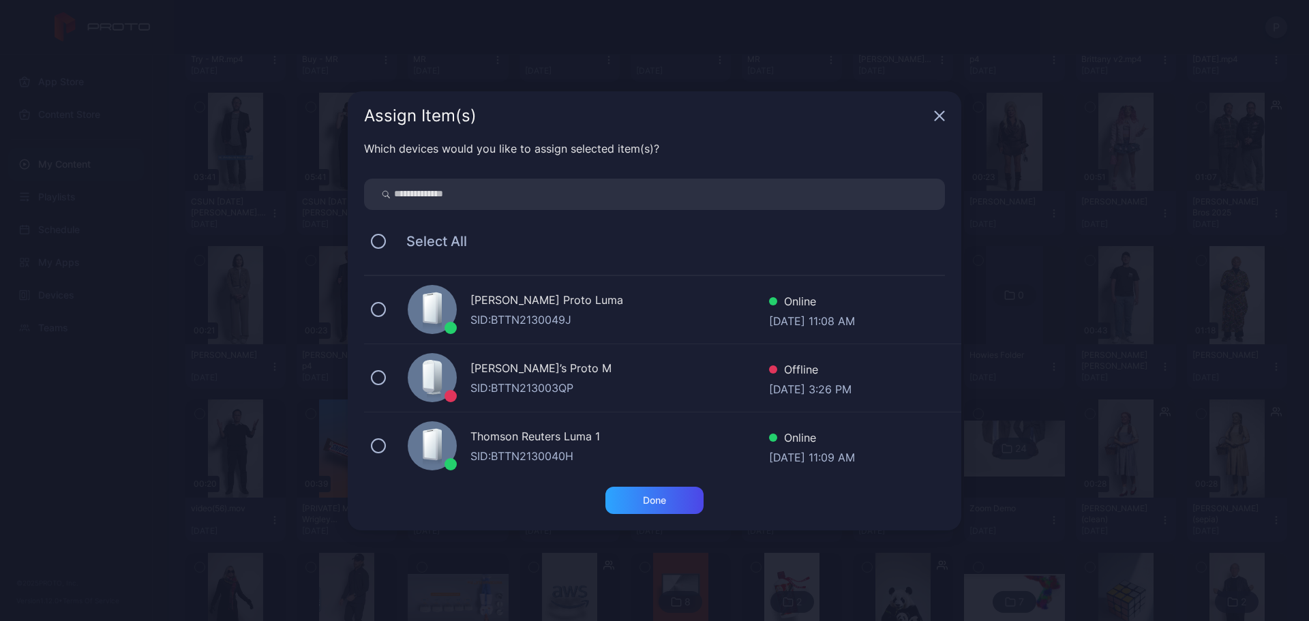
click at [742, 198] on input "search" at bounding box center [654, 194] width 581 height 31
type input "******"
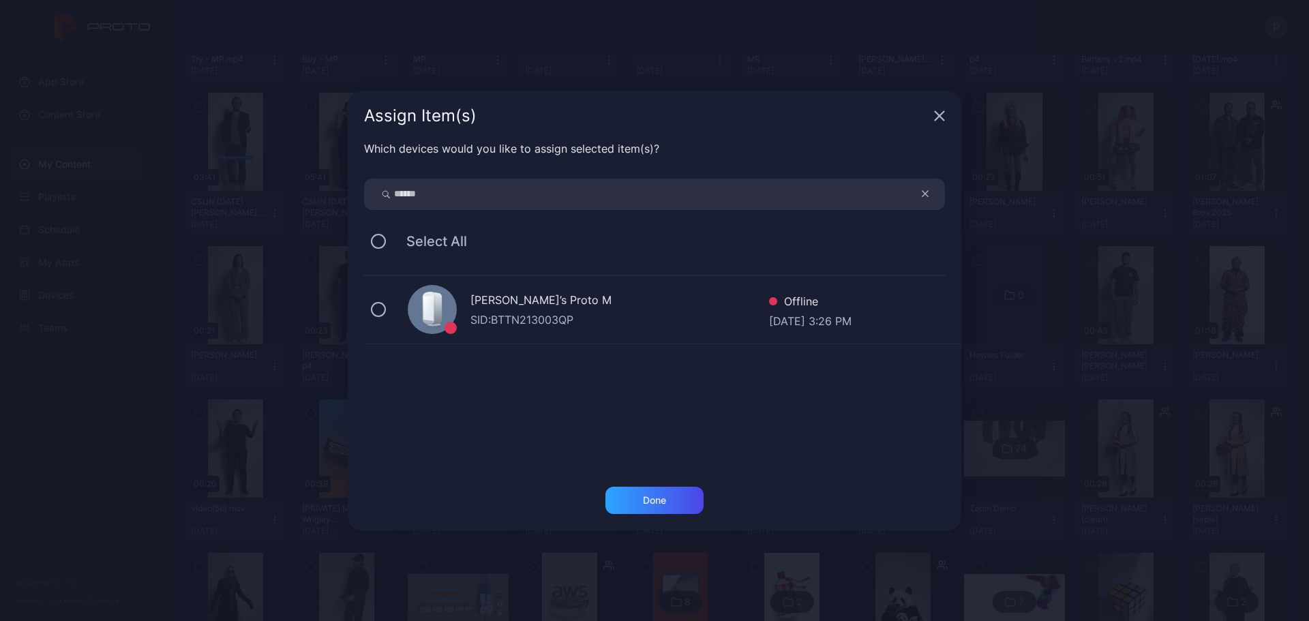
click at [677, 301] on div "[PERSON_NAME]’s Proto M" at bounding box center [619, 302] width 299 height 20
click at [679, 489] on div "Done" at bounding box center [654, 500] width 98 height 27
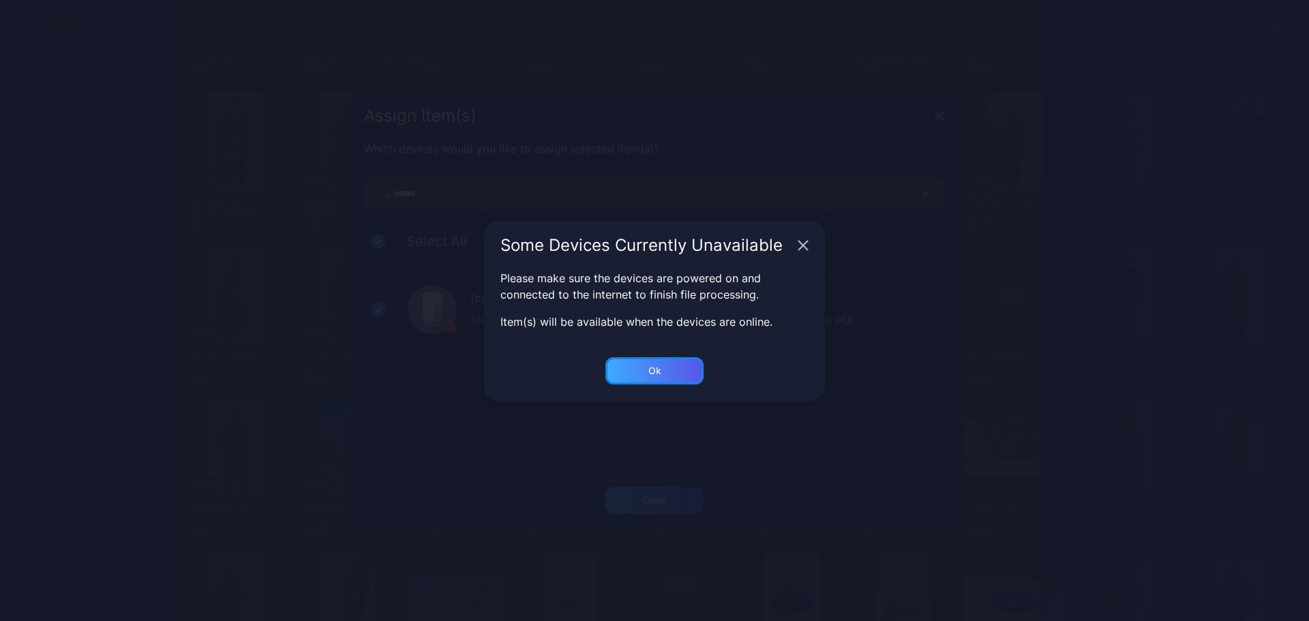
click at [680, 487] on div "Ok" at bounding box center [654, 500] width 98 height 27
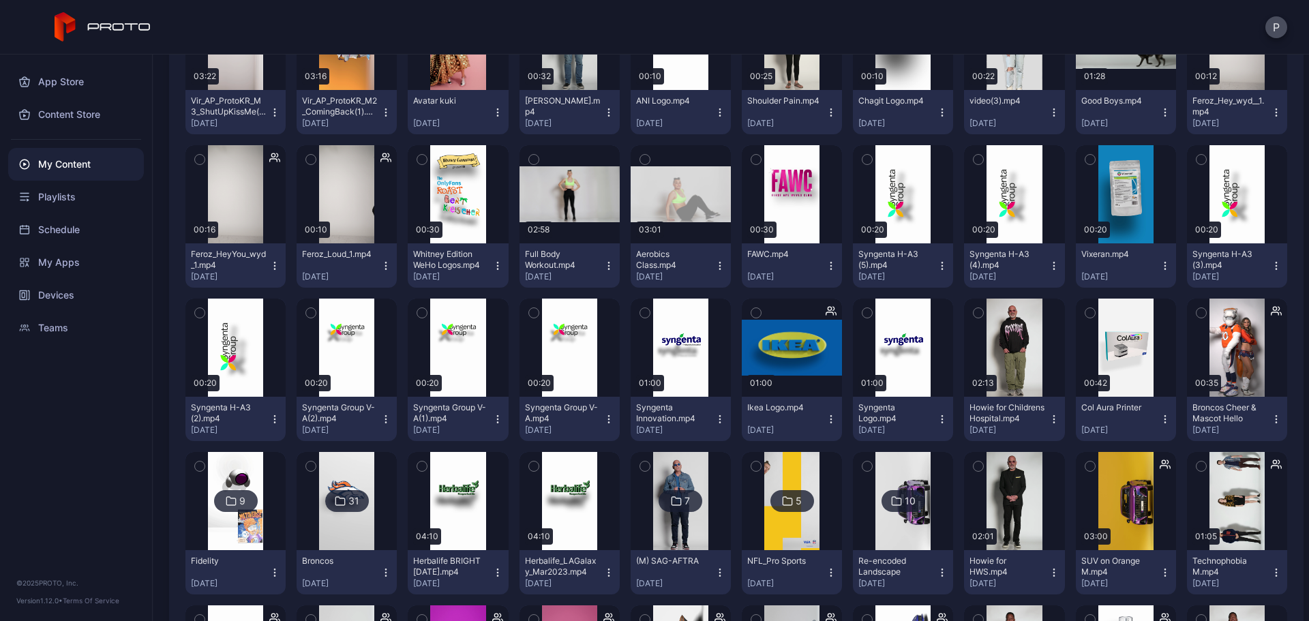
scroll to position [9262, 0]
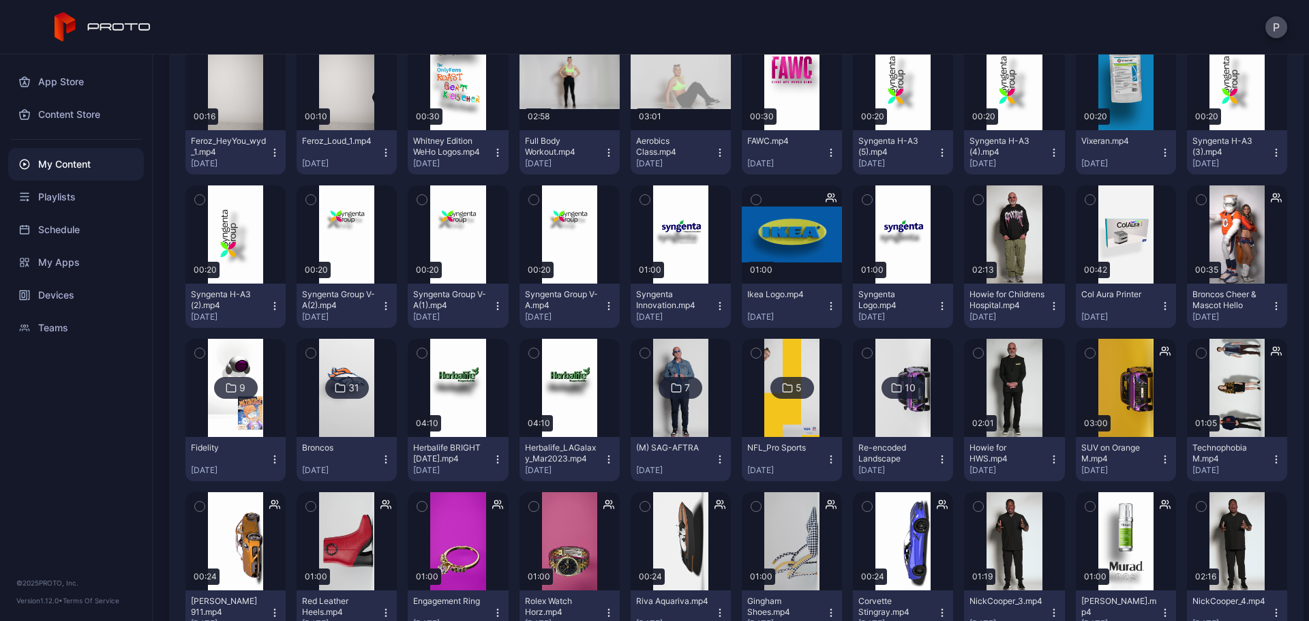
click at [377, 410] on div at bounding box center [347, 388] width 98 height 98
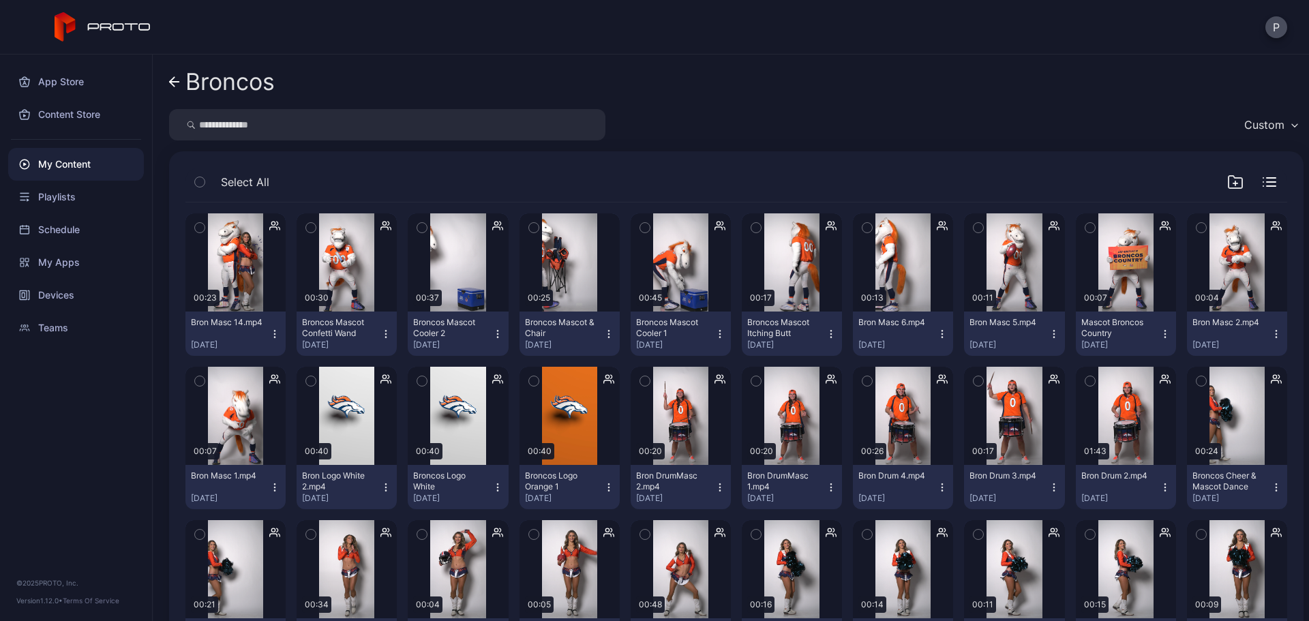
click at [174, 70] on link "Broncos" at bounding box center [222, 81] width 106 height 33
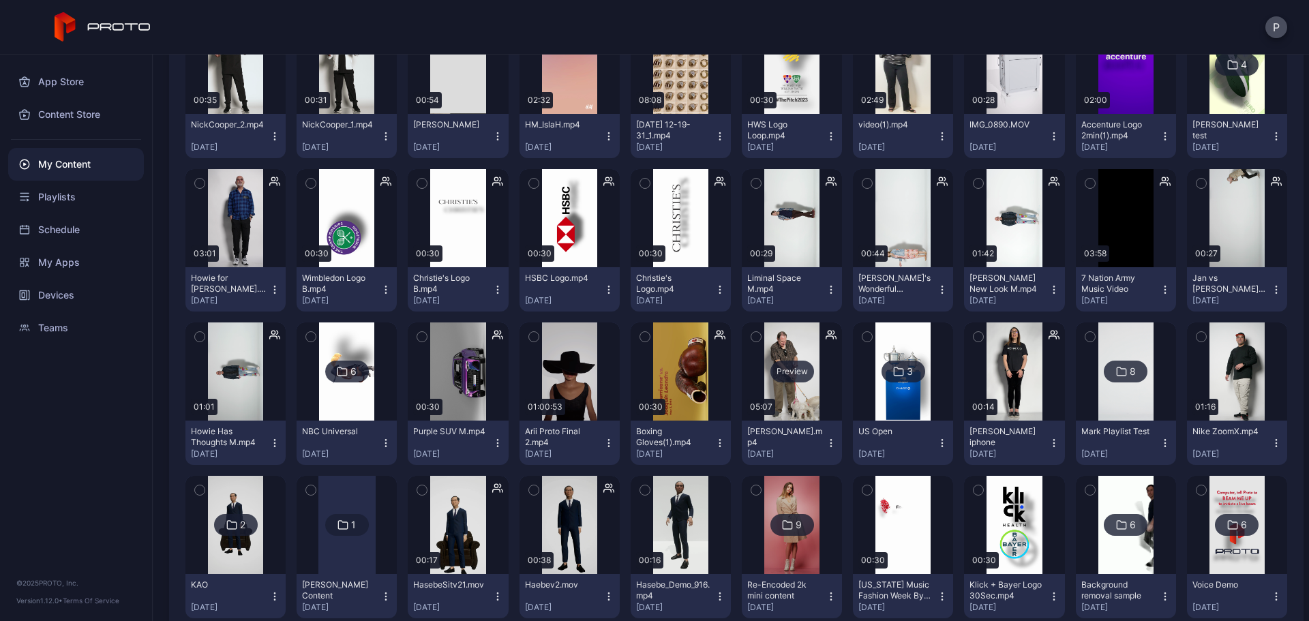
scroll to position [9989, 0]
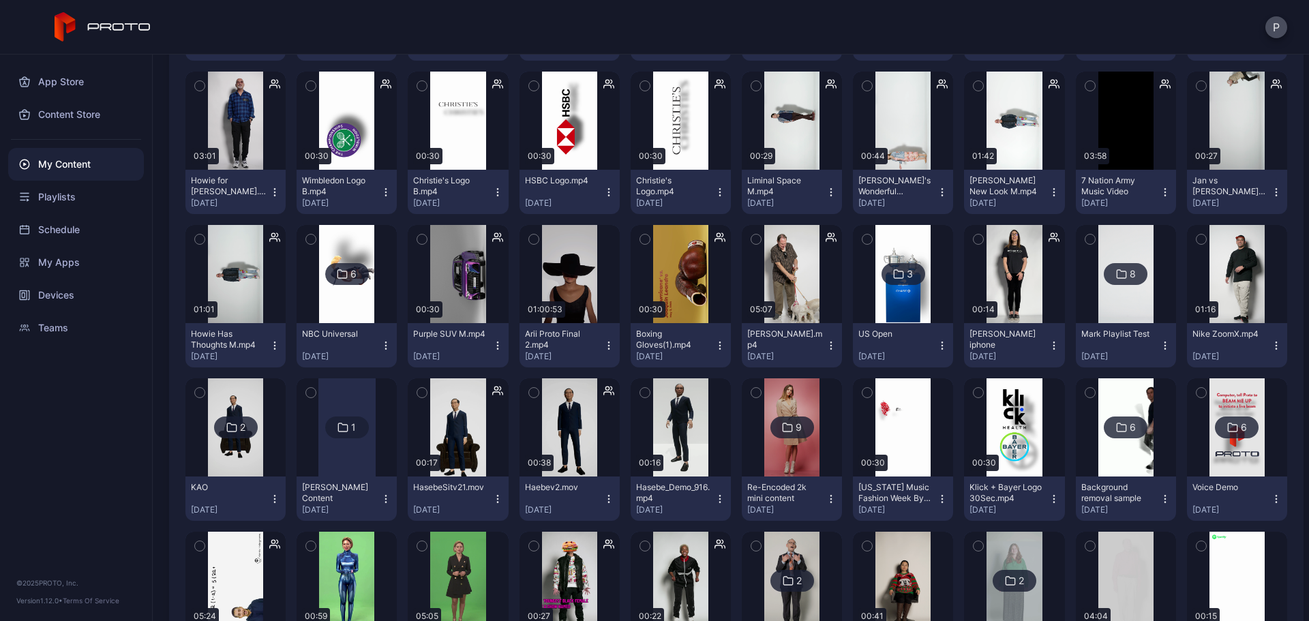
click at [719, 348] on icon "button" at bounding box center [719, 348] width 1 height 1
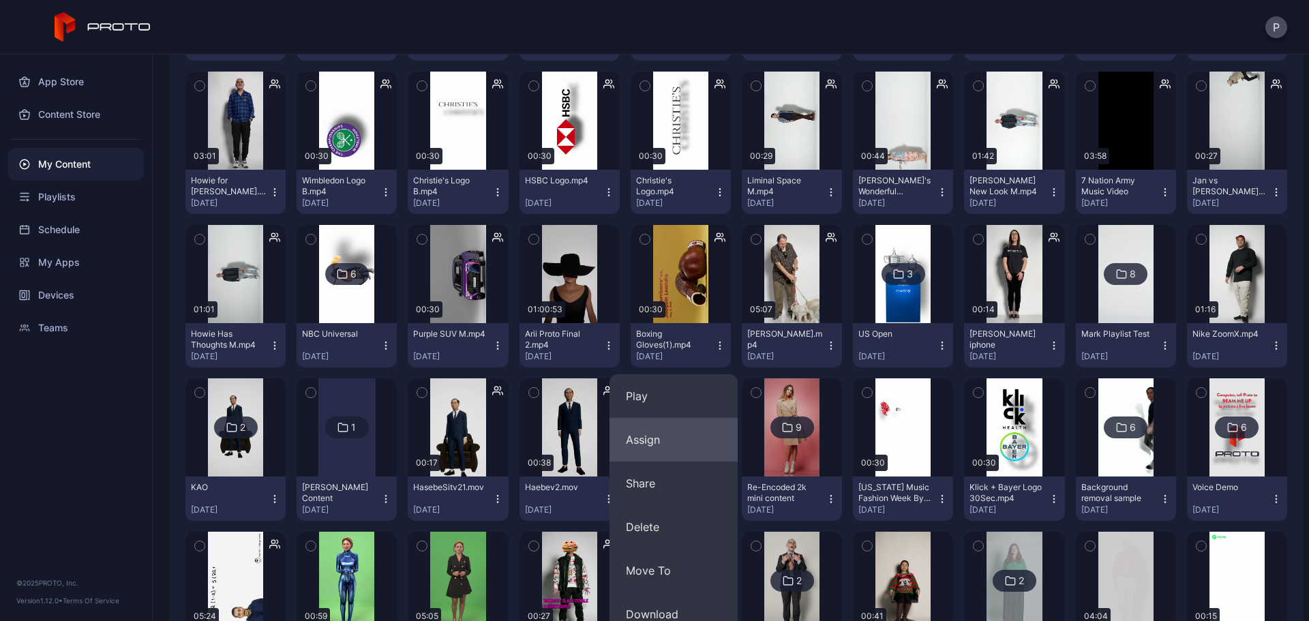
click at [691, 448] on button "Assign" at bounding box center [673, 440] width 128 height 44
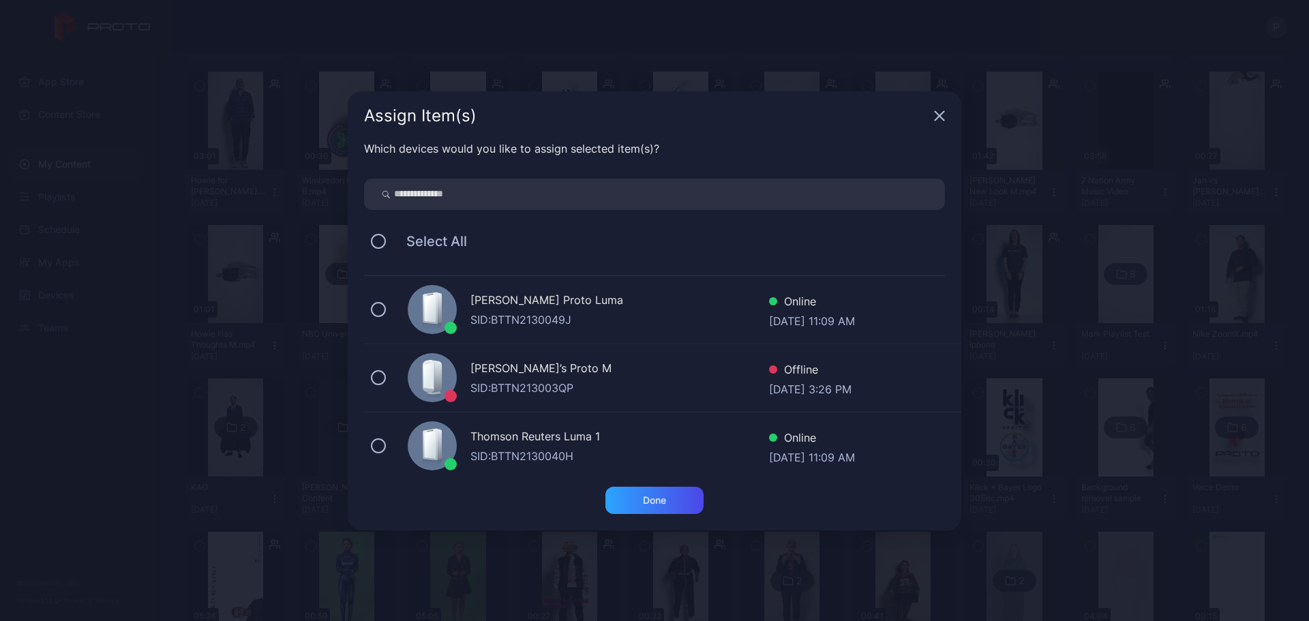
click at [670, 191] on input "search" at bounding box center [654, 194] width 581 height 31
type input "******"
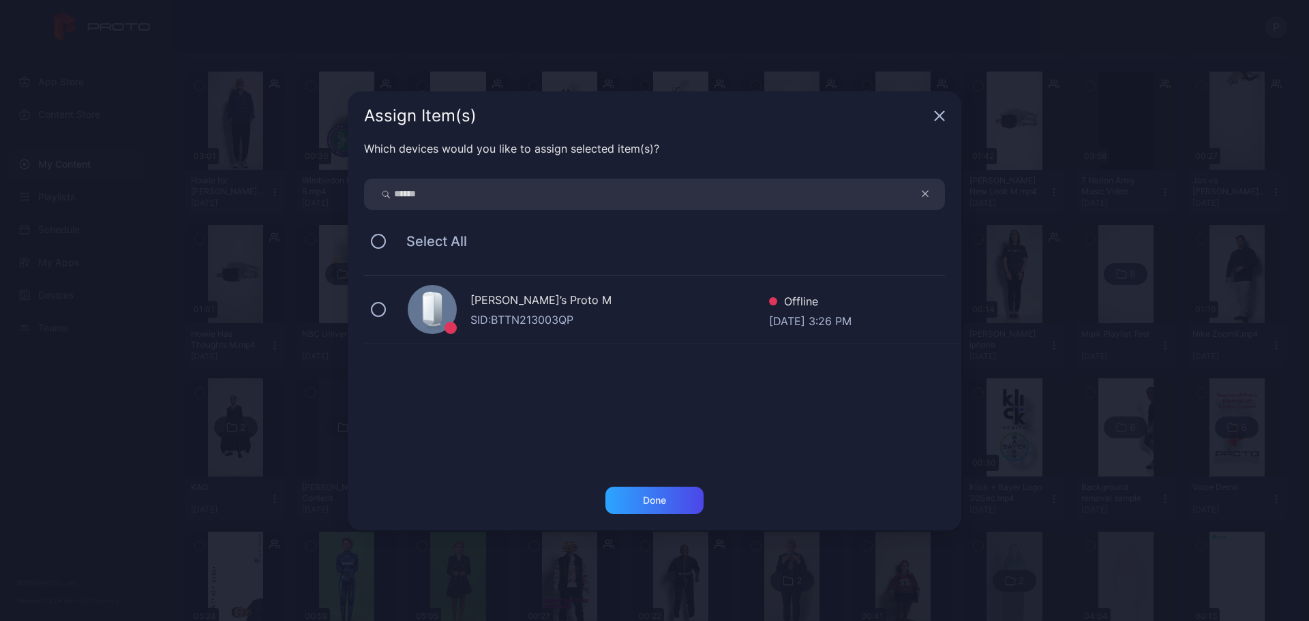
click at [663, 307] on div "[PERSON_NAME]’s Proto M" at bounding box center [619, 302] width 299 height 20
click at [672, 499] on div "Done" at bounding box center [654, 500] width 98 height 27
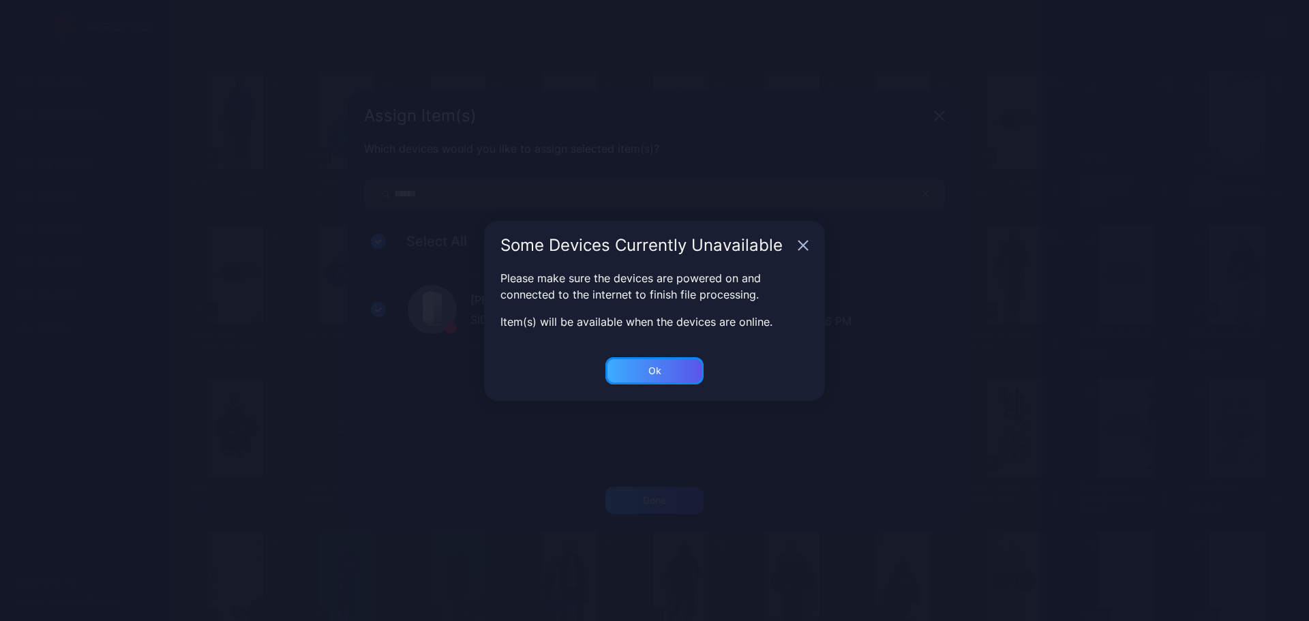
click at [671, 487] on div "Ok" at bounding box center [654, 500] width 98 height 27
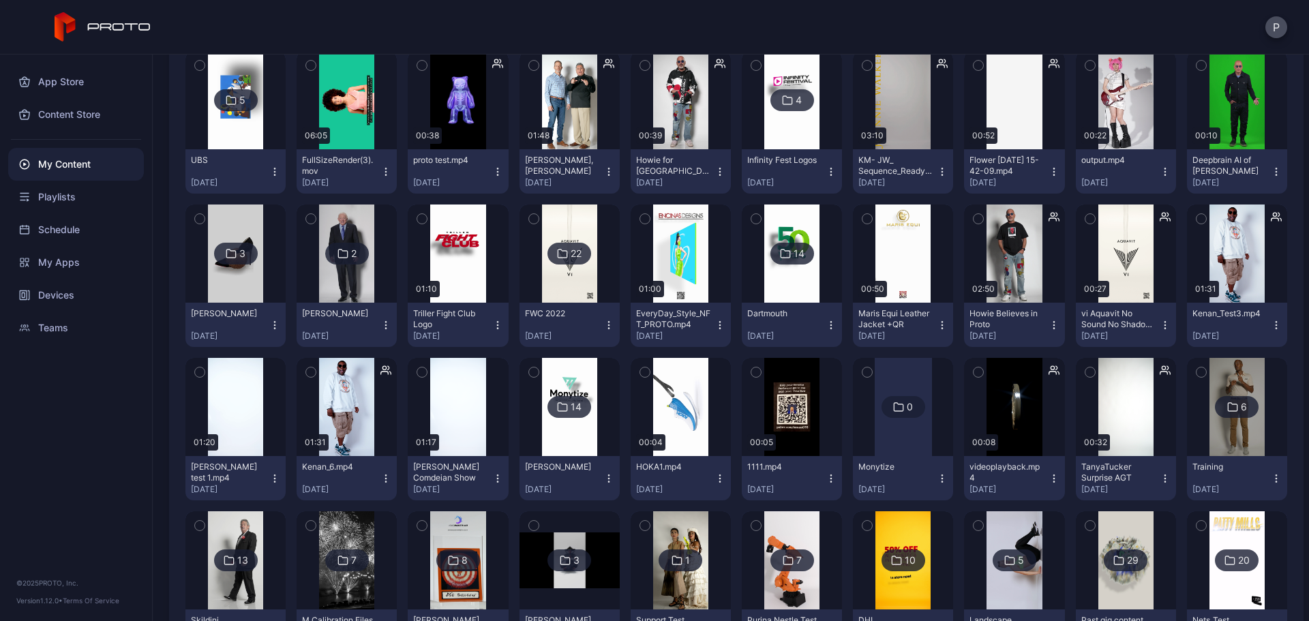
scroll to position [10716, 0]
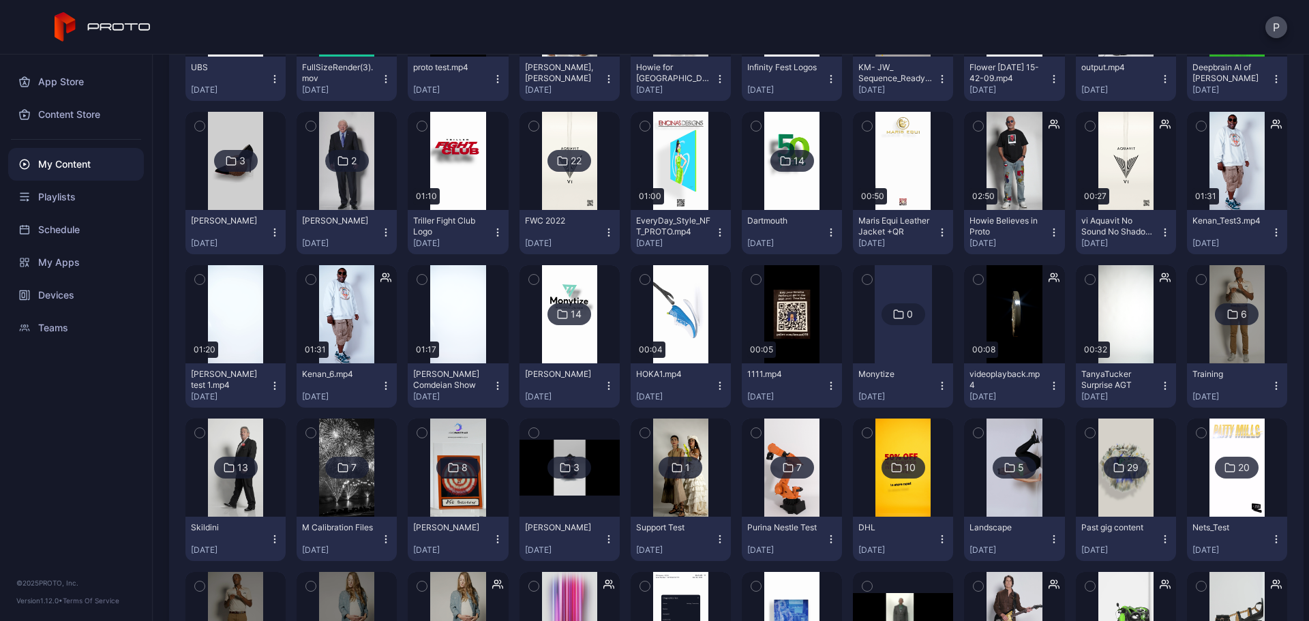
click at [1048, 227] on icon "button" at bounding box center [1053, 232] width 11 height 11
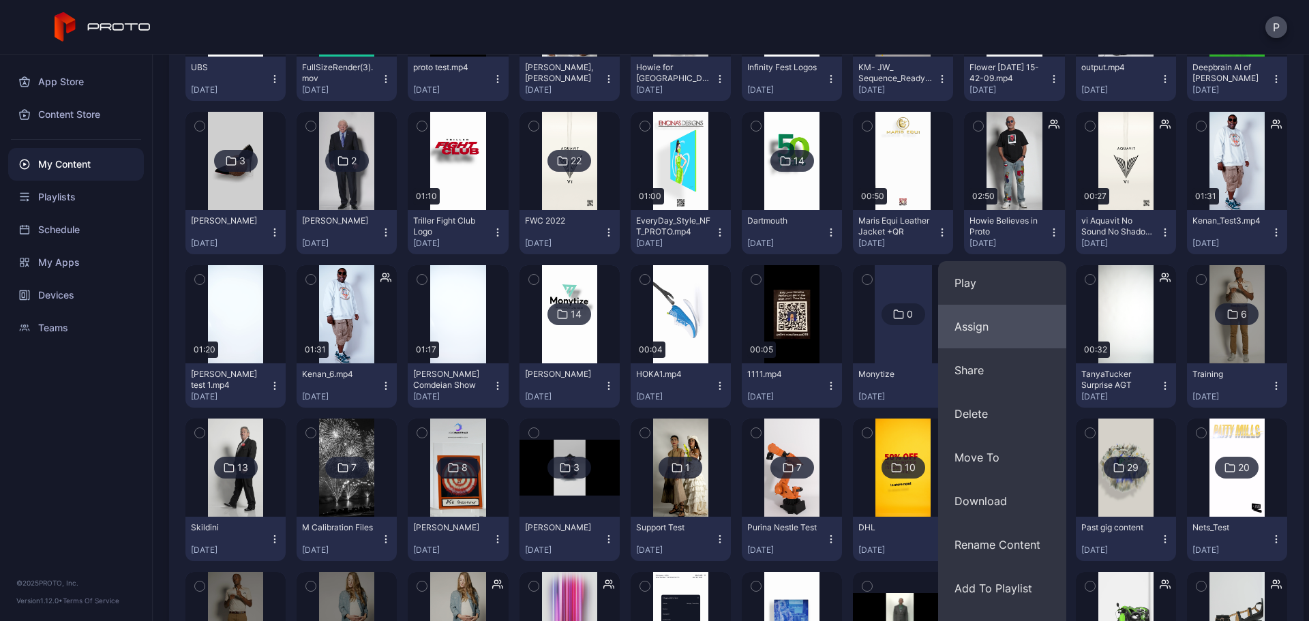
click at [962, 308] on button "Assign" at bounding box center [1002, 327] width 128 height 44
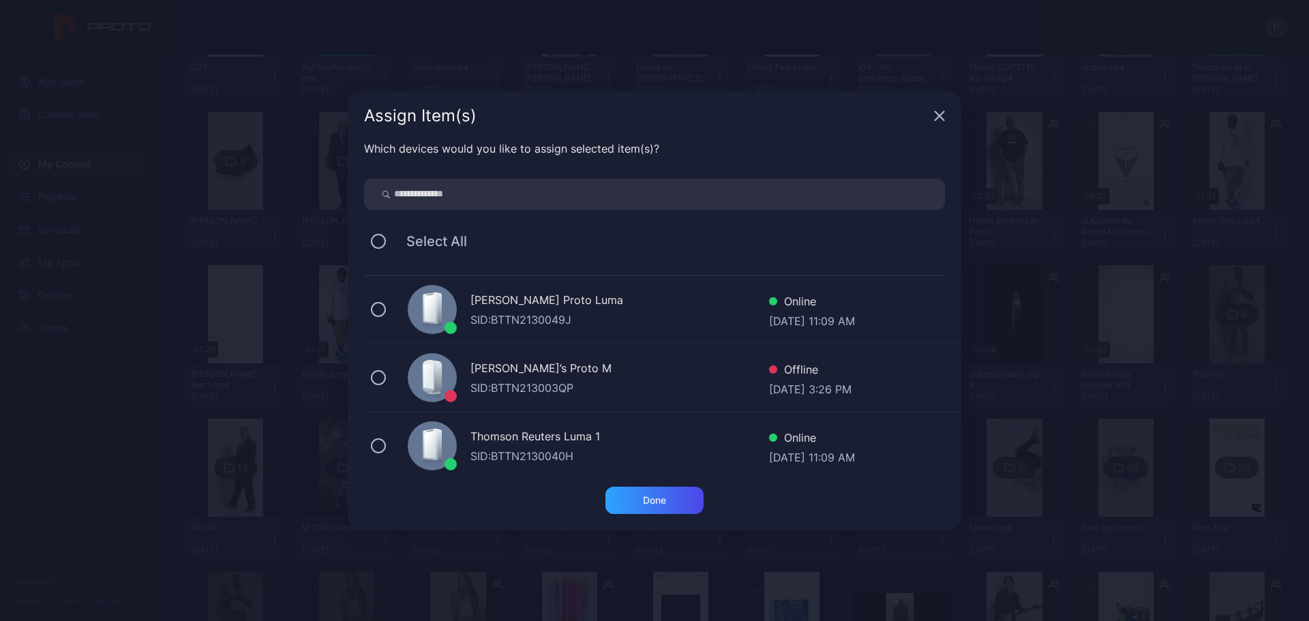
click at [787, 199] on input "search" at bounding box center [654, 194] width 581 height 31
type input "******"
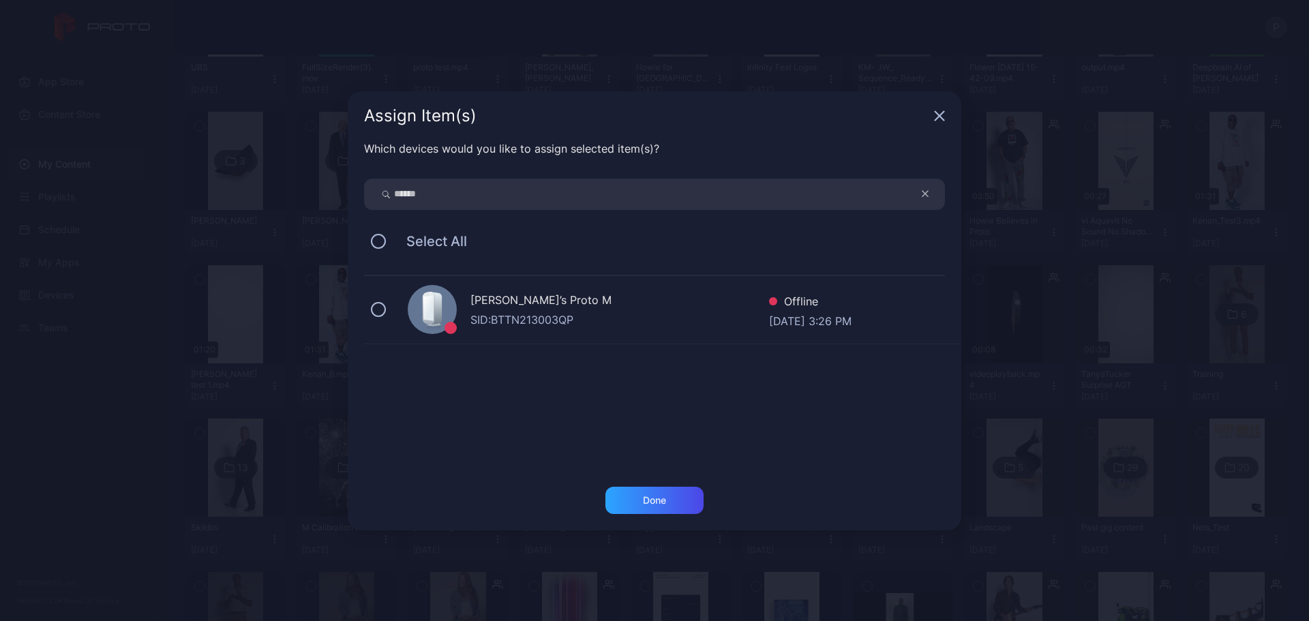
click at [620, 323] on div "SID: BTTN213003QP" at bounding box center [619, 319] width 299 height 16
click at [680, 489] on div "Done" at bounding box center [654, 500] width 98 height 27
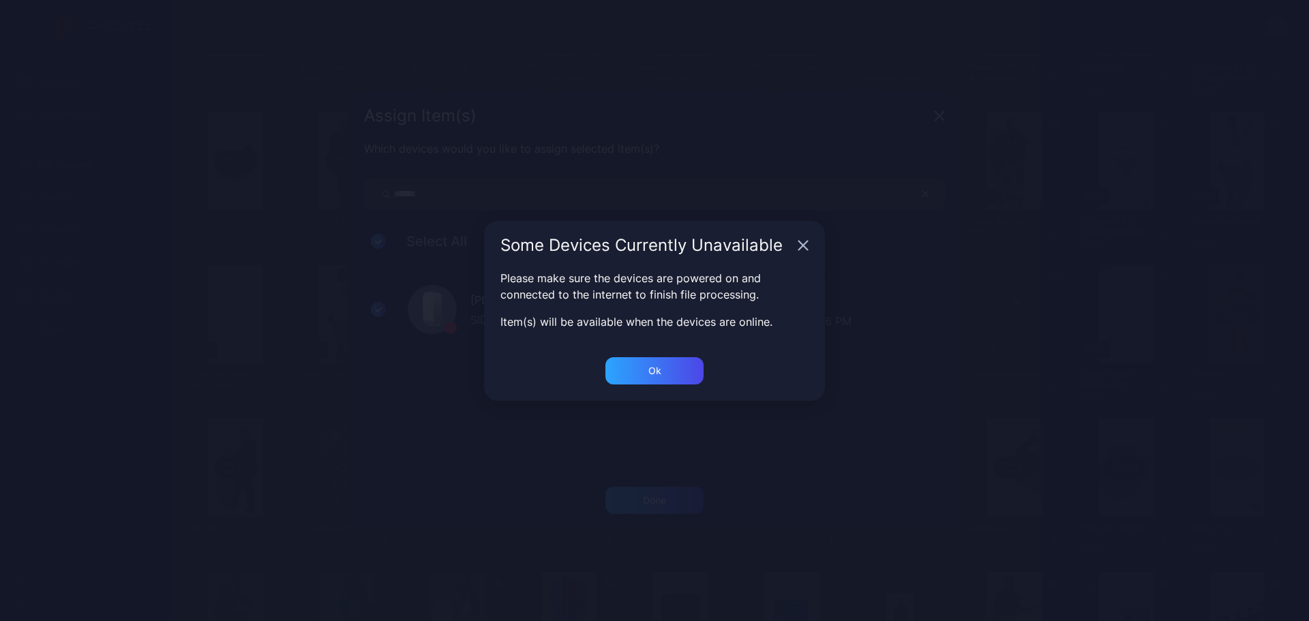
drag, startPoint x: 690, startPoint y: 350, endPoint x: 686, endPoint y: 366, distance: 16.2
click at [688, 354] on div "Please make sure the devices are powered on and connected to the internet to fi…" at bounding box center [654, 313] width 613 height 346
click at [686, 487] on div "Ok" at bounding box center [654, 500] width 98 height 27
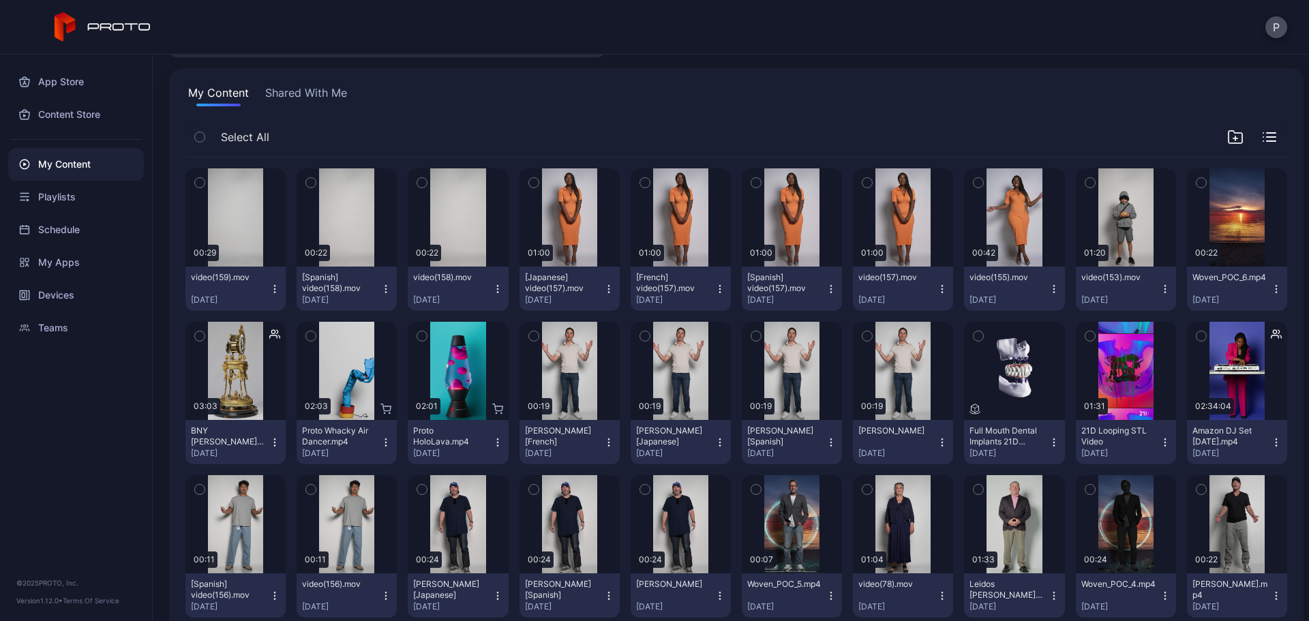
scroll to position [0, 0]
